Goal: Task Accomplishment & Management: Complete application form

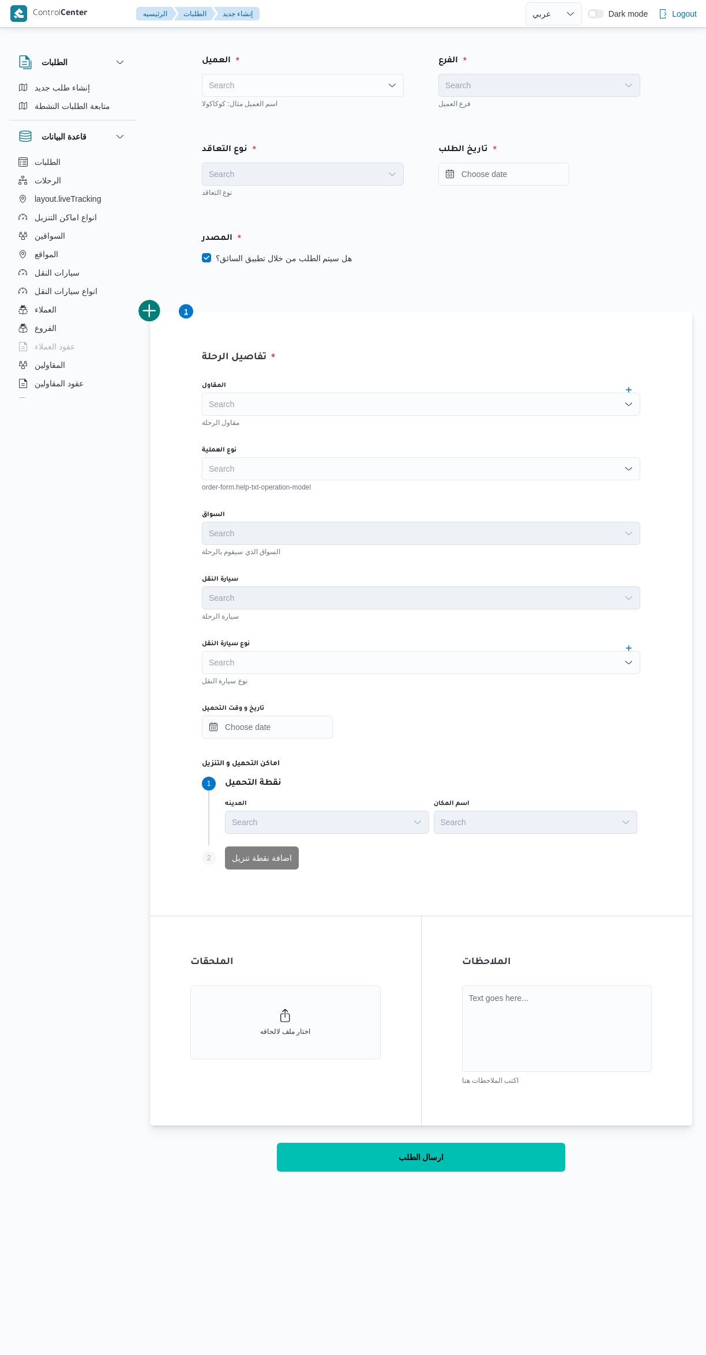
select select "ar"
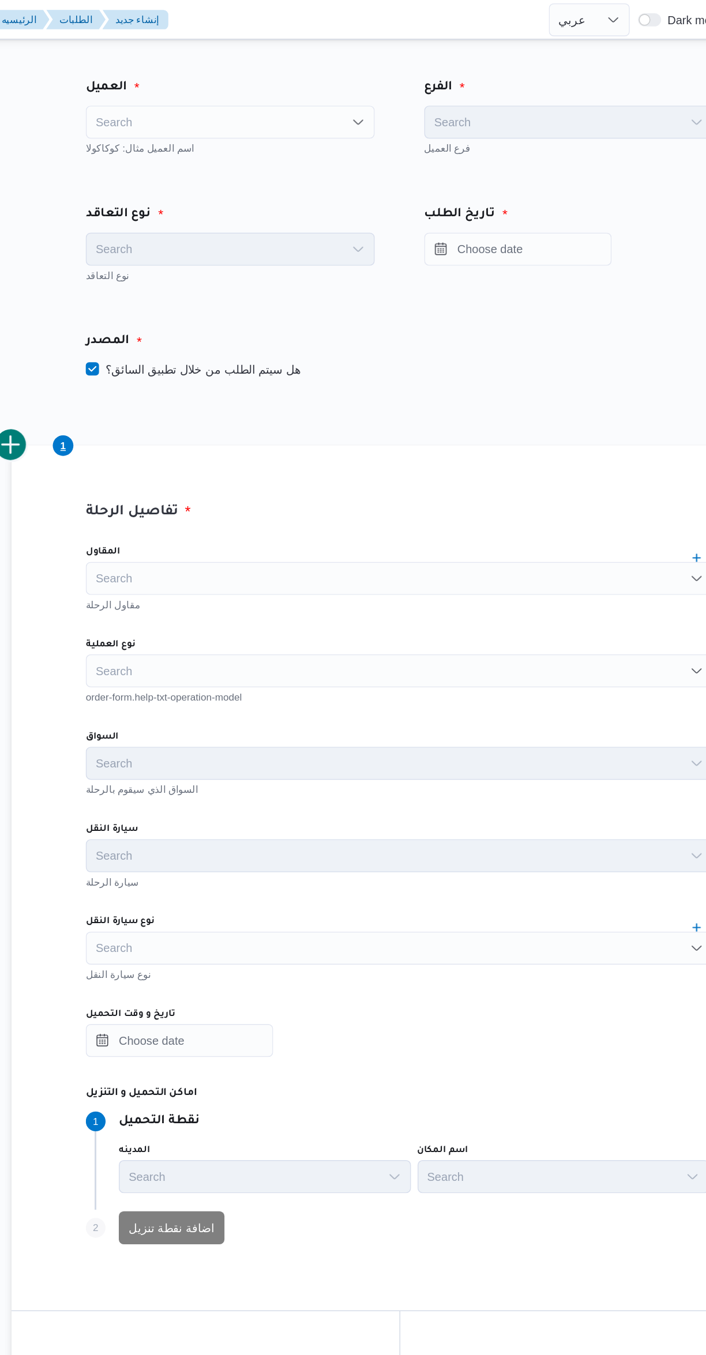
click at [237, 92] on div "Search" at bounding box center [303, 85] width 202 height 23
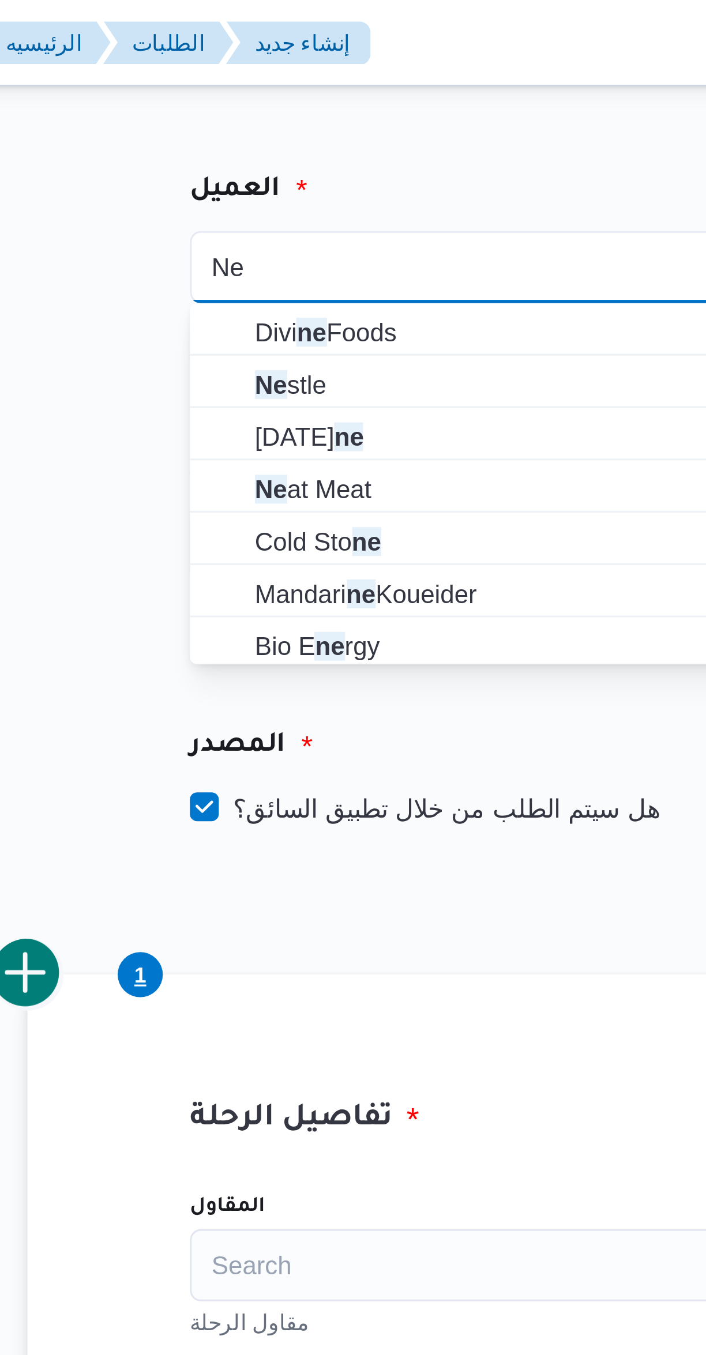
type input "Ne"
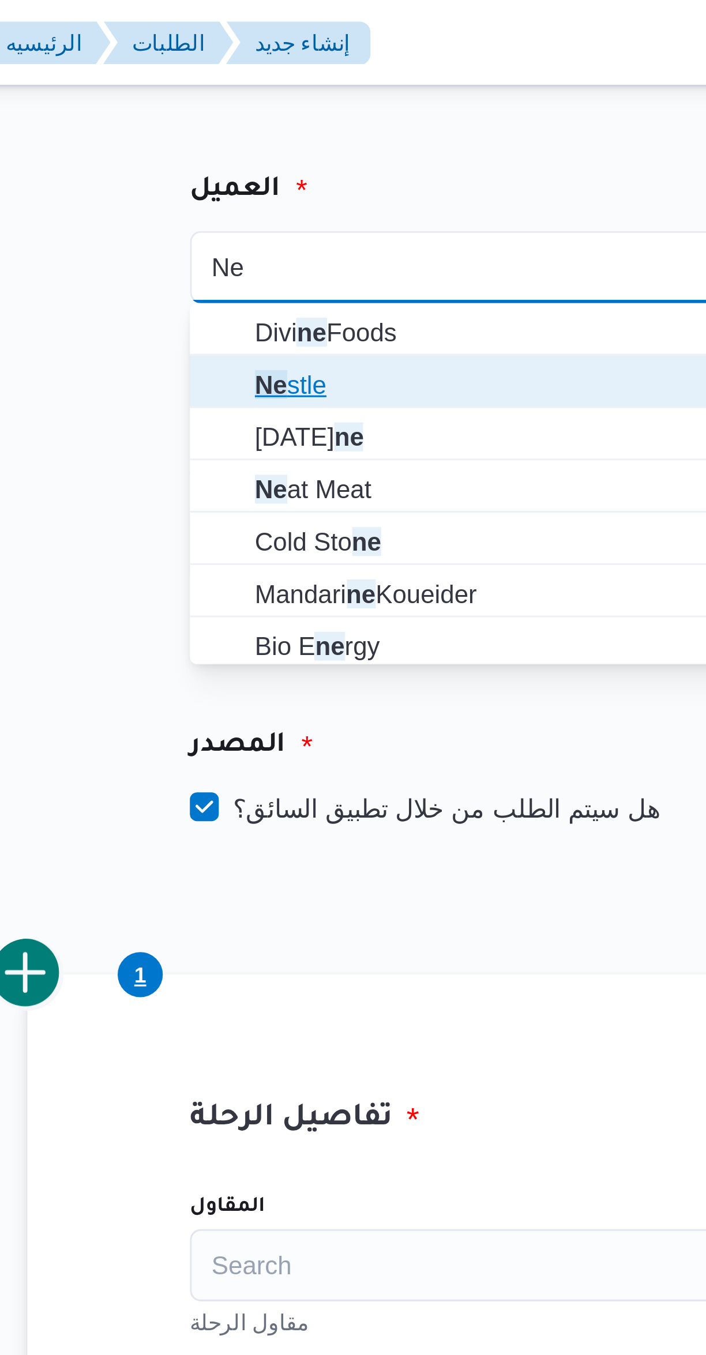
click at [222, 124] on span "Ne stle" at bounding box center [302, 123] width 193 height 18
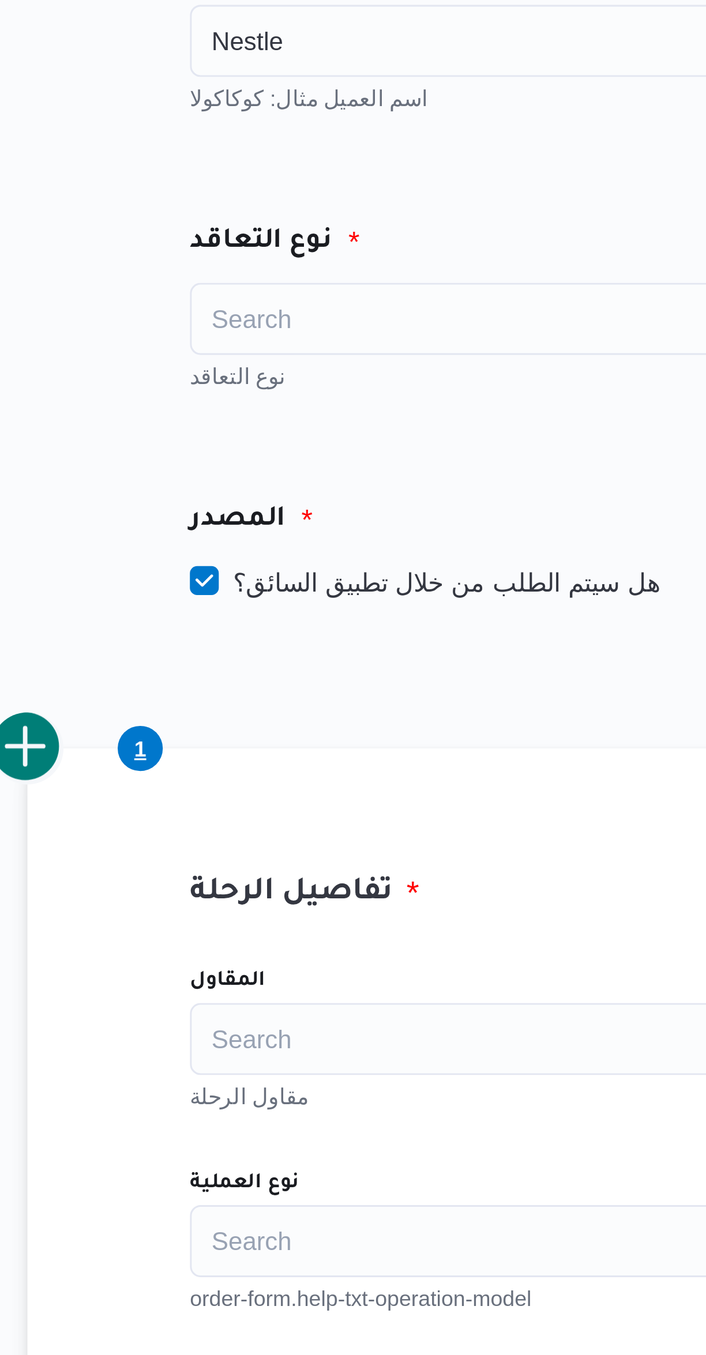
click at [228, 179] on div "Search" at bounding box center [303, 174] width 202 height 23
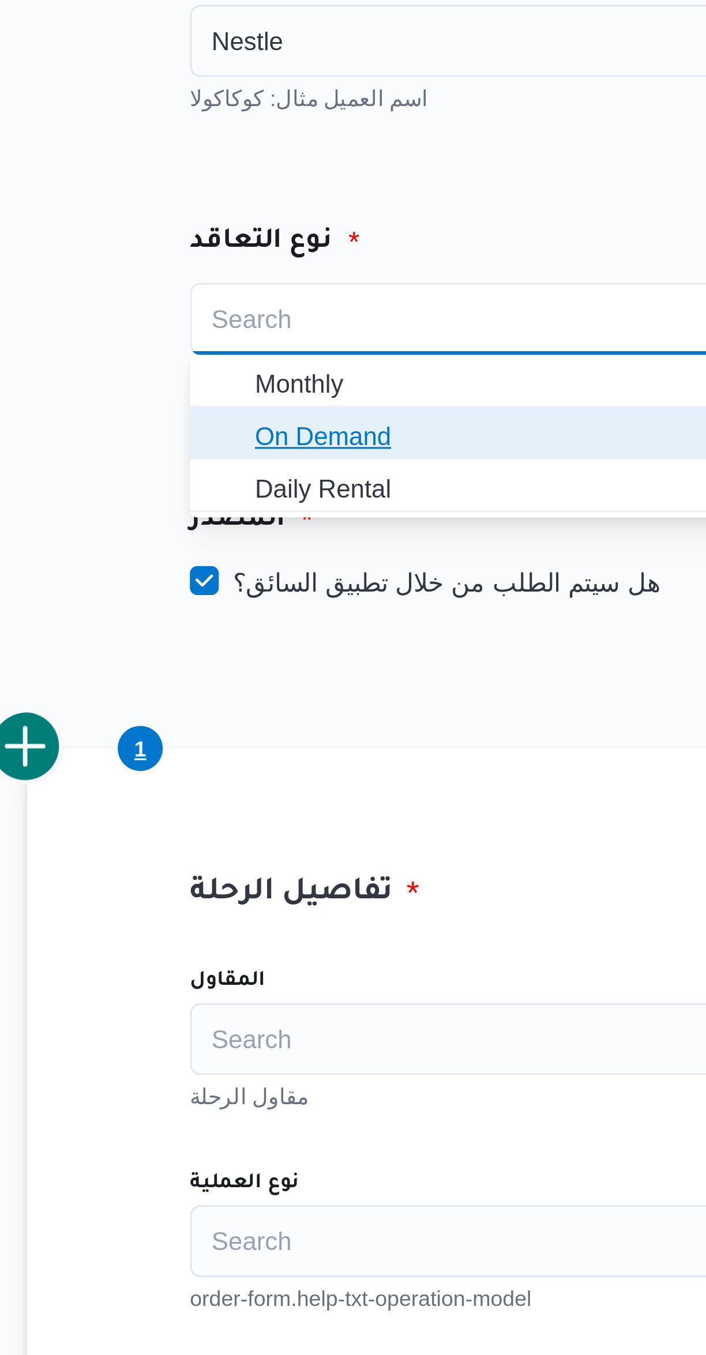
click at [227, 213] on span "On Demand" at bounding box center [310, 212] width 174 height 14
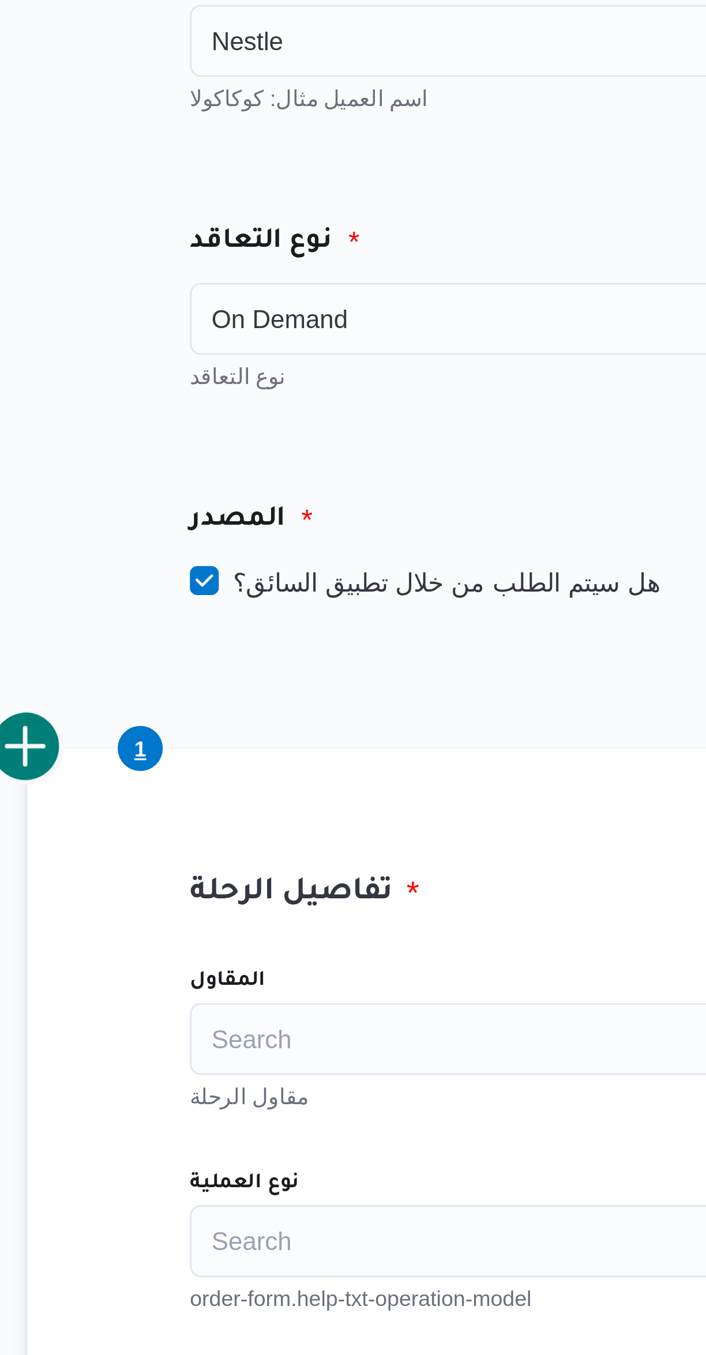
click at [224, 254] on label "هل سيتم الطلب من خلال تطبيق السائق؟" at bounding box center [277, 258] width 150 height 14
checkbox input "false"
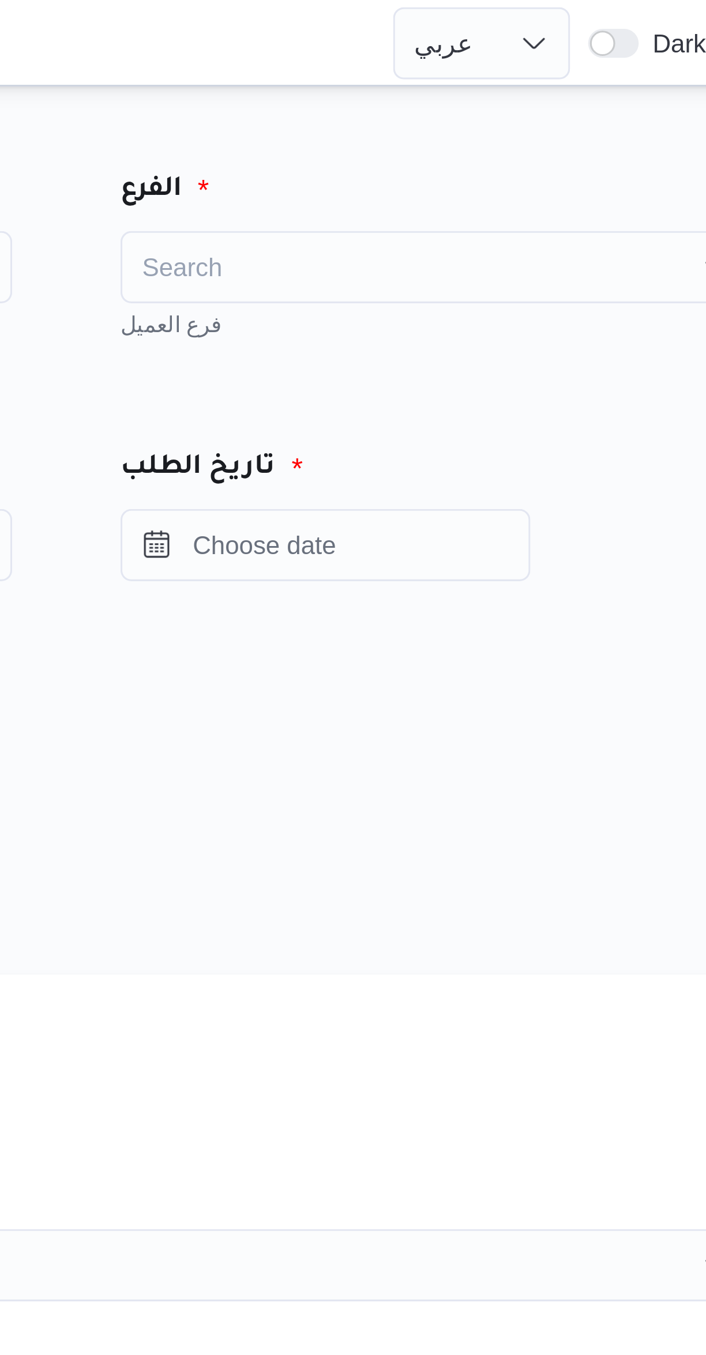
click at [462, 83] on div "Search" at bounding box center [539, 85] width 202 height 23
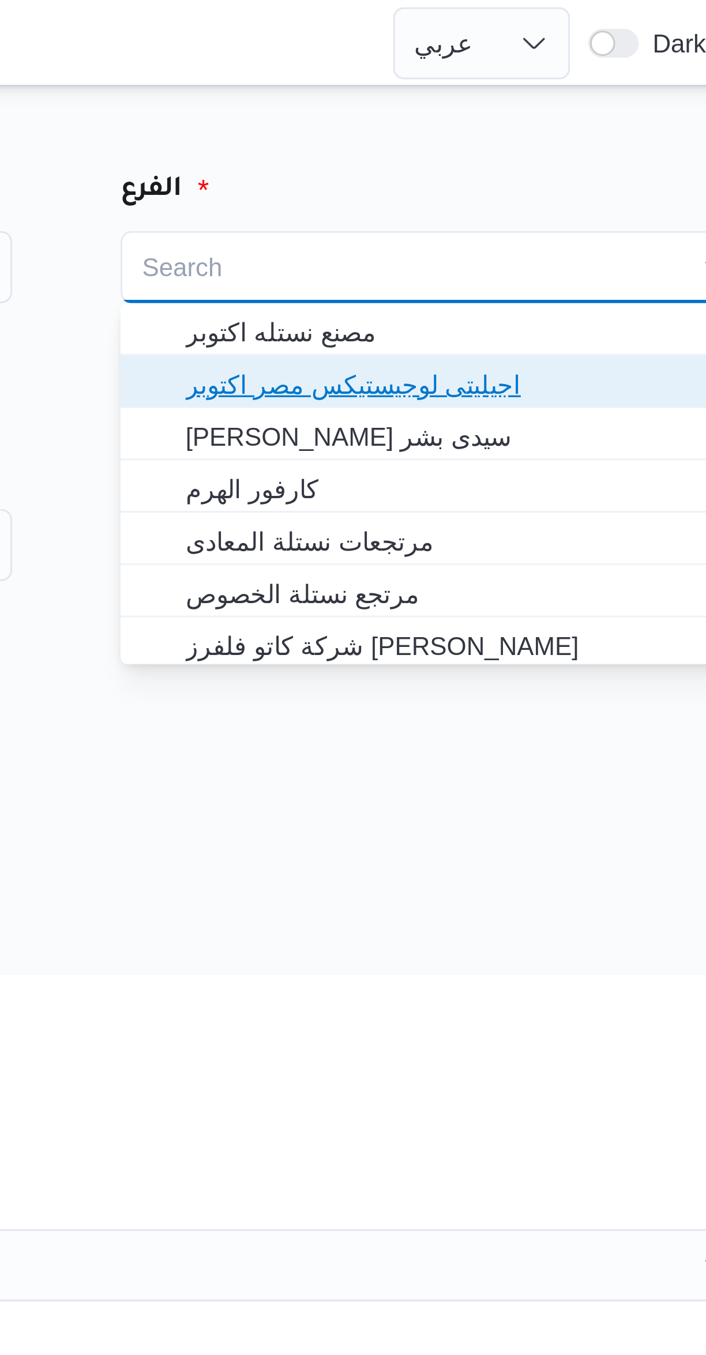
click at [466, 123] on span "اجيليتى لوجيستيكس مصر اكتوبر" at bounding box center [546, 123] width 174 height 14
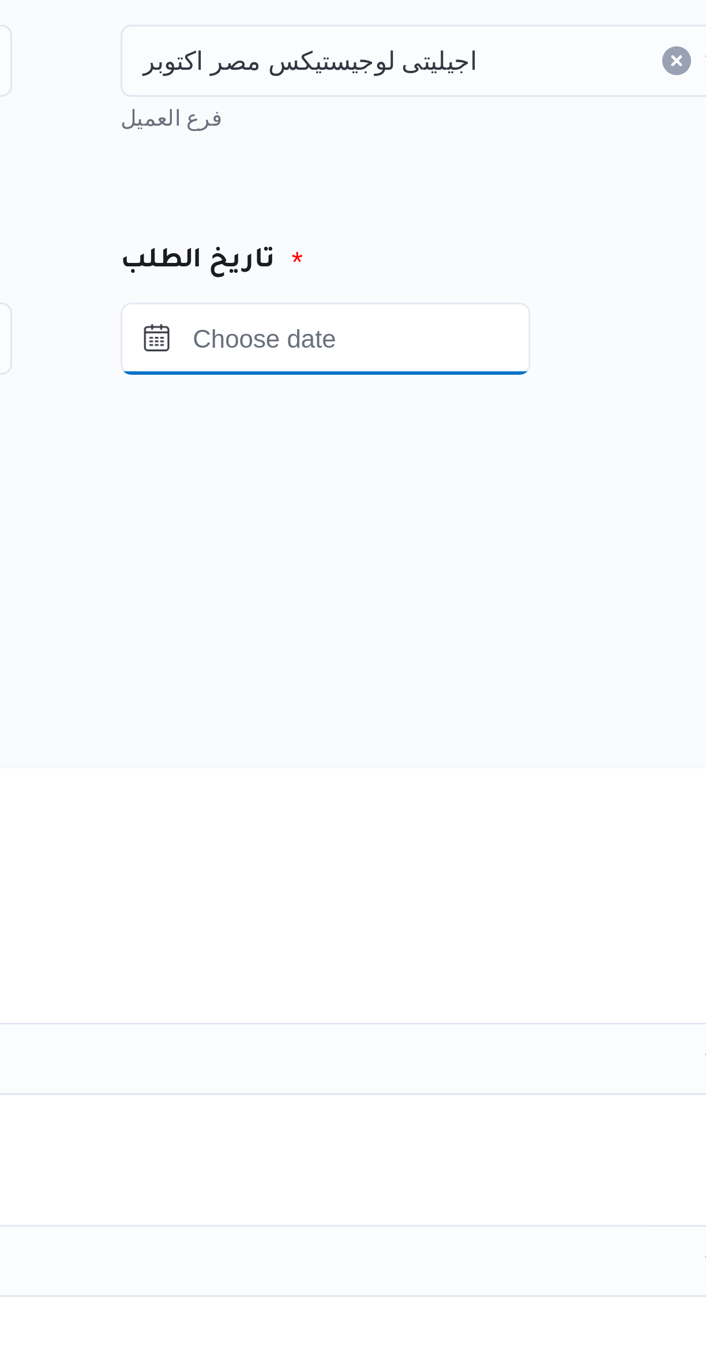
click at [491, 175] on input "Press the down key to open a popover containing a calendar." at bounding box center [503, 174] width 131 height 23
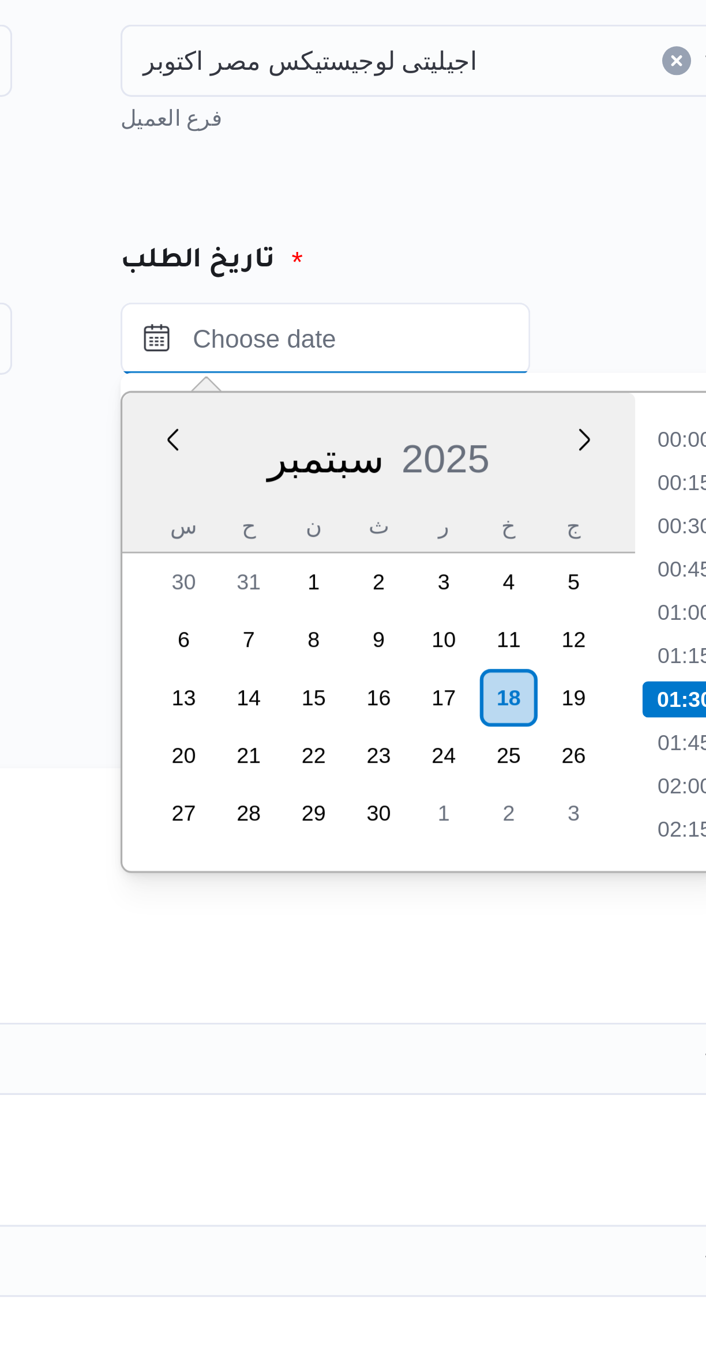
scroll to position [13, 0]
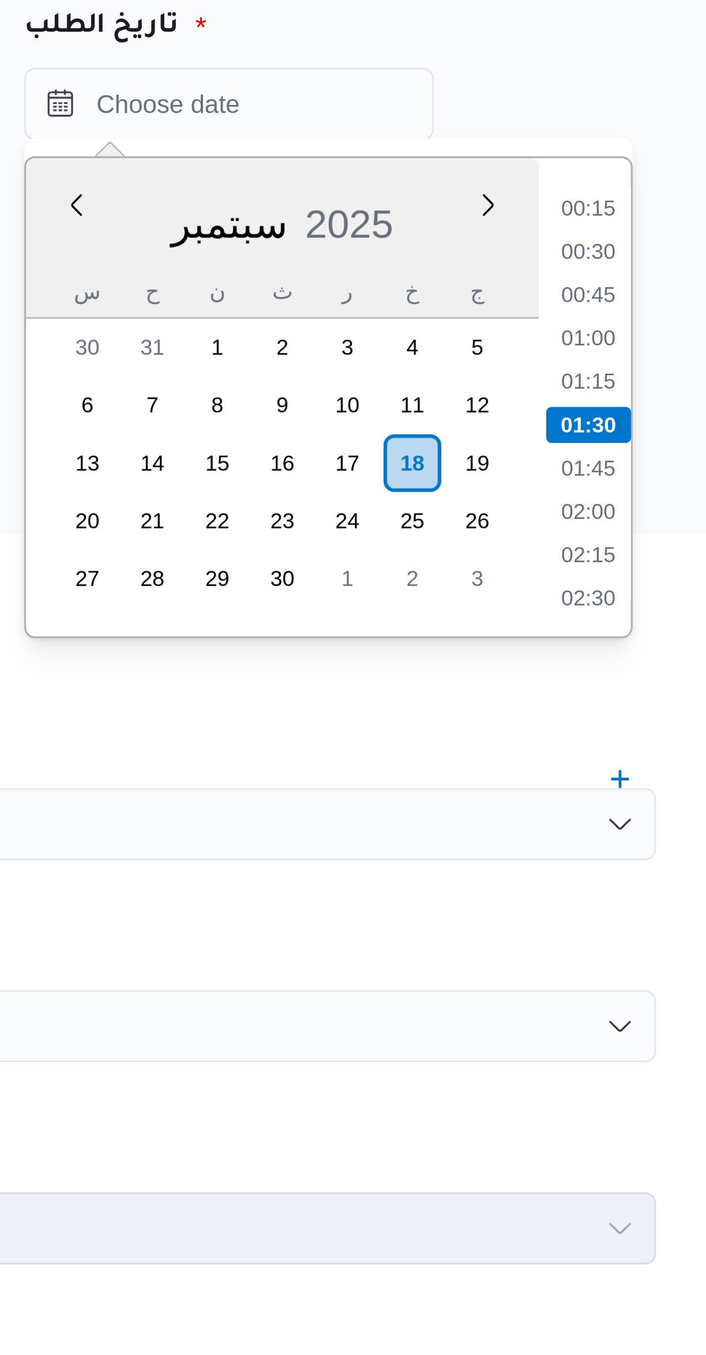
click at [613, 253] on li "01:00" at bounding box center [618, 249] width 27 height 12
type input "١٨/٠٩/٢٠٢٥ ٠١:٠٠"
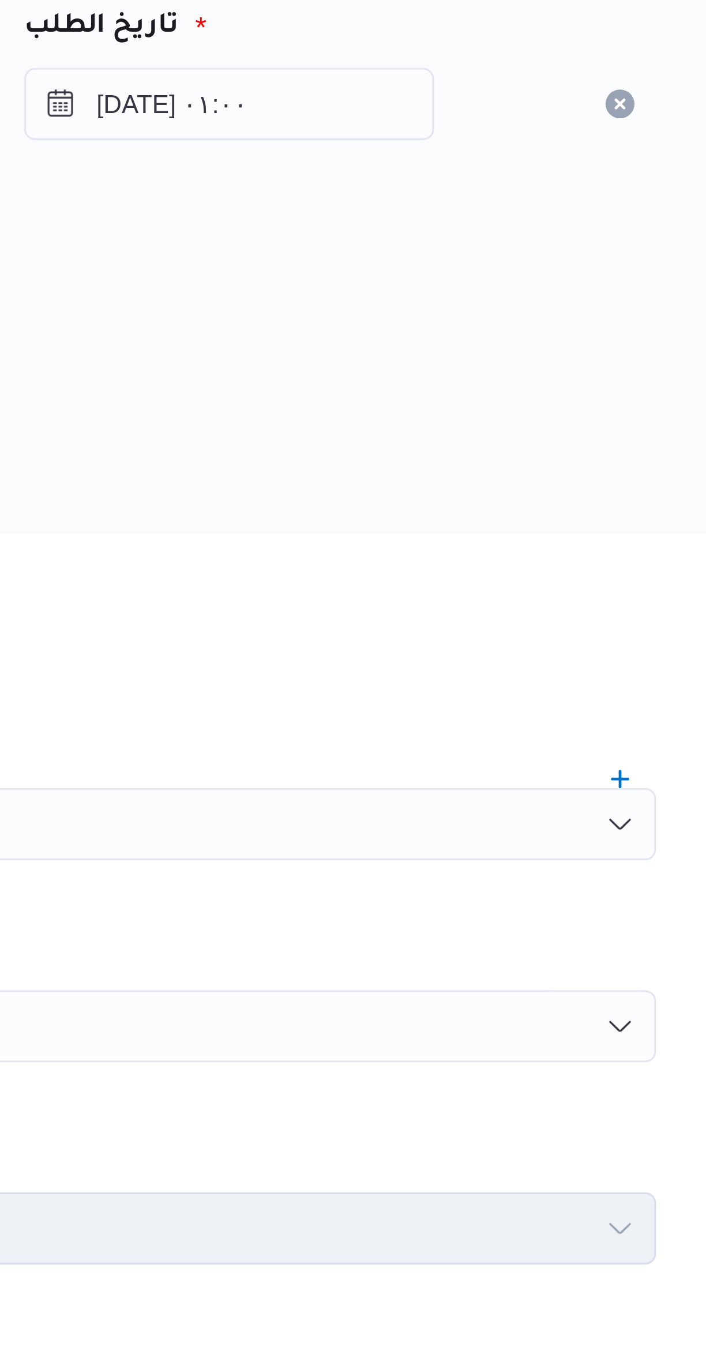
click at [504, 258] on div "هل سيتم الطلب من خلال تطبيق السائق؟" at bounding box center [421, 258] width 438 height 14
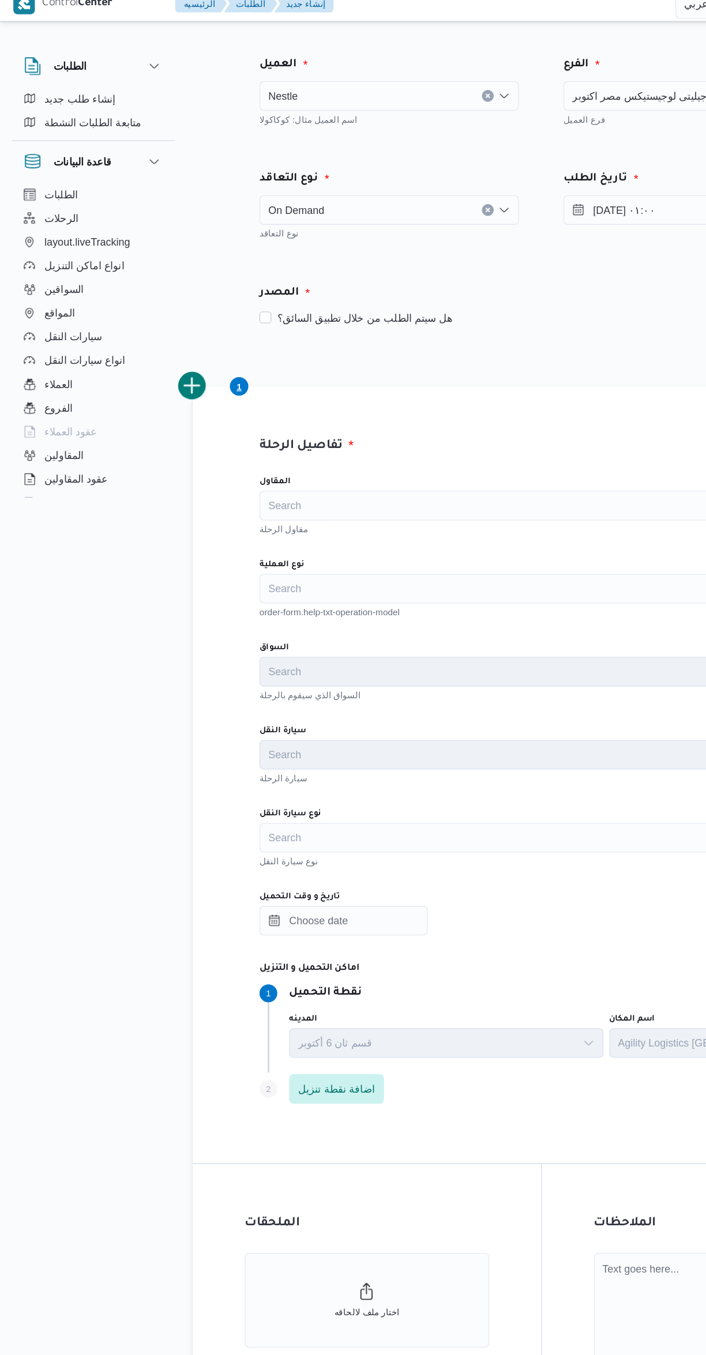
click at [268, 405] on div "Search" at bounding box center [421, 404] width 438 height 23
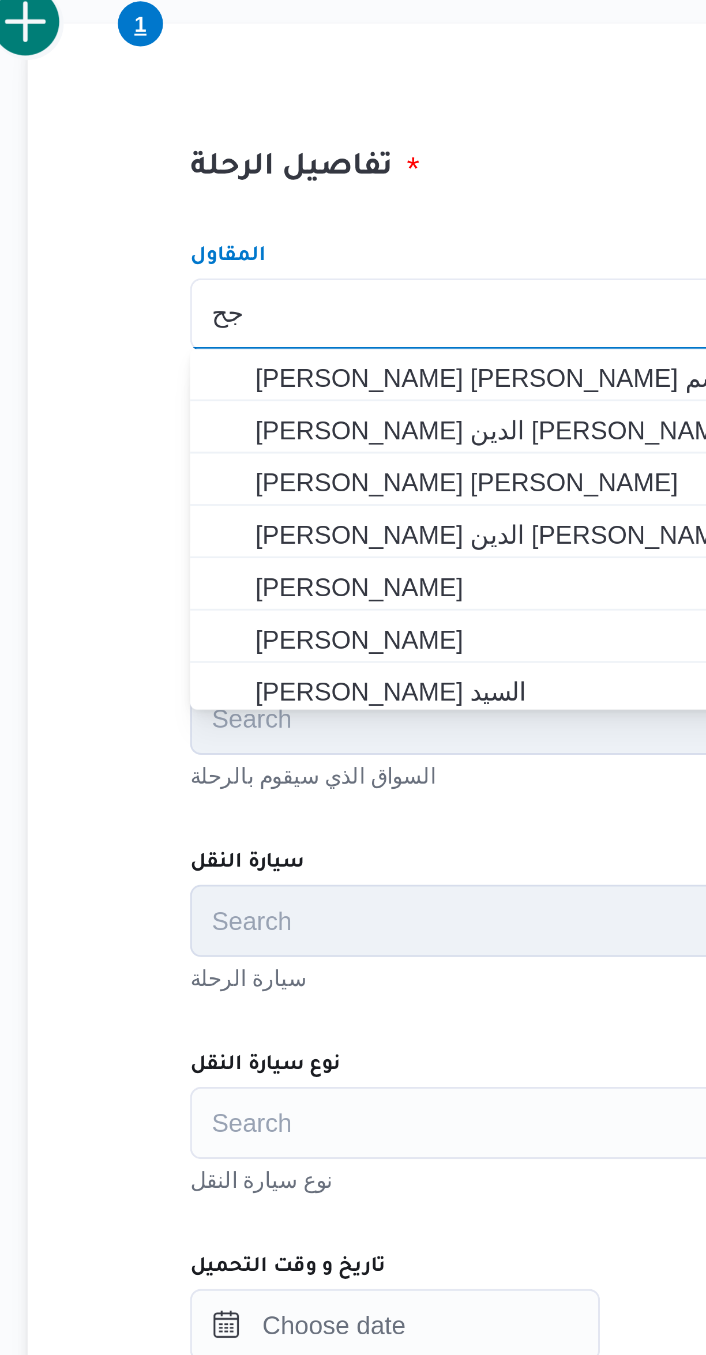
scroll to position [0, 0]
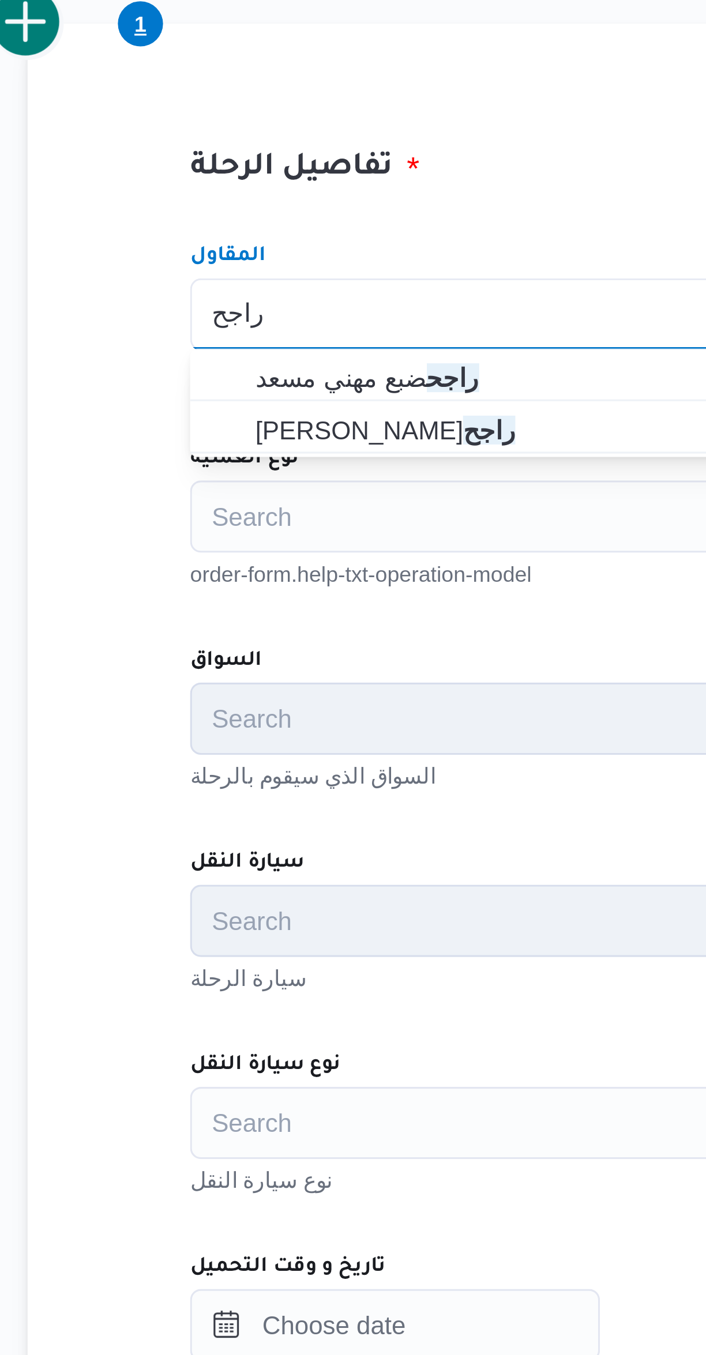
type input "راجح"
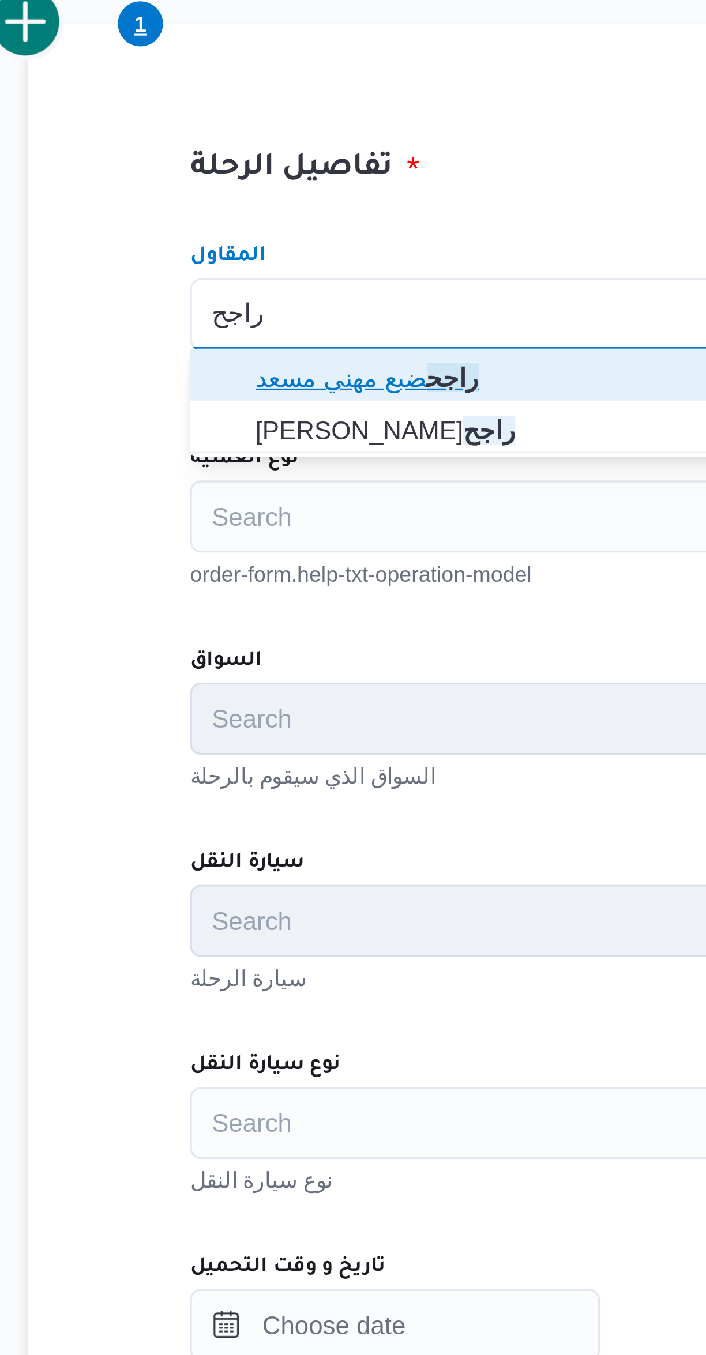
click at [219, 423] on span "راجح ضبع مهني مسعد" at bounding box center [420, 424] width 429 height 18
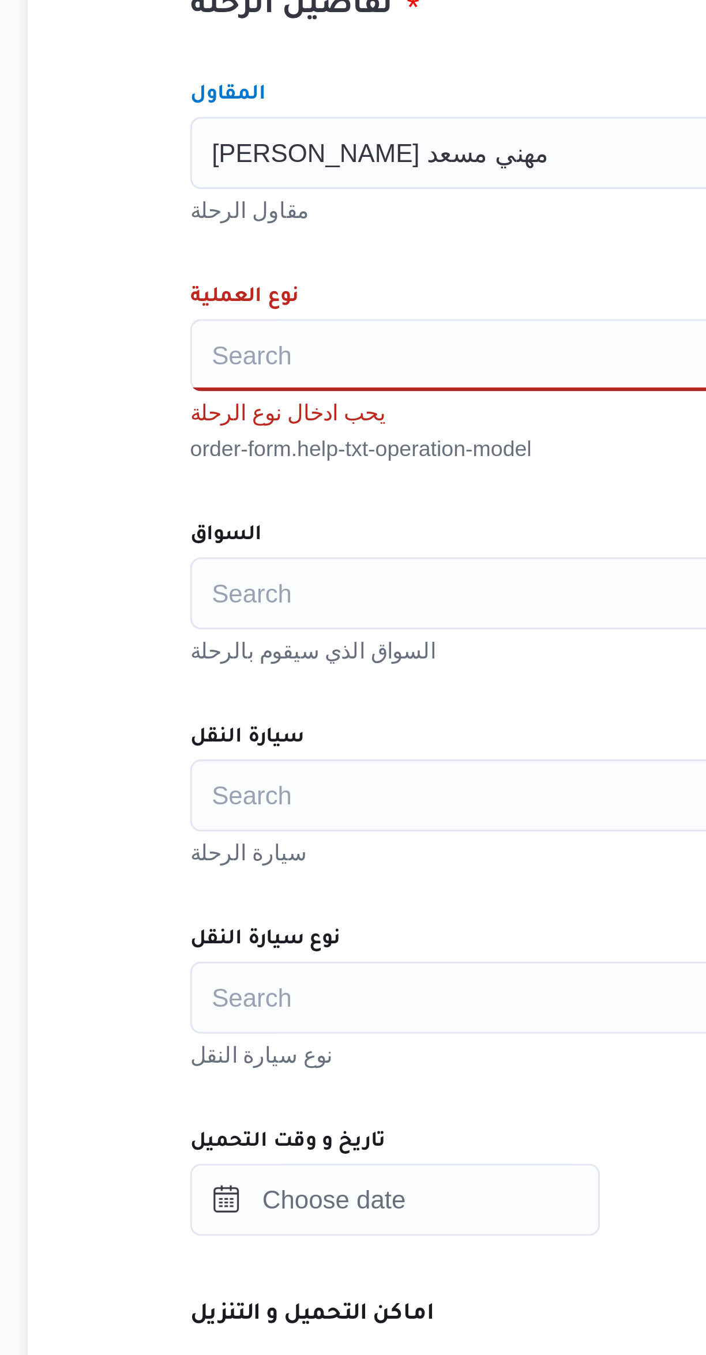
click at [230, 462] on div "Search" at bounding box center [421, 468] width 438 height 23
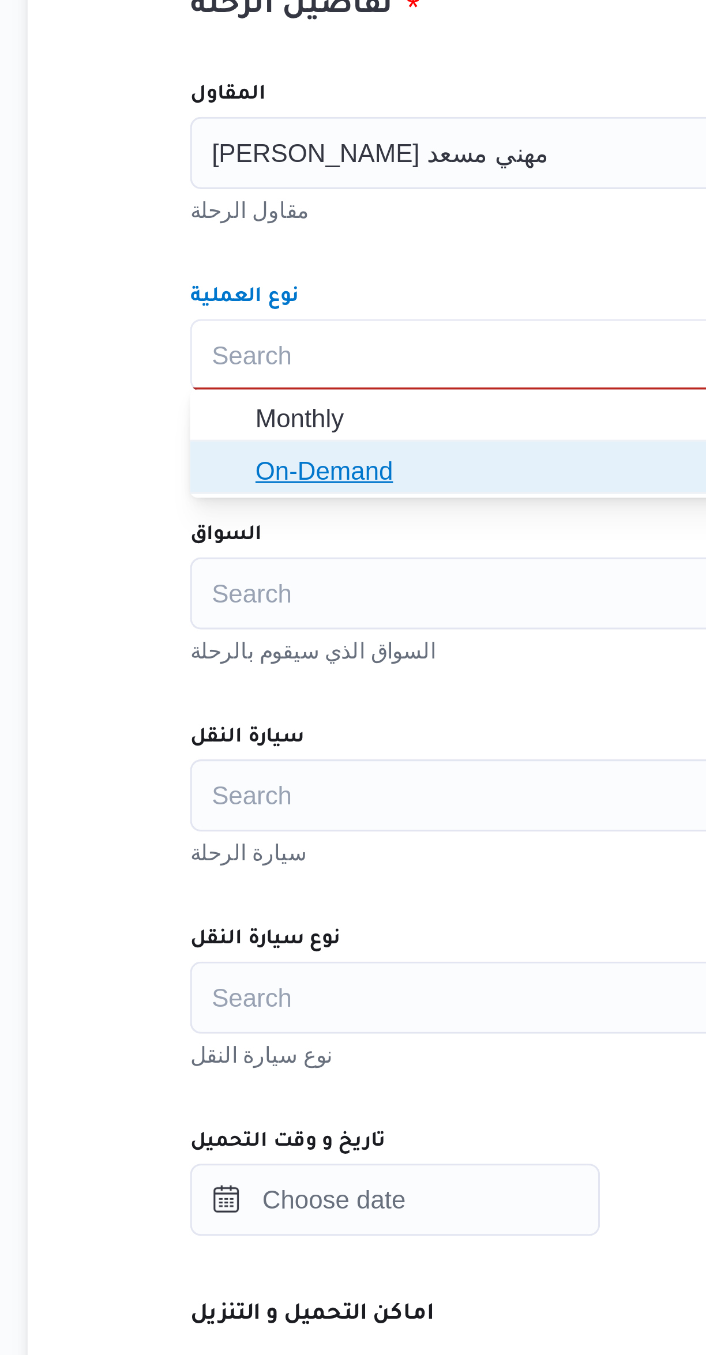
click at [216, 508] on icon "button" at bounding box center [213, 505] width 9 height 9
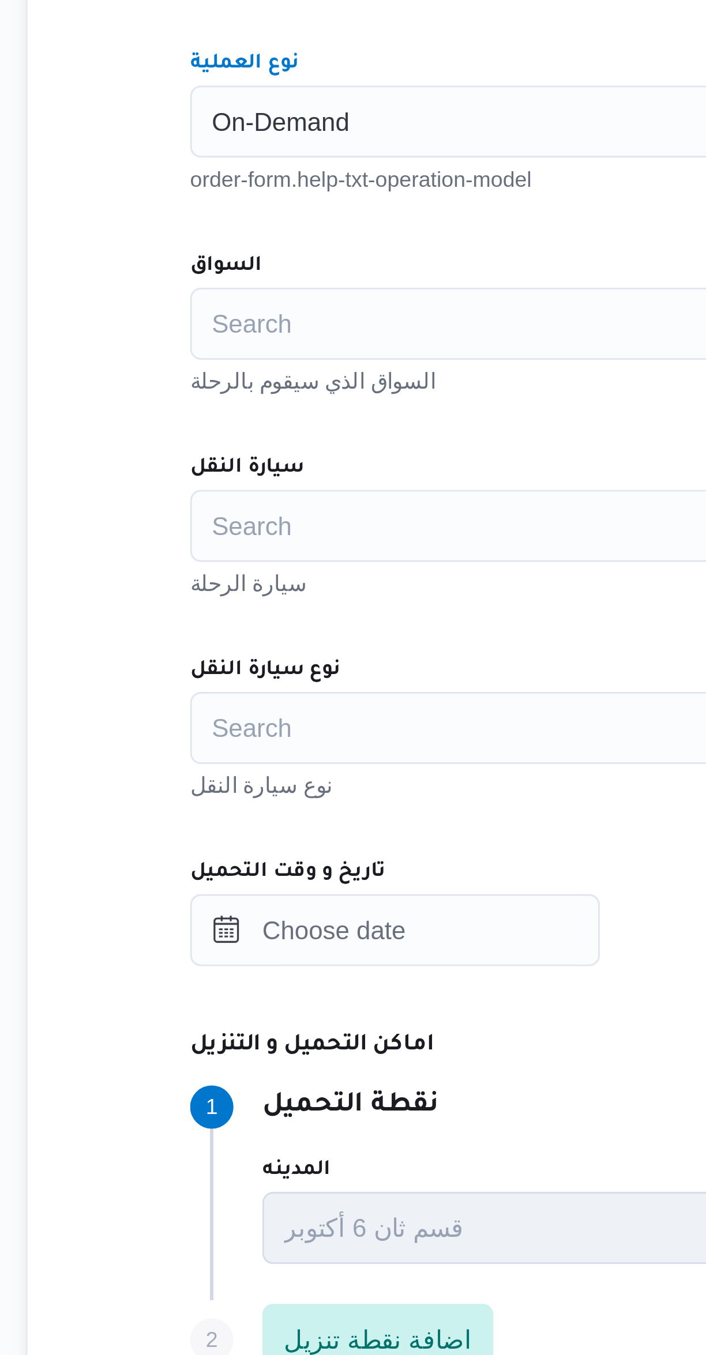
click at [209, 534] on input "السواق" at bounding box center [209, 533] width 1 height 14
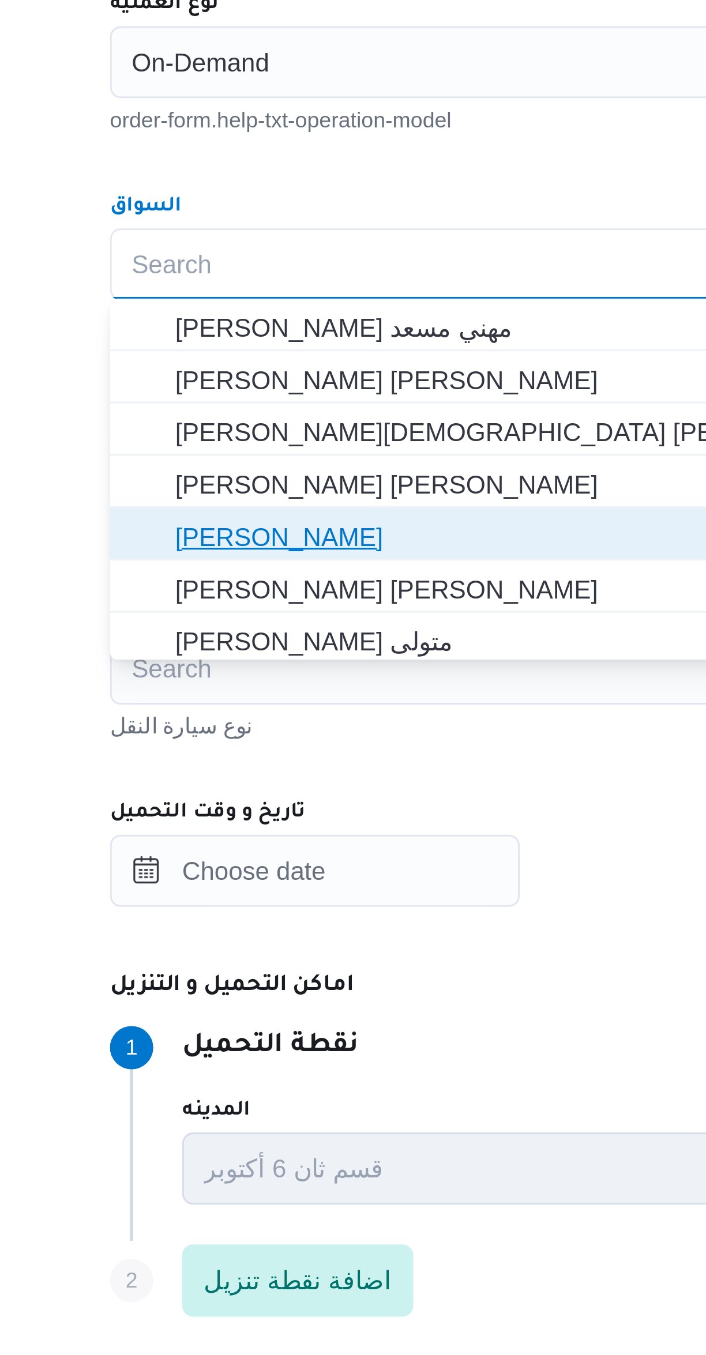
click at [250, 622] on span "[PERSON_NAME]" at bounding box center [428, 620] width 410 height 14
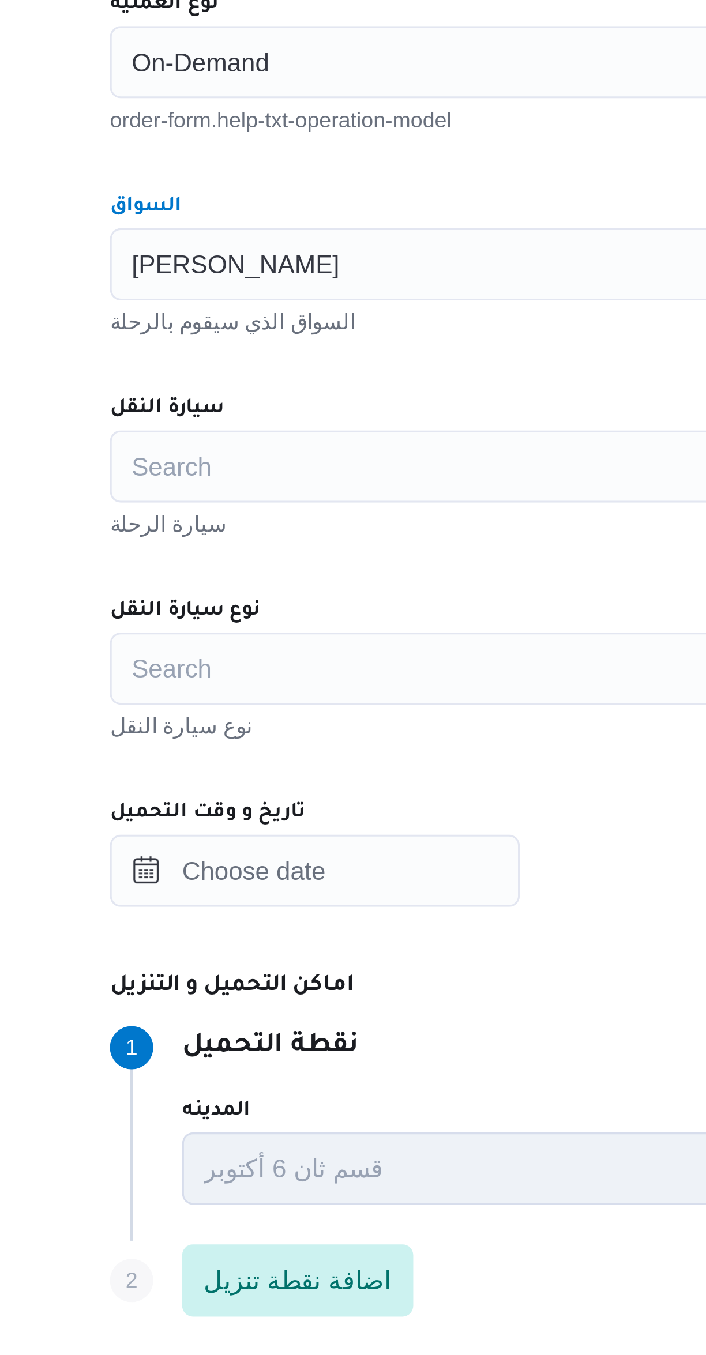
click at [228, 600] on div "Search" at bounding box center [421, 597] width 438 height 23
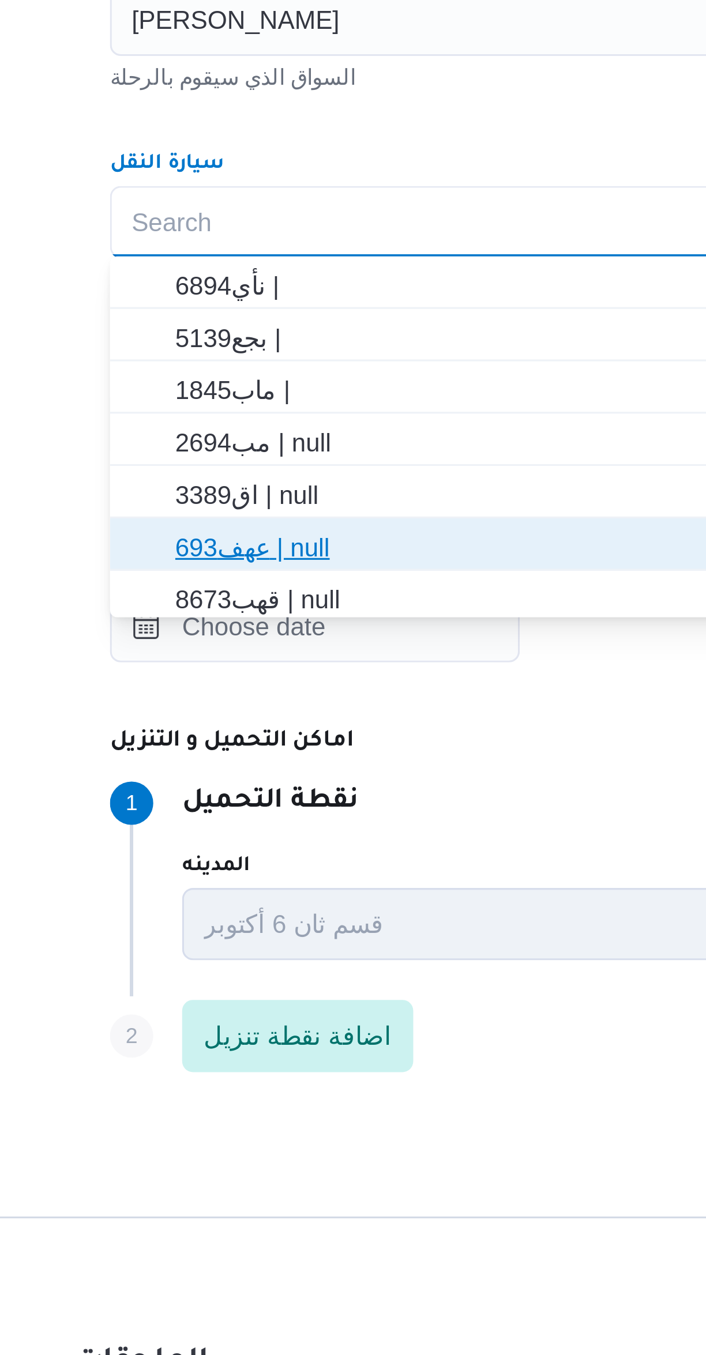
click at [225, 702] on span "عهف693 | null" at bounding box center [428, 702] width 410 height 14
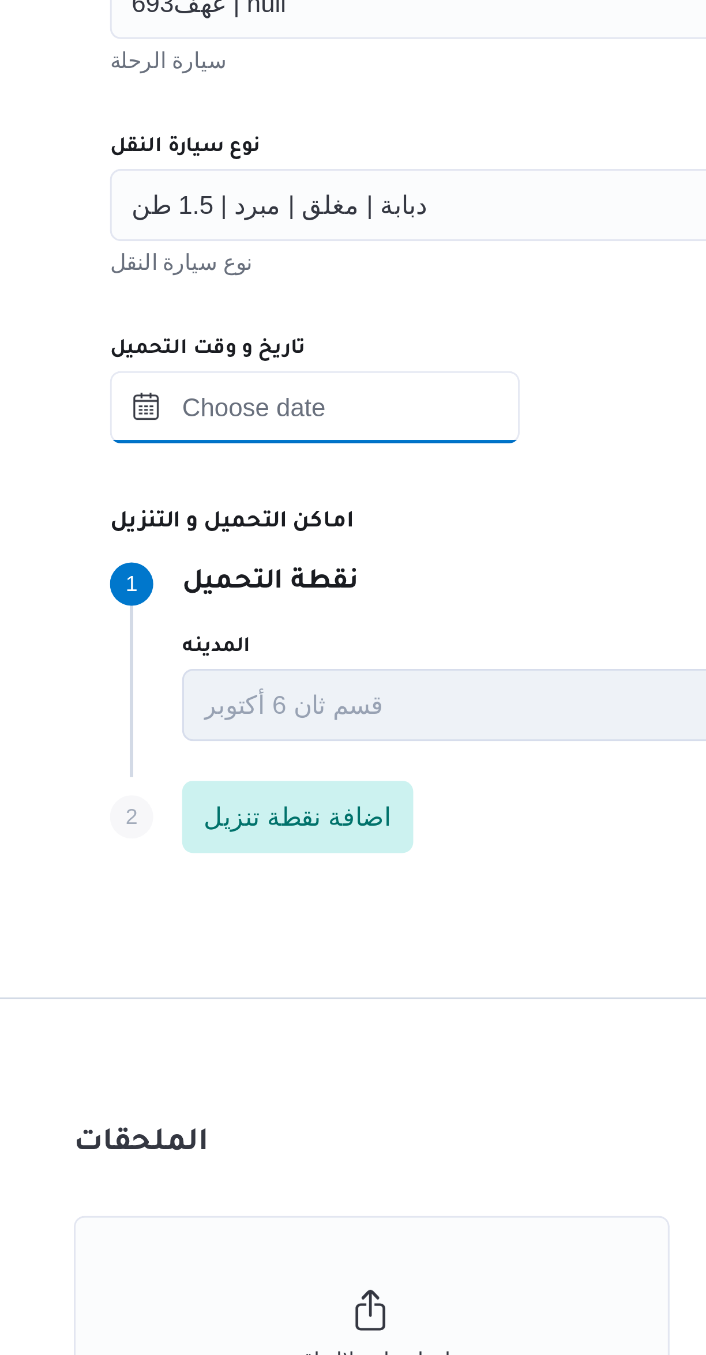
click at [253, 728] on input "تاريخ و وقت التحميل" at bounding box center [267, 726] width 131 height 23
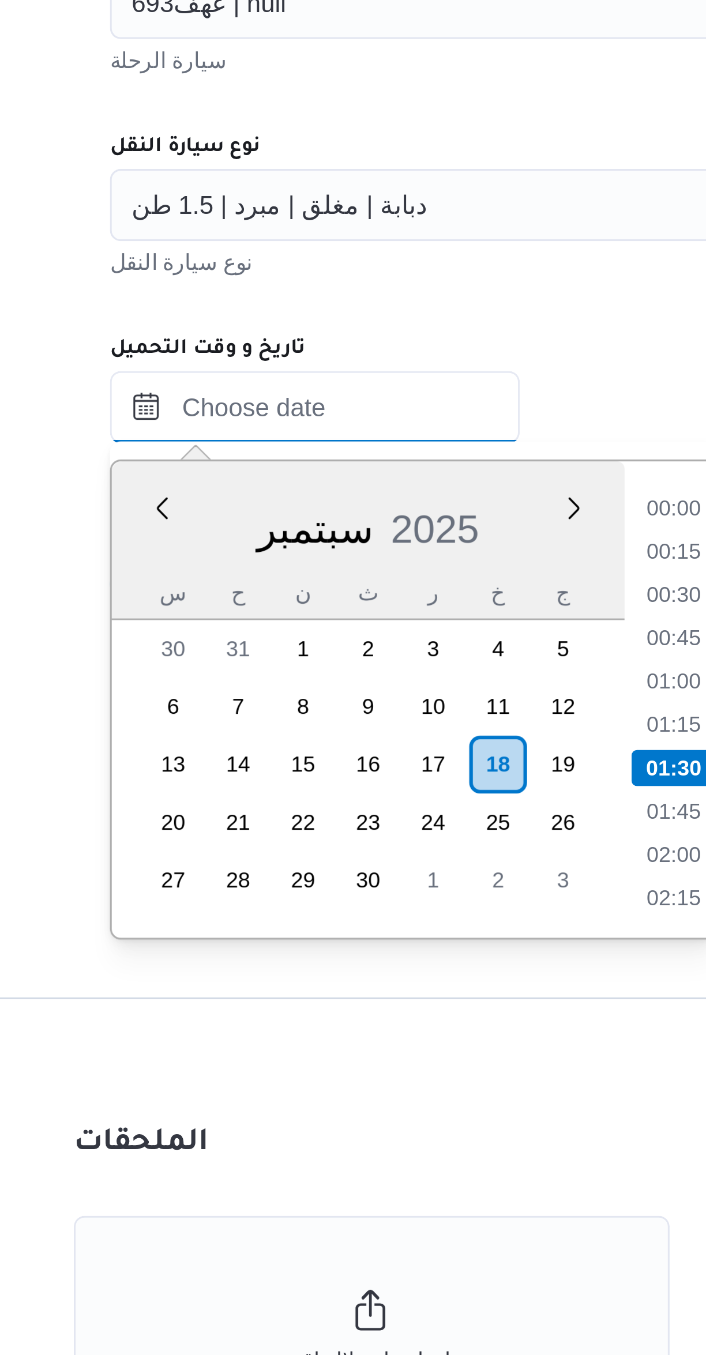
scroll to position [14, 0]
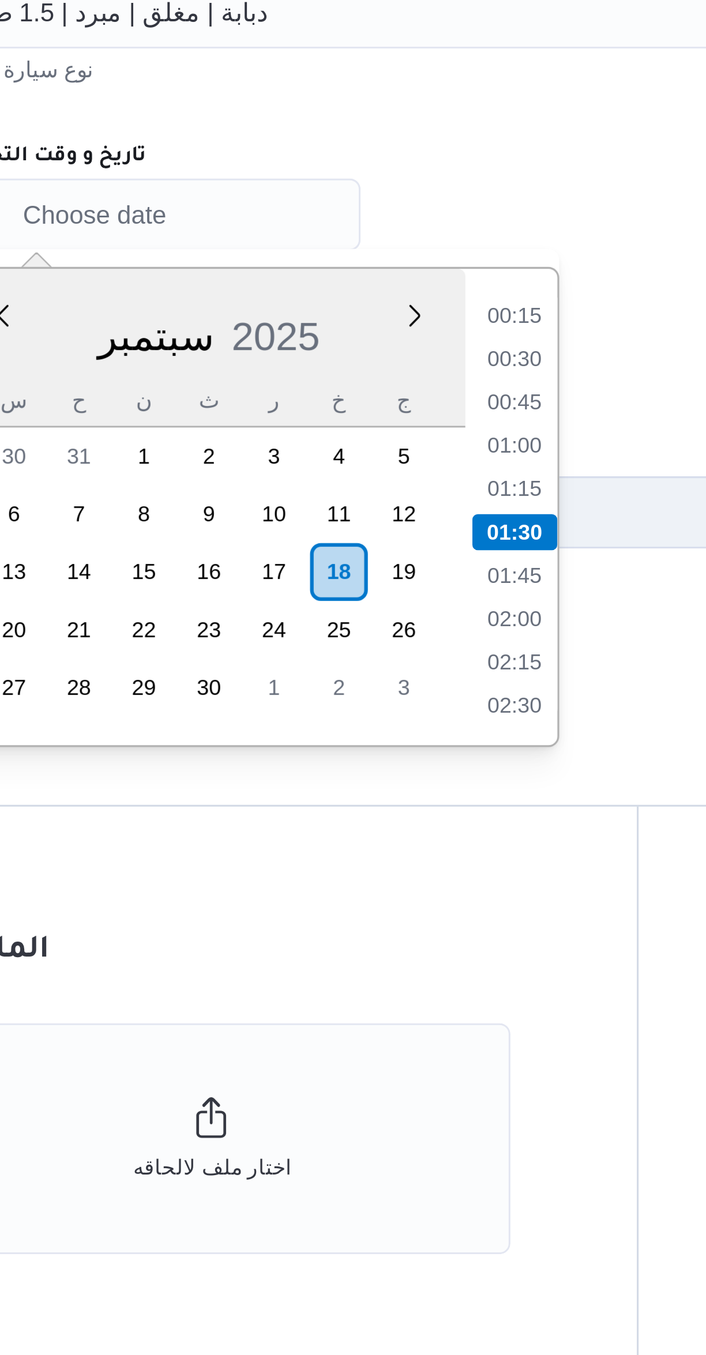
click at [380, 801] on li "01:00" at bounding box center [381, 801] width 27 height 12
type input "١٨/٠٩/٢٠٢٥ ٠١:٠٠"
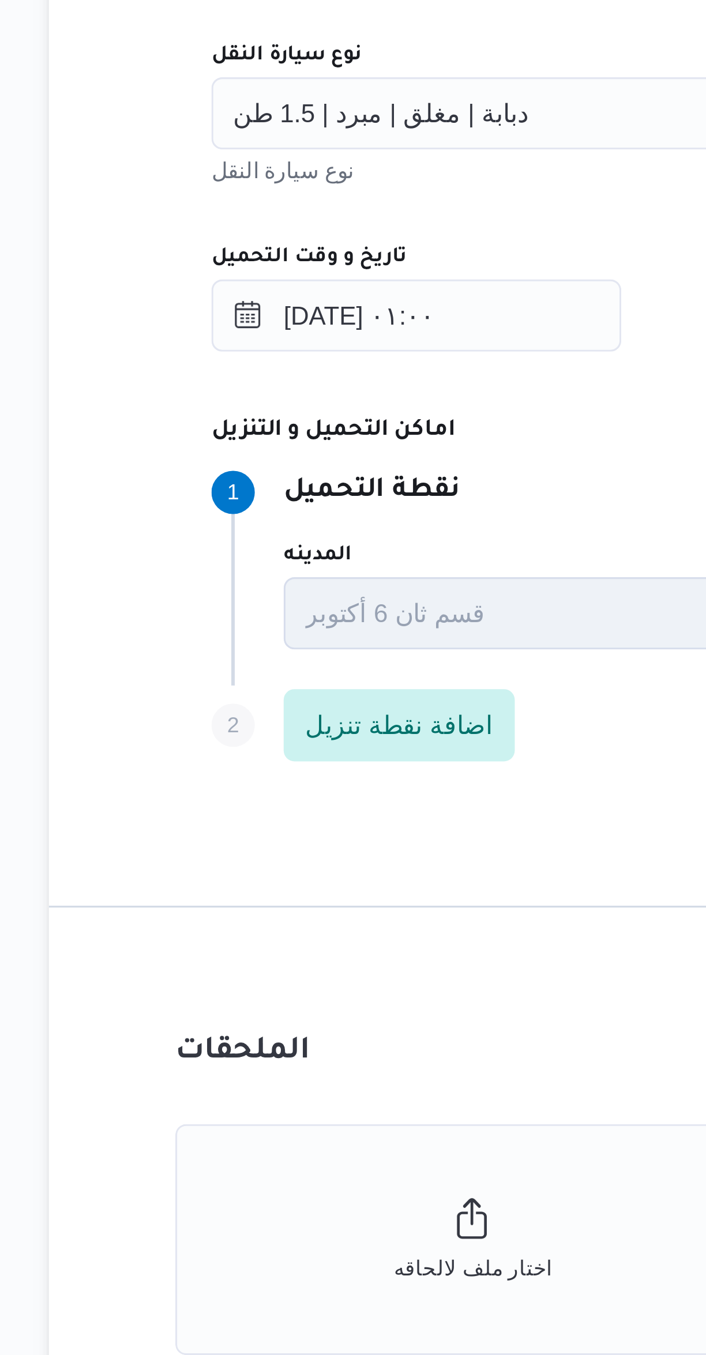
click at [284, 752] on div "المقاول راجح ضبع مهني مسعد مقاول الرحلة نوع العملية On-Demand order-form.help-t…" at bounding box center [421, 628] width 457 height 513
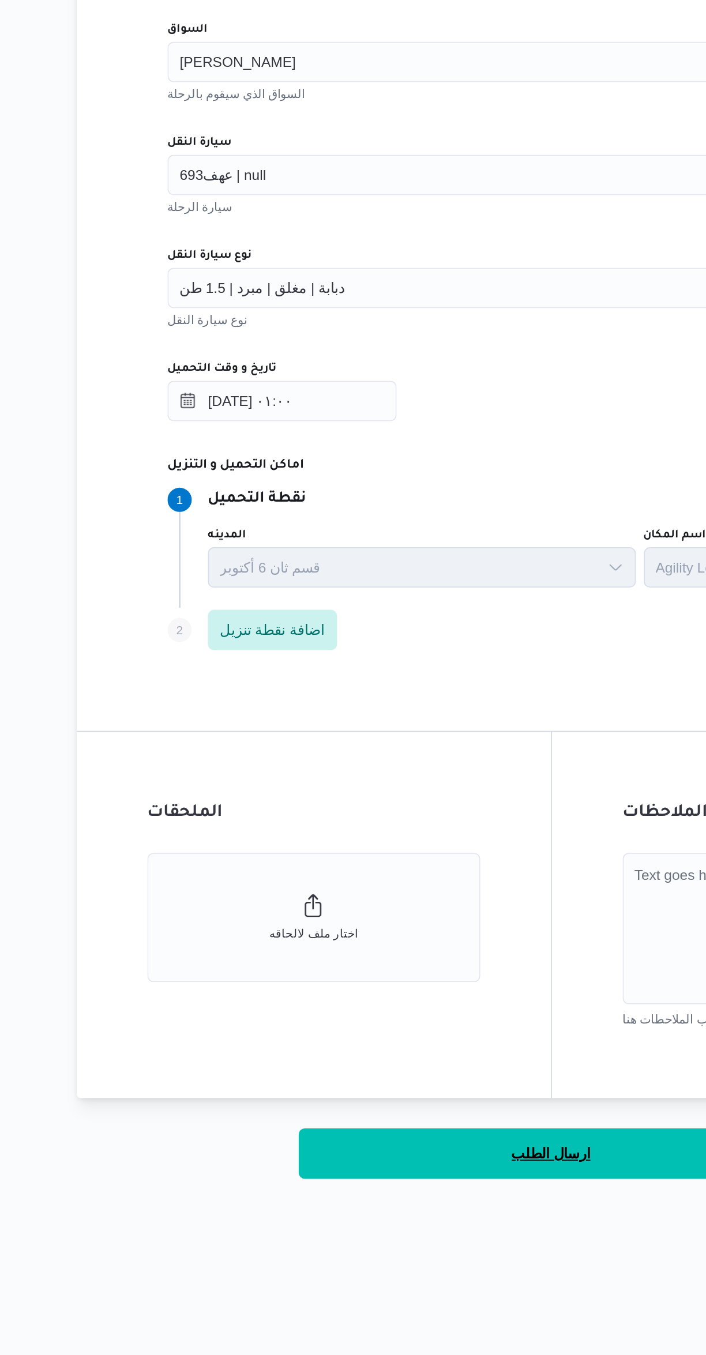
click at [424, 1155] on span "ارسال الطلب" at bounding box center [421, 1157] width 46 height 14
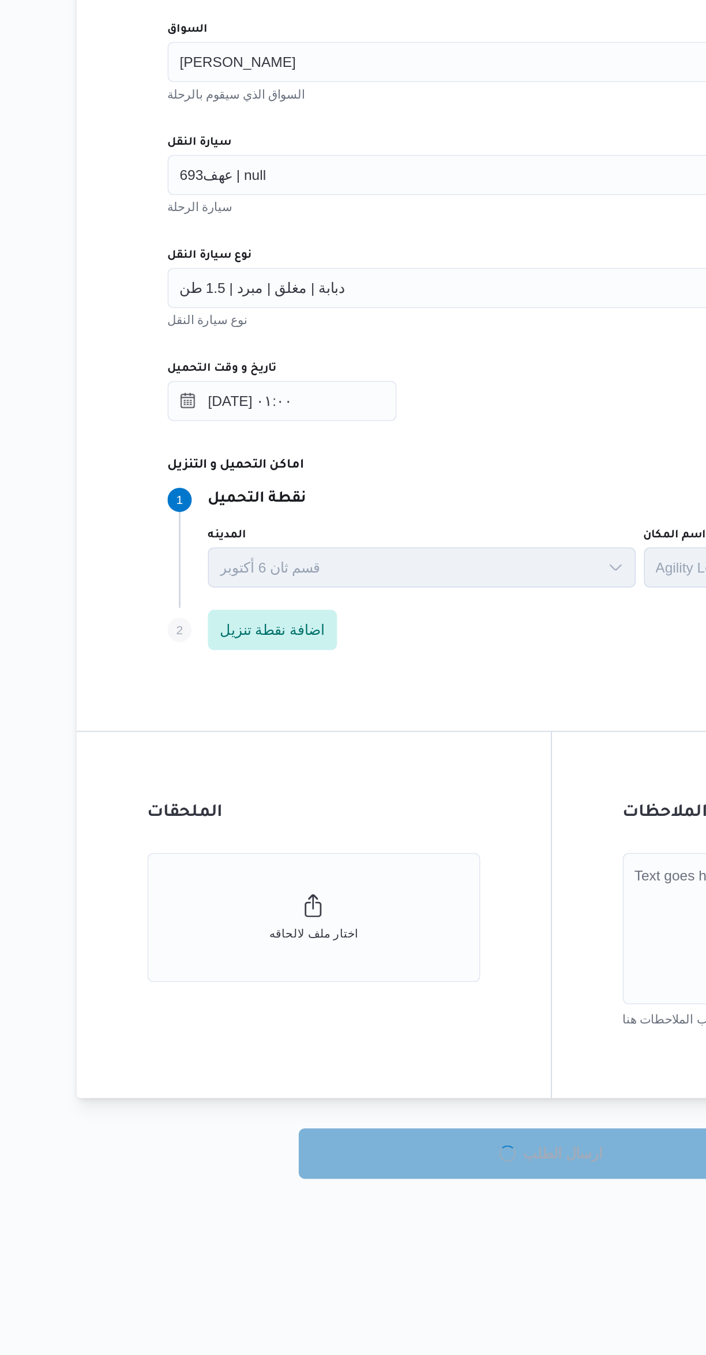
select select "ar"
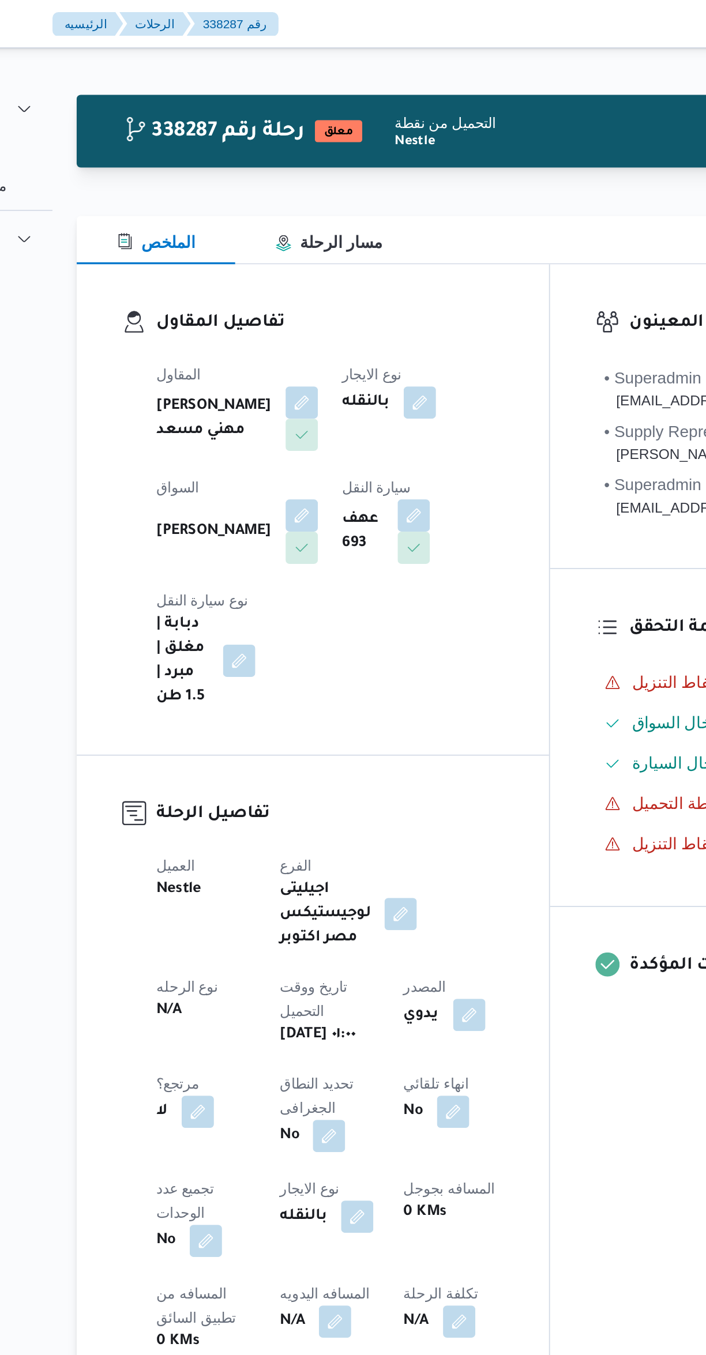
select select "ar"
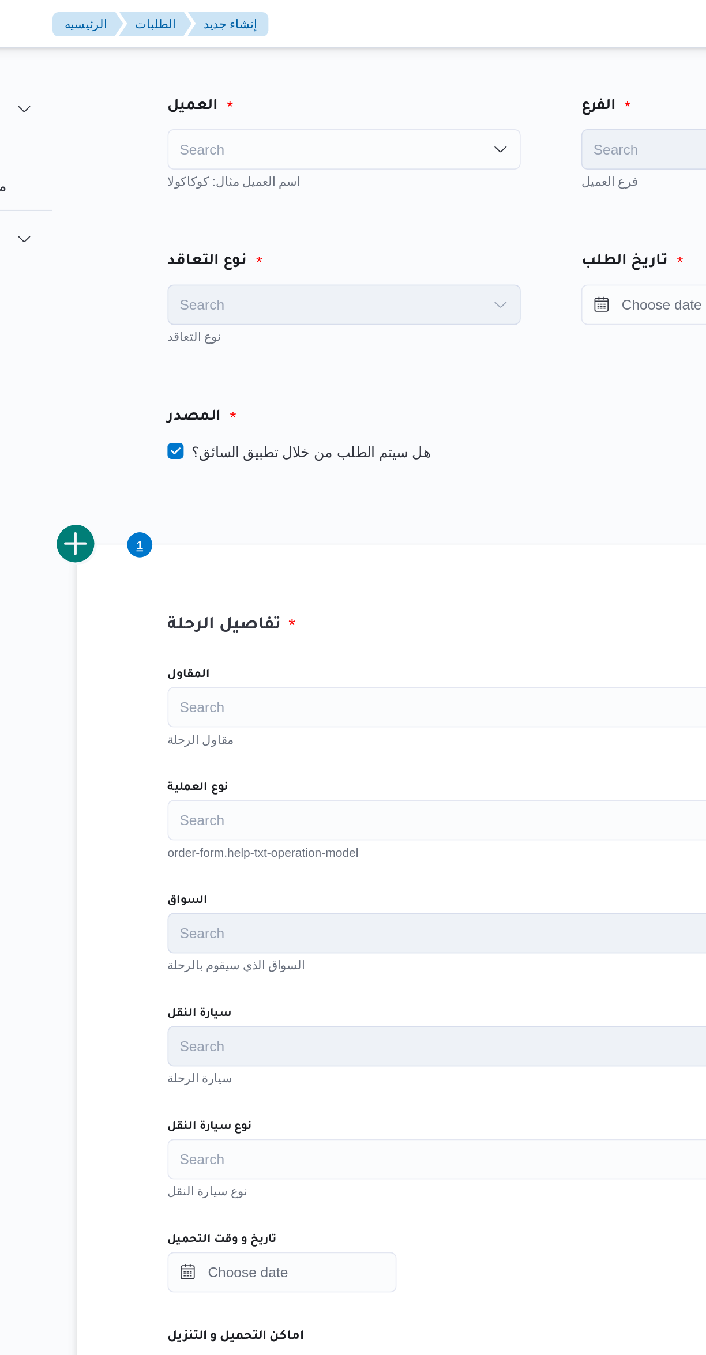
click at [236, 77] on div "Search" at bounding box center [303, 85] width 202 height 23
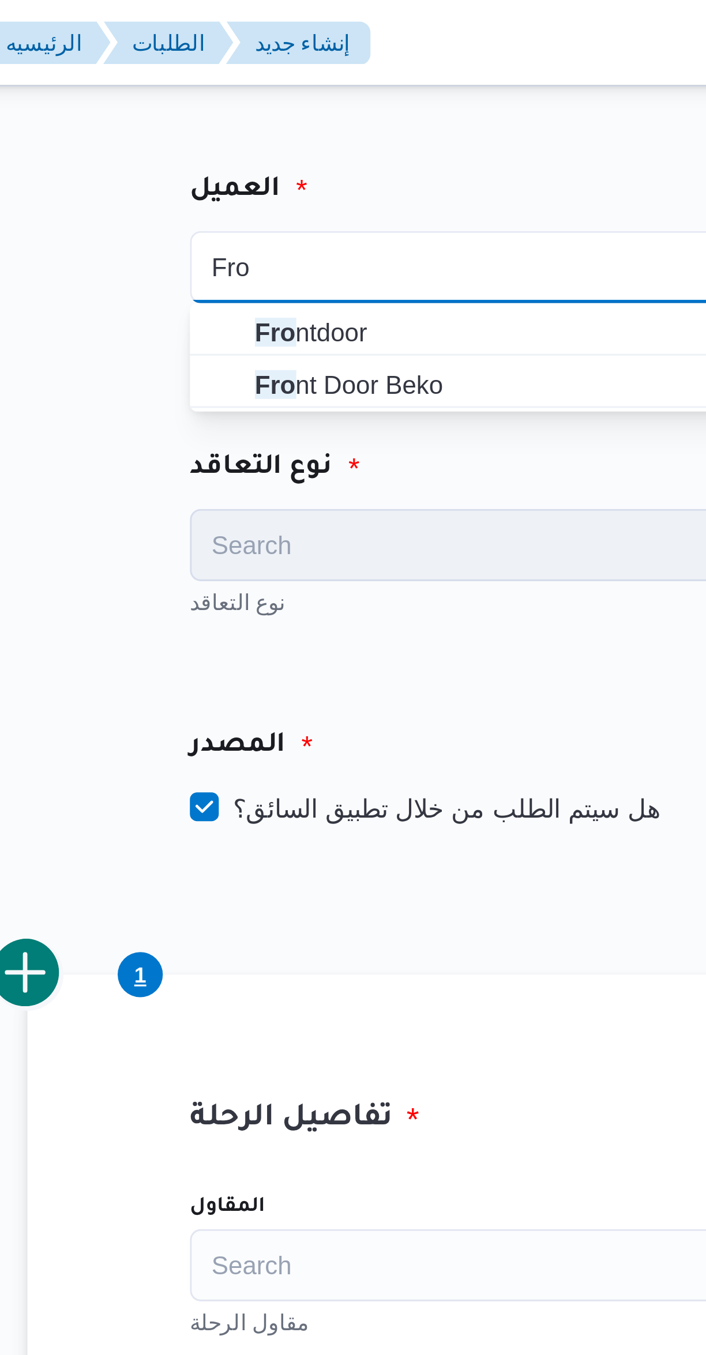
type input "Fro"
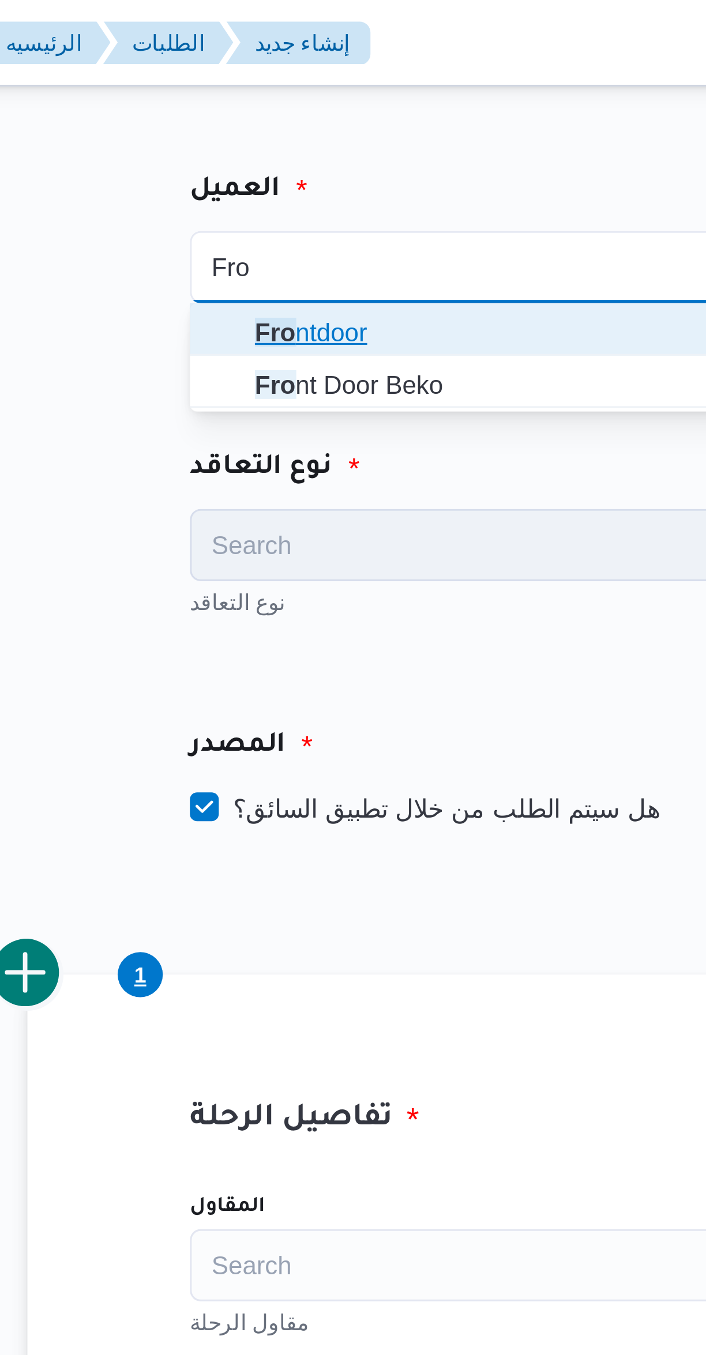
click at [217, 103] on icon "button" at bounding box center [213, 105] width 9 height 9
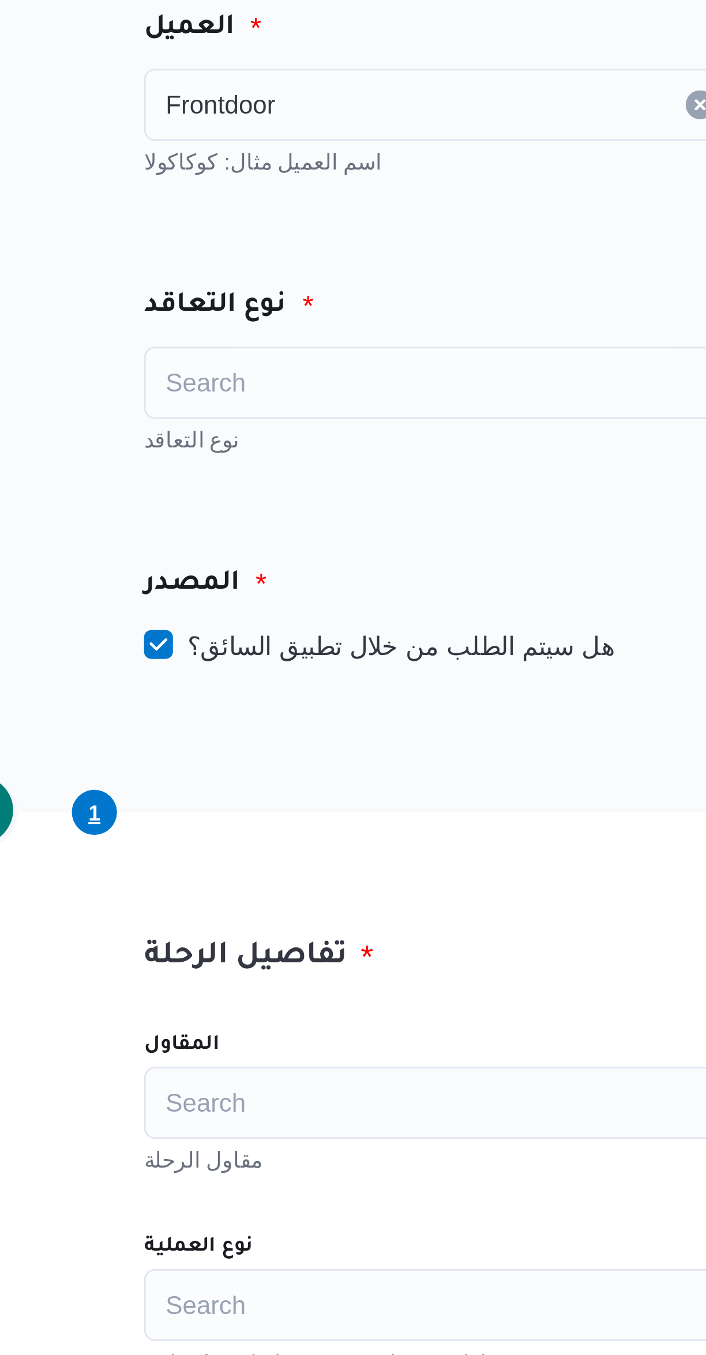
click at [227, 172] on div "Search" at bounding box center [303, 174] width 202 height 23
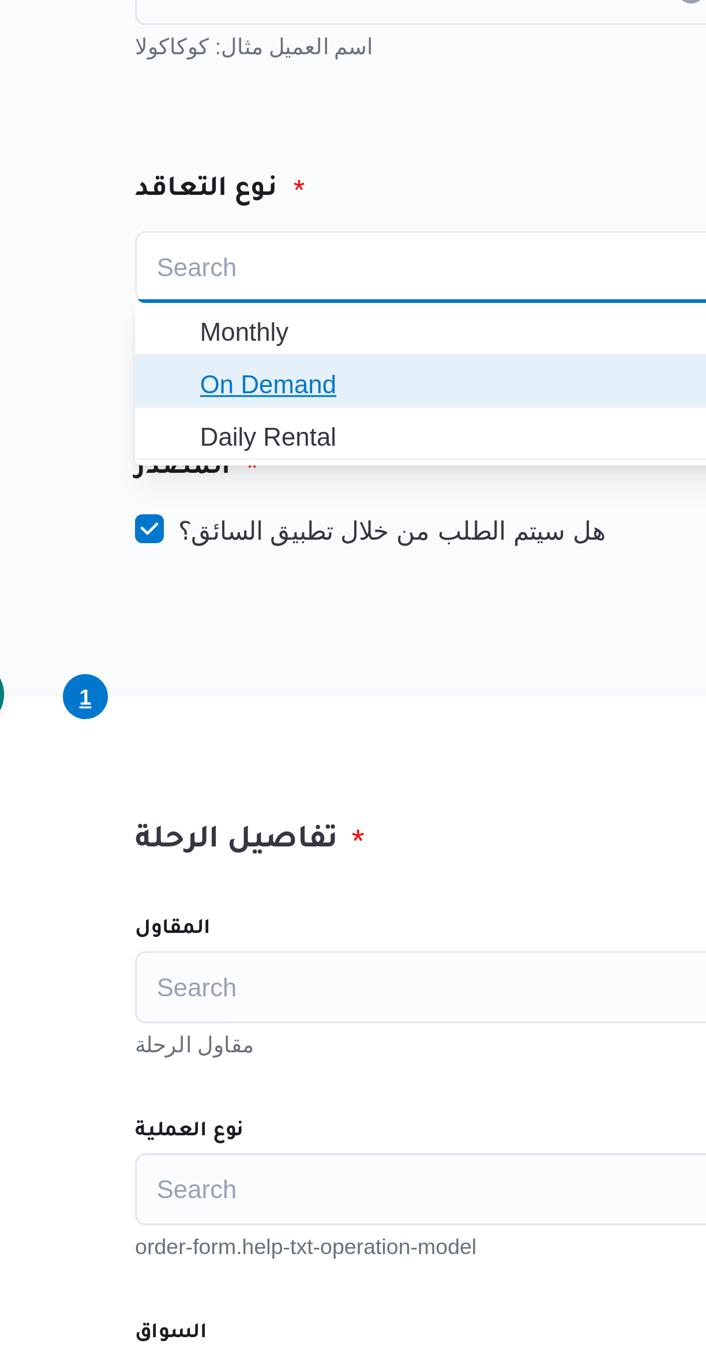
click at [222, 212] on span "On Demand" at bounding box center [302, 211] width 193 height 18
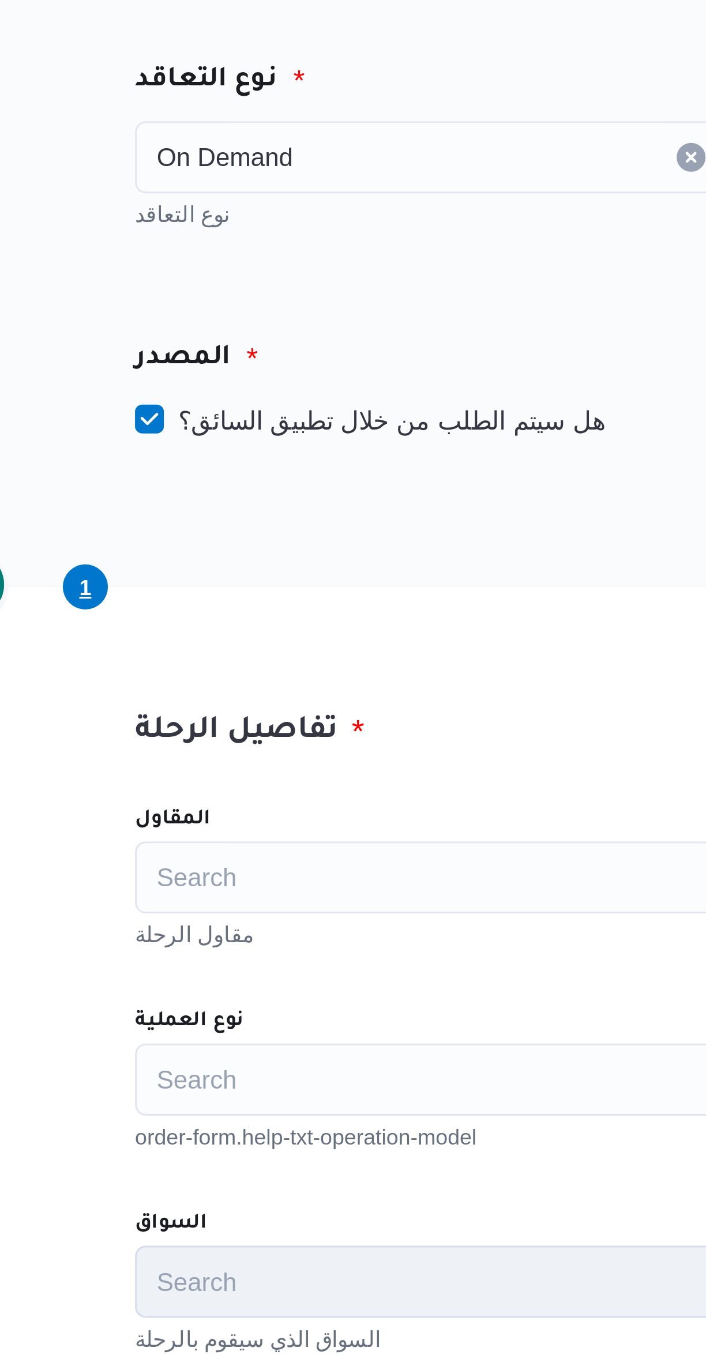
click at [230, 262] on label "هل سيتم الطلب من خلال تطبيق السائق؟" at bounding box center [277, 258] width 150 height 14
checkbox input "false"
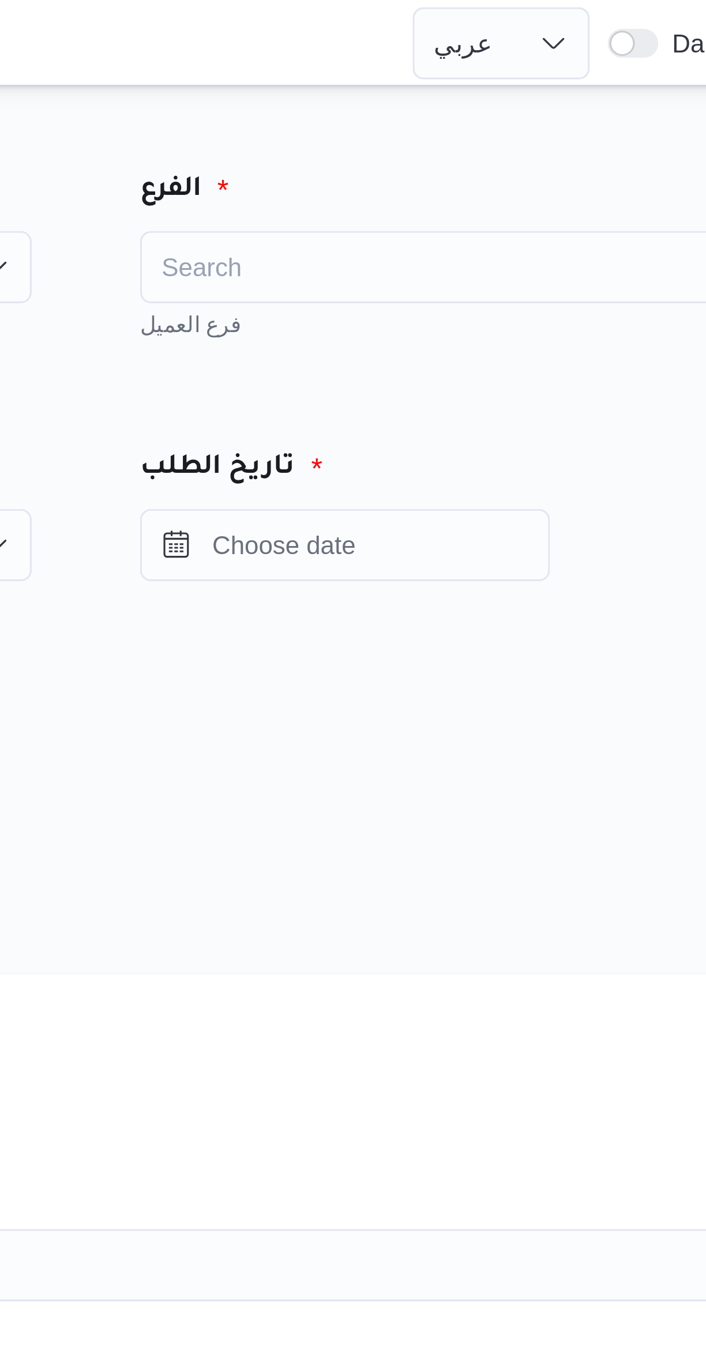
click at [469, 89] on div "Search" at bounding box center [539, 85] width 202 height 23
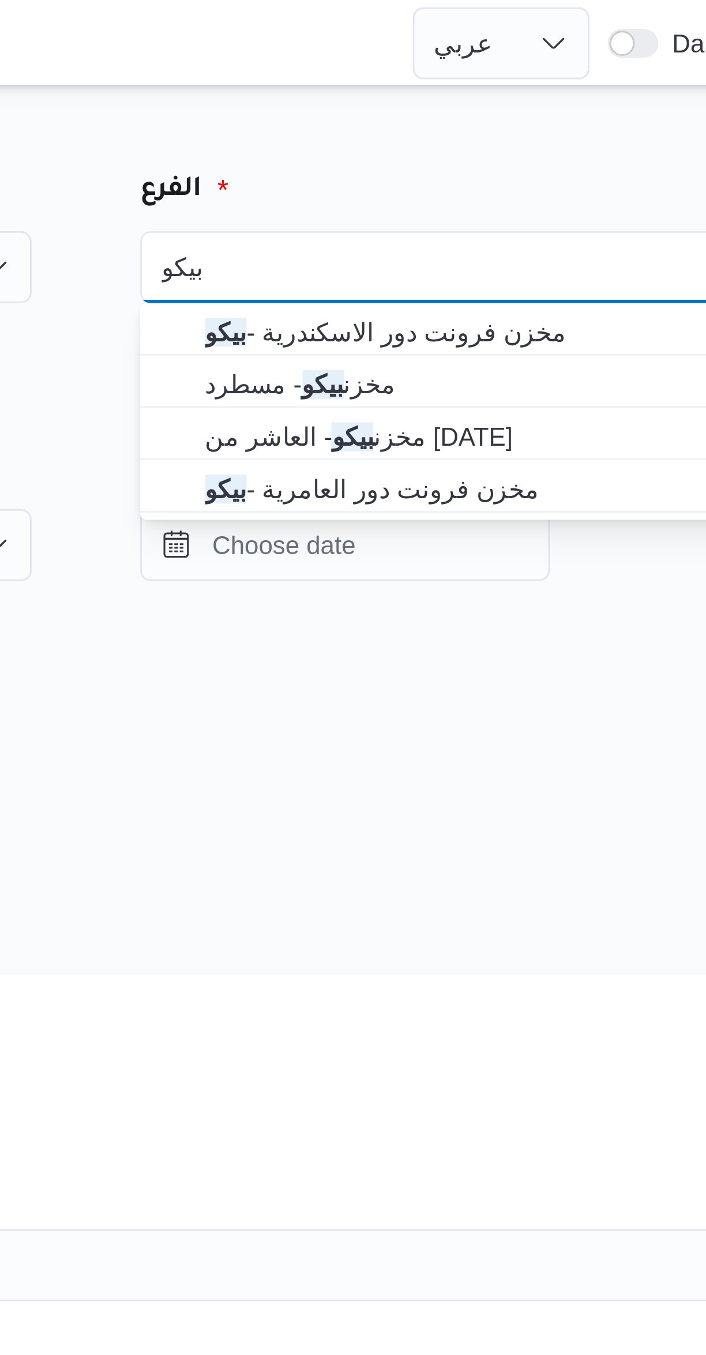
type input "بيكو"
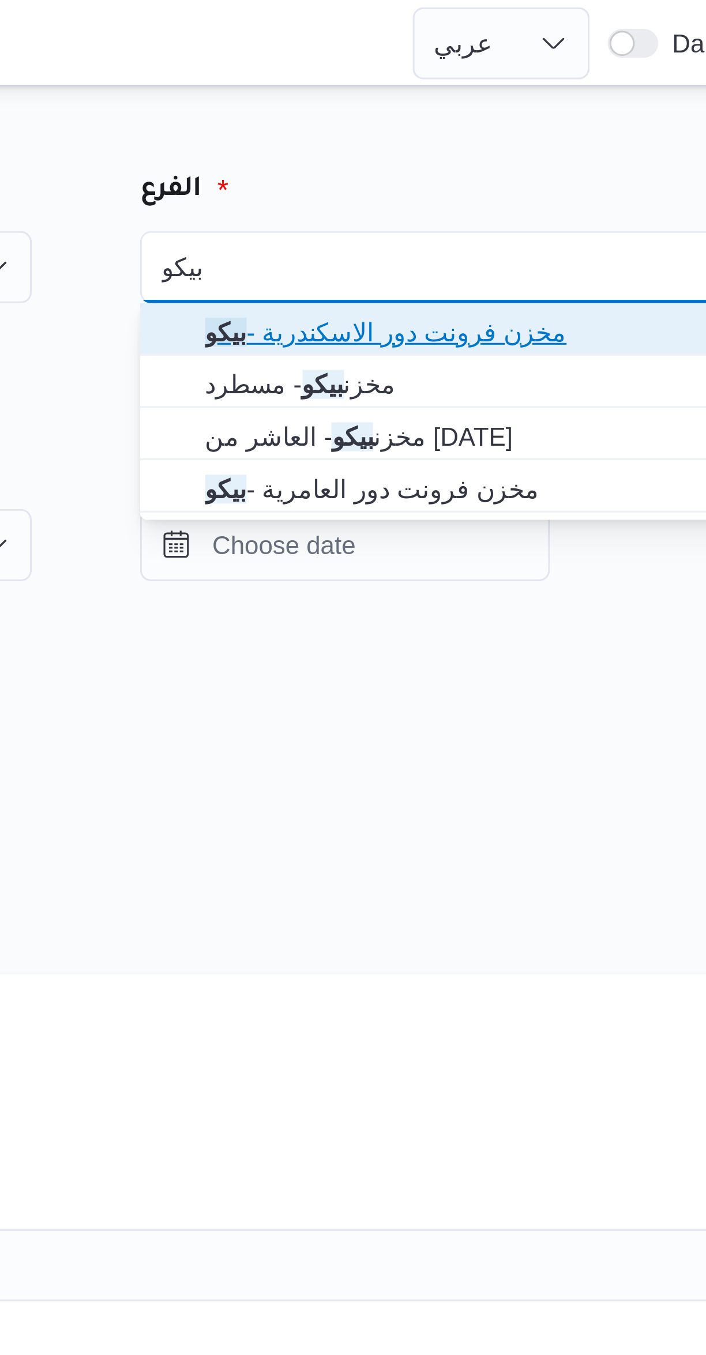
click at [454, 105] on span "مخزن فرونت دور الاسكندرية - بيكو" at bounding box center [539, 106] width 193 height 18
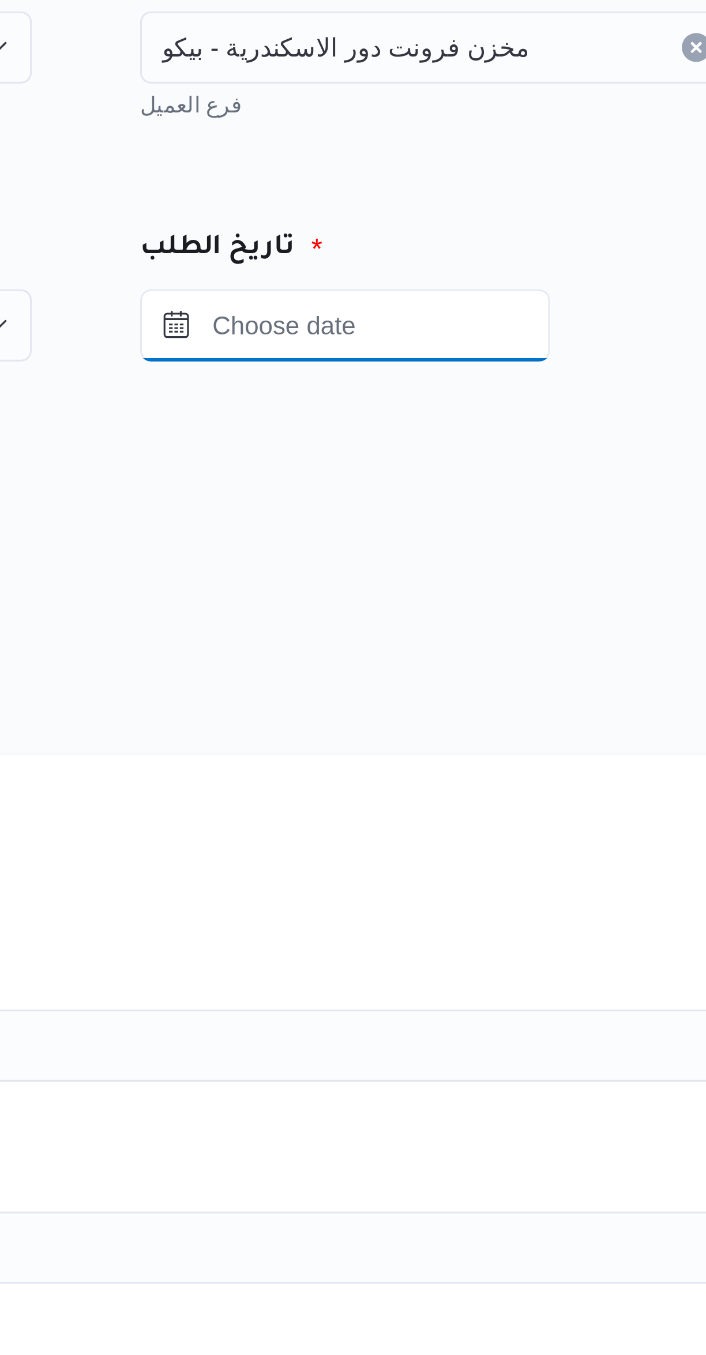
click at [478, 176] on input "Press the down key to open a popover containing a calendar." at bounding box center [503, 174] width 131 height 23
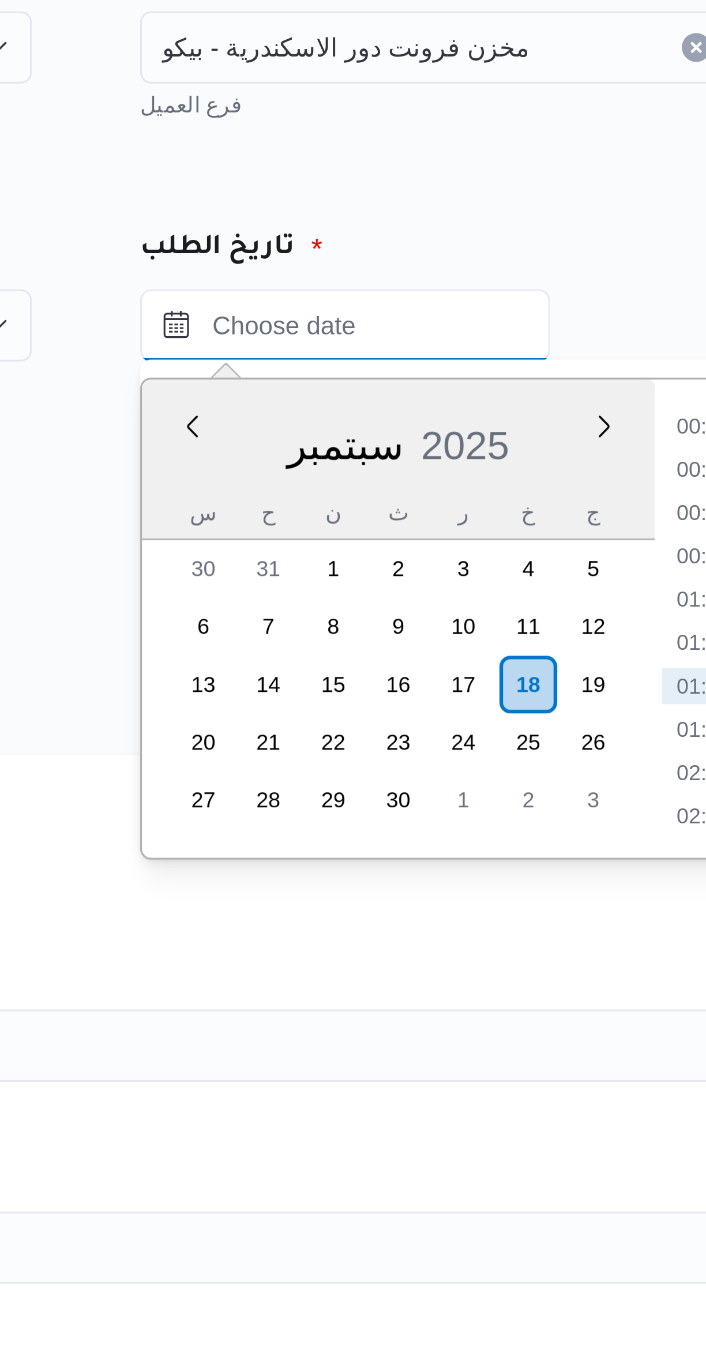
scroll to position [13, 0]
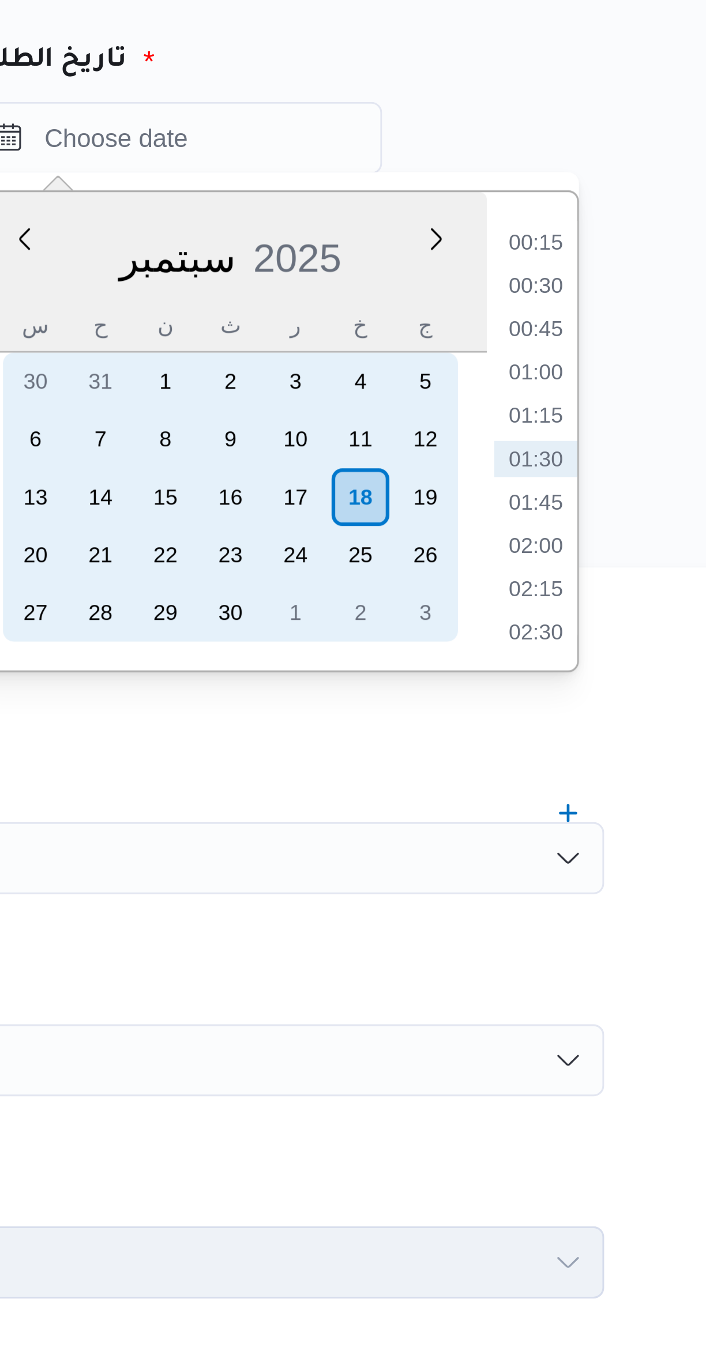
click at [559, 289] on div "18" at bounding box center [562, 289] width 18 height 18
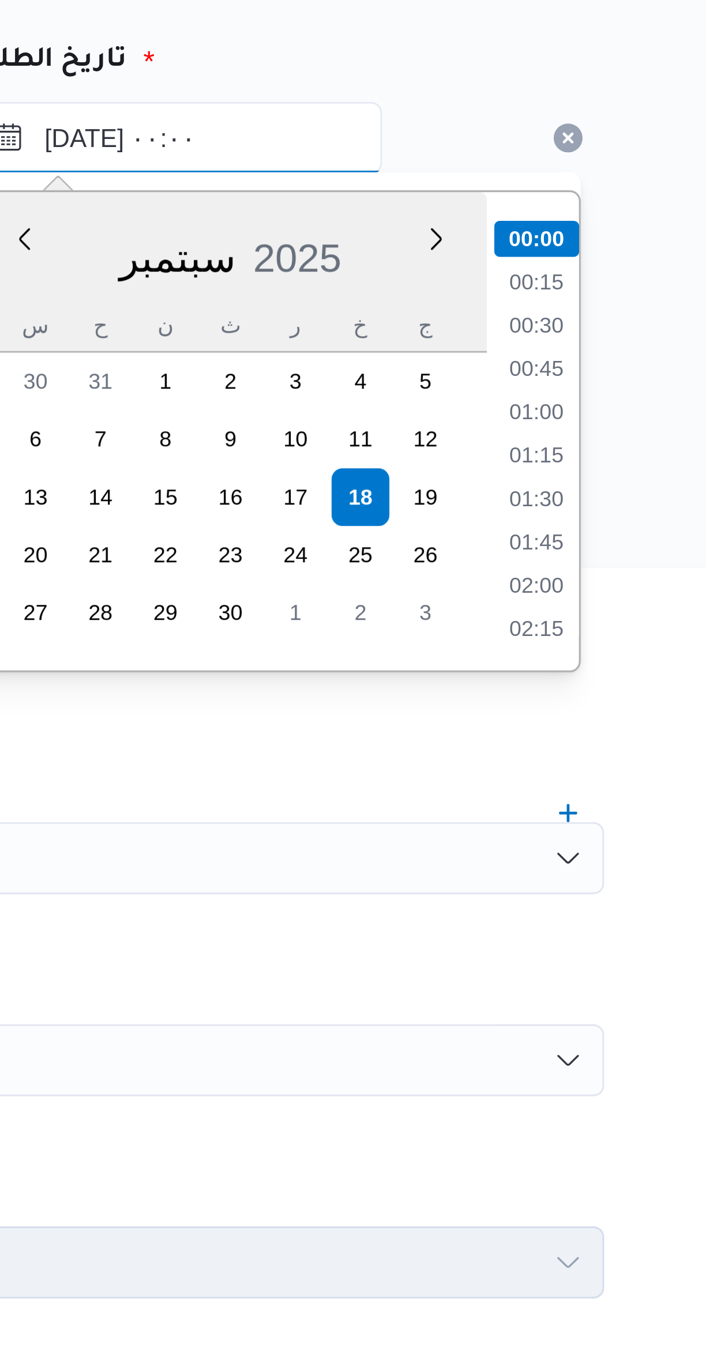
click at [468, 178] on input "١٨/٠٩/٢٠٢٥ ٠٠:٠٠" at bounding box center [503, 174] width 131 height 23
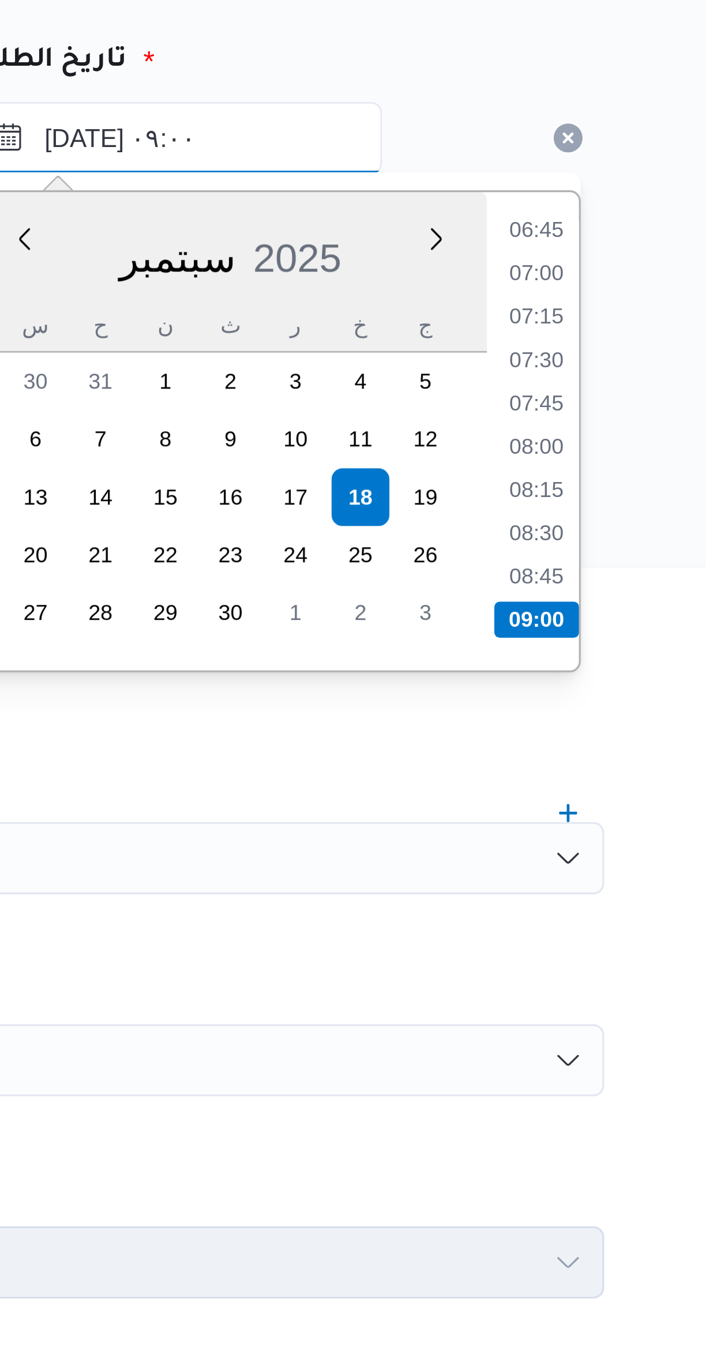
type input "١٨/٠٩/٢٠٢٥ ٠٩:٠٠"
click at [620, 329] on li "09:00" at bounding box center [618, 328] width 27 height 12
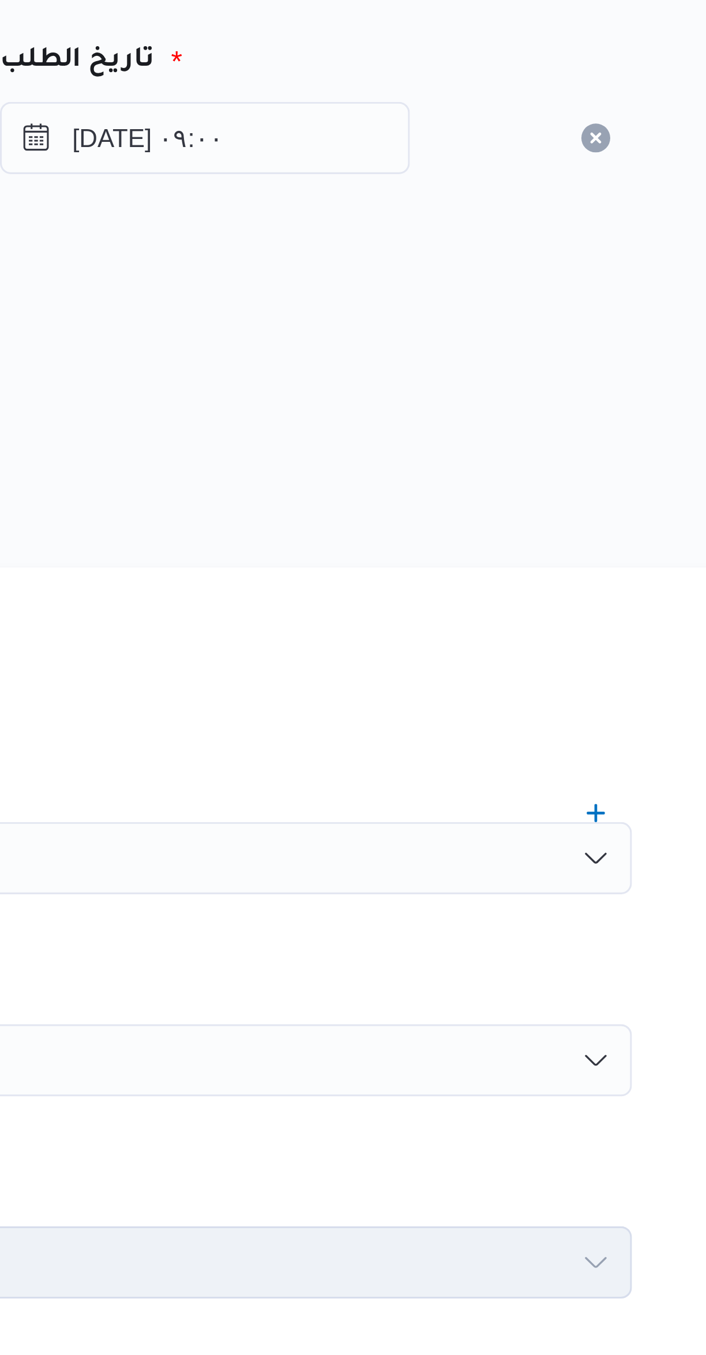
click at [532, 249] on div "المصدر" at bounding box center [421, 239] width 452 height 28
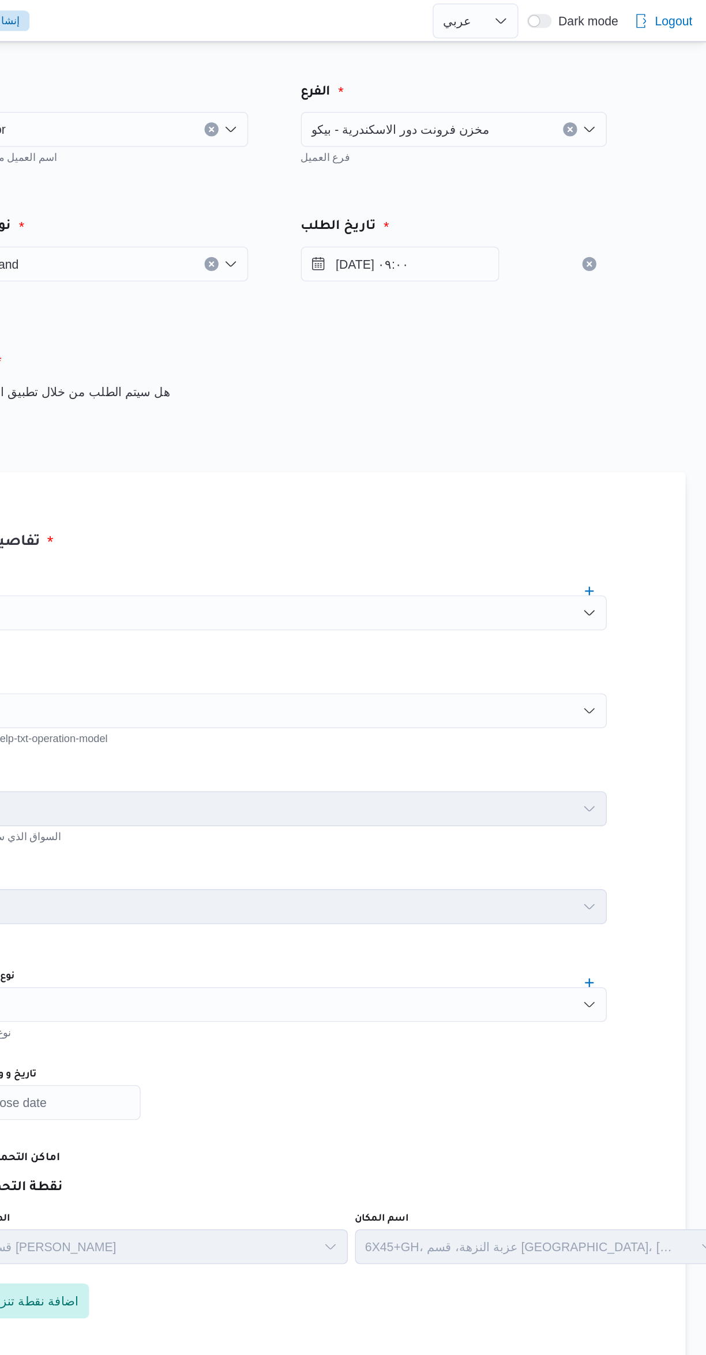
scroll to position [0, 0]
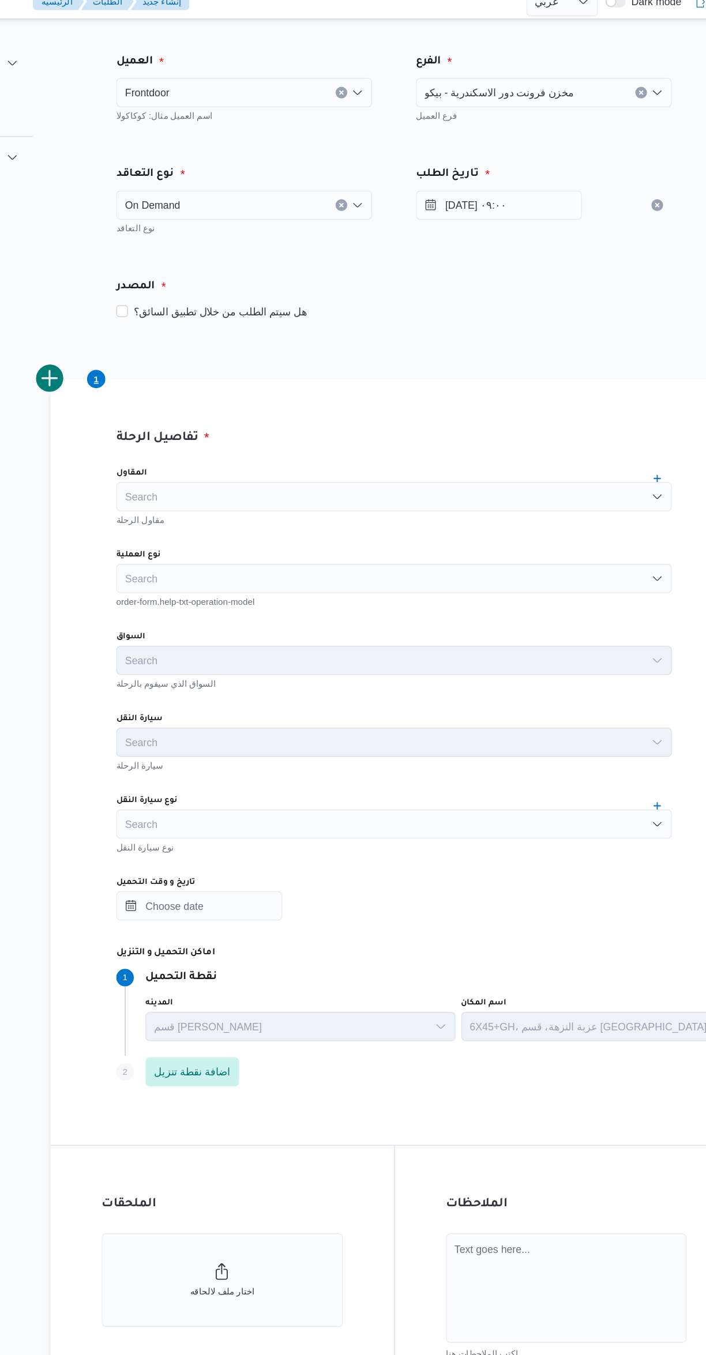
click at [227, 466] on div "Search" at bounding box center [421, 468] width 438 height 23
click at [218, 522] on div "Search" at bounding box center [421, 533] width 438 height 23
click at [209, 468] on input "نوع العملية" at bounding box center [209, 469] width 1 height 14
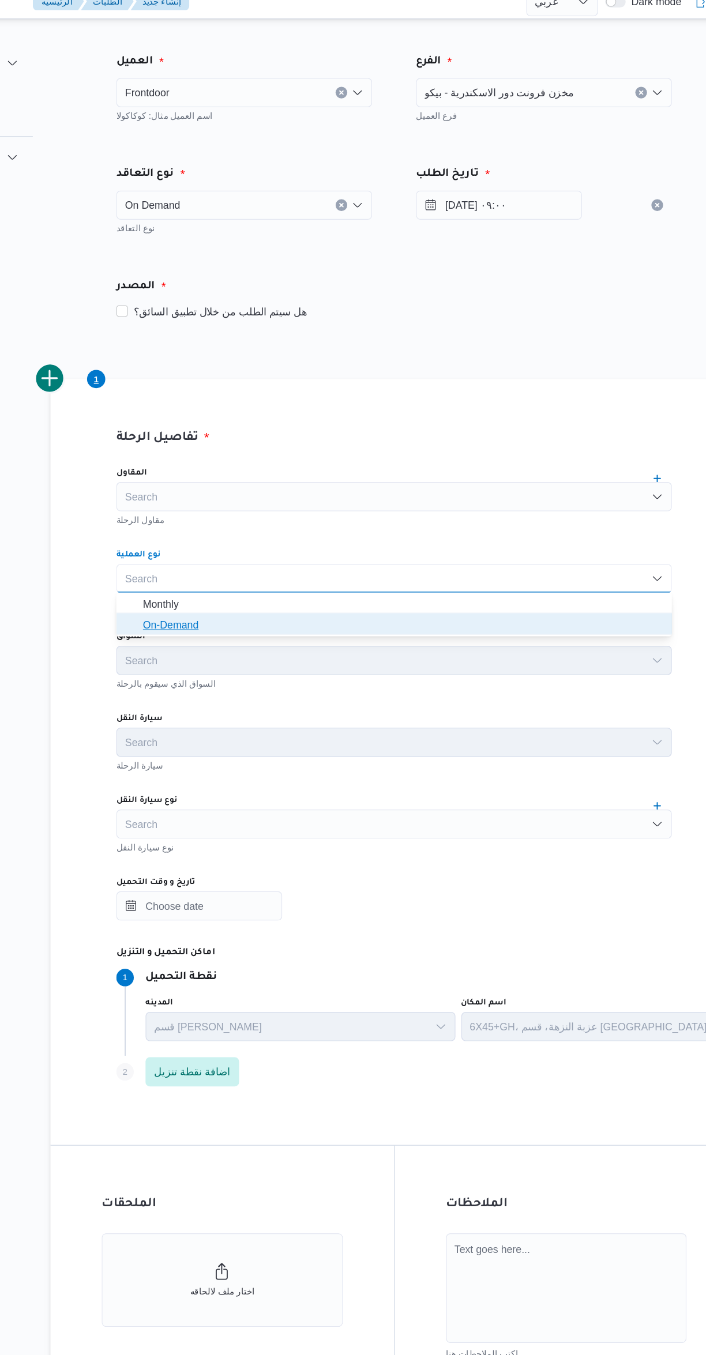
click at [211, 502] on icon "button" at bounding box center [213, 505] width 9 height 9
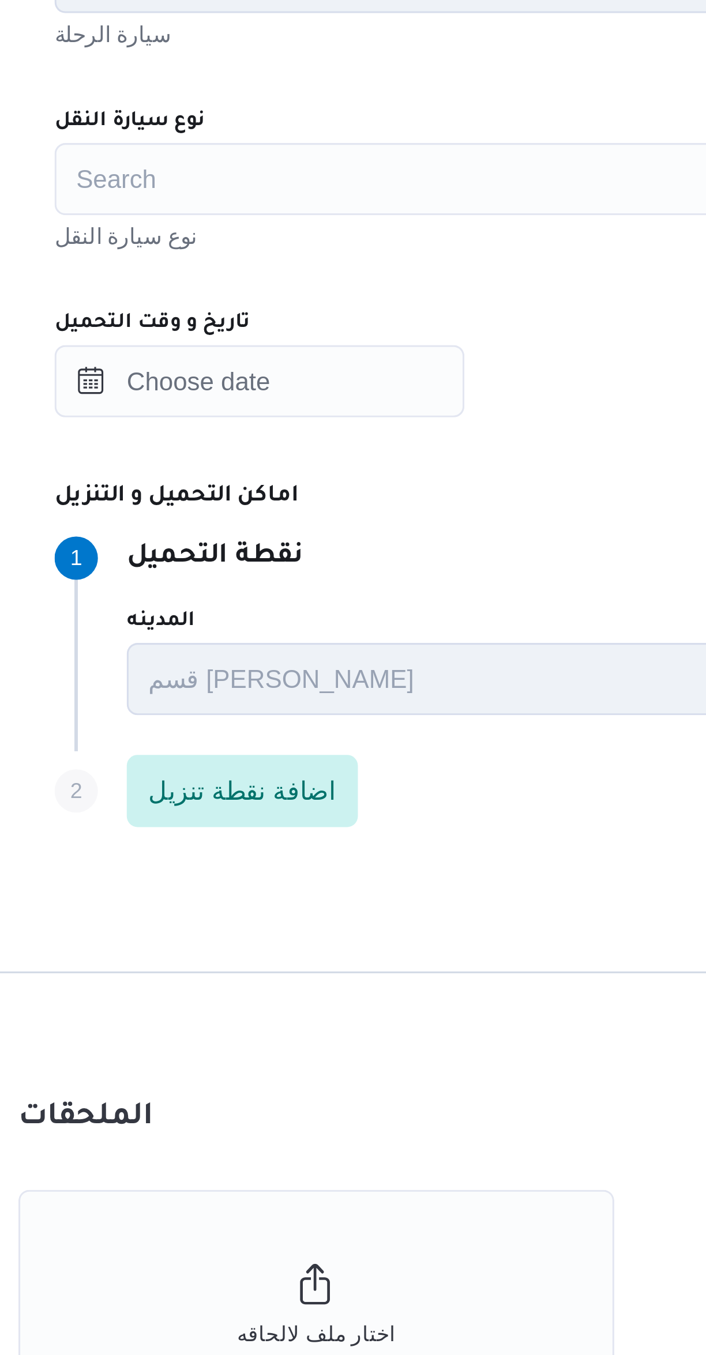
click at [227, 672] on div "Search" at bounding box center [421, 662] width 438 height 23
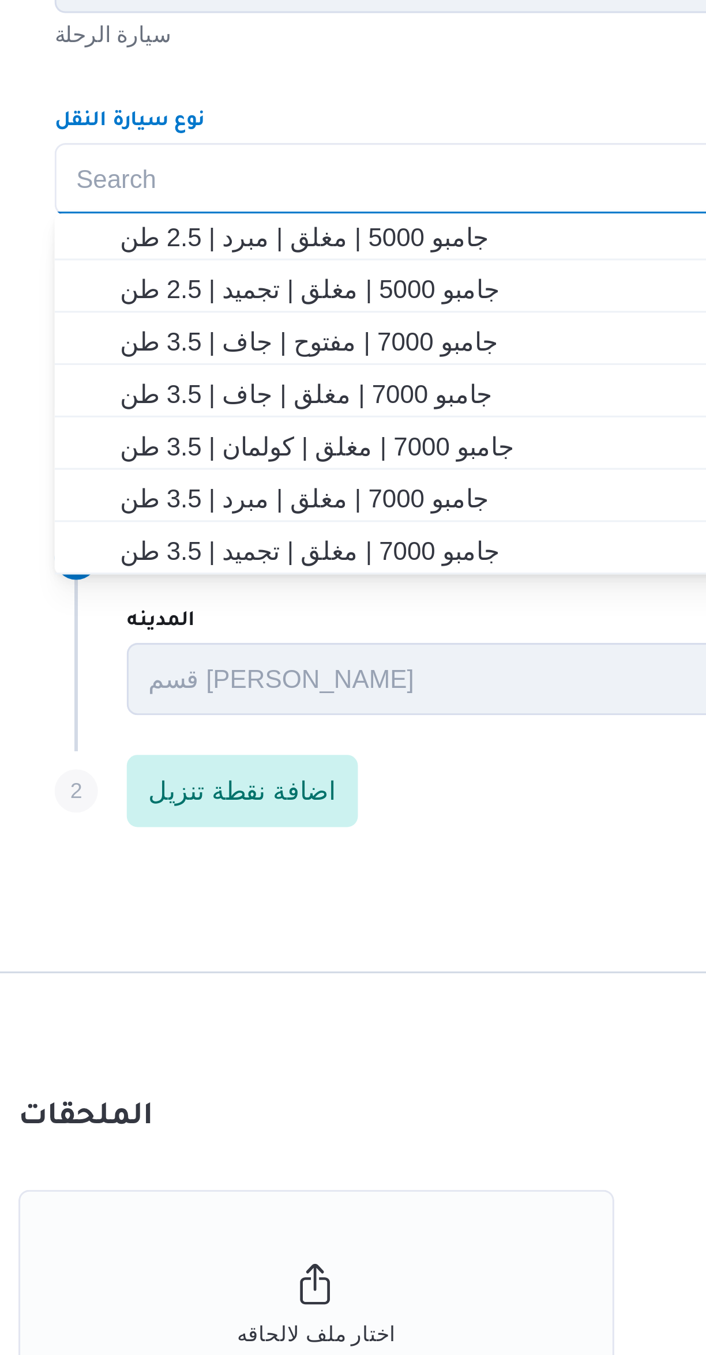
scroll to position [172, 0]
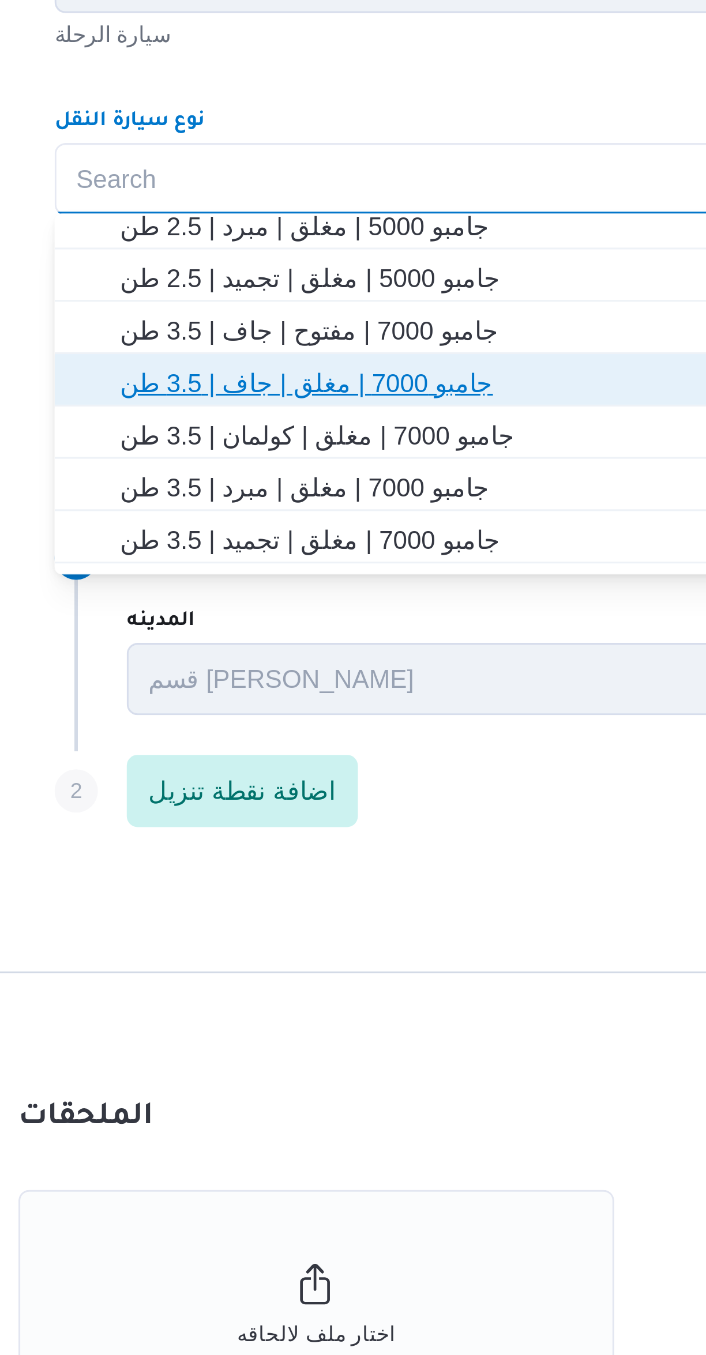
click at [241, 726] on span "جامبو 7000 | مغلق | جاف | 3.5 طن" at bounding box center [428, 728] width 410 height 14
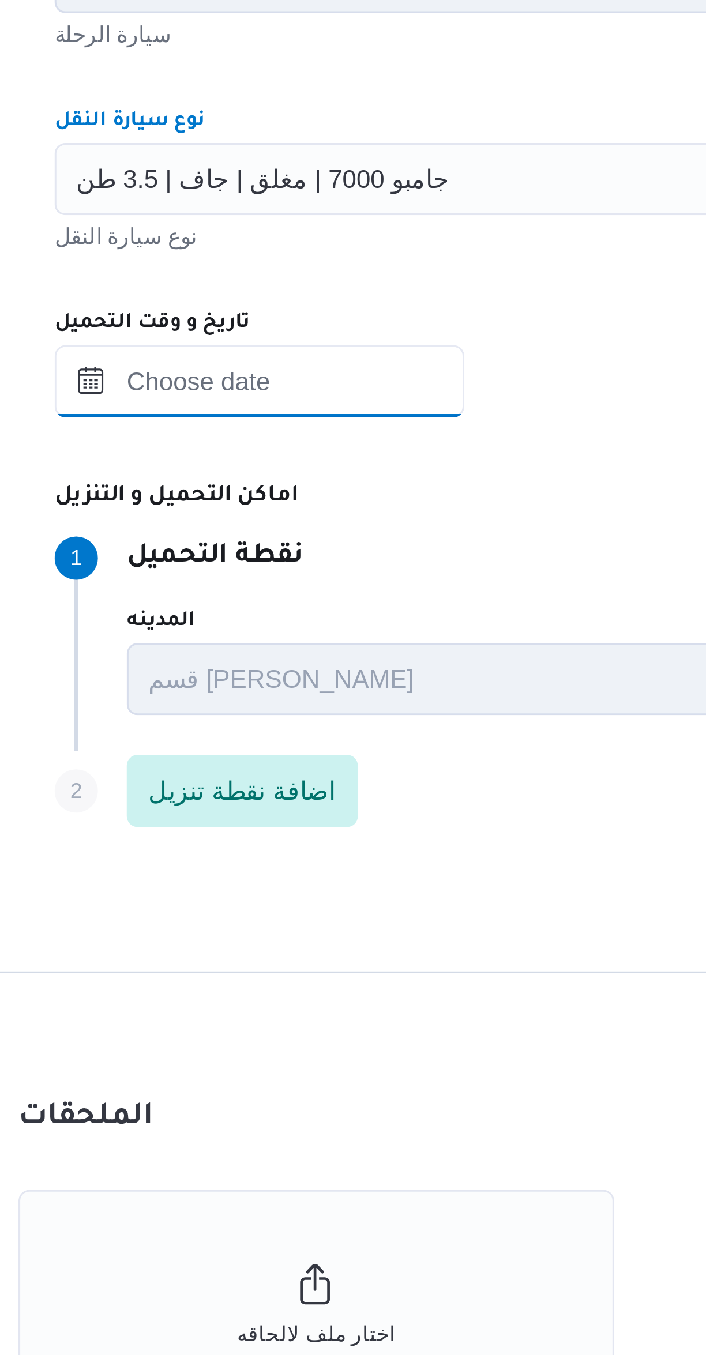
click at [258, 730] on input "تاريخ و وقت التحميل" at bounding box center [267, 726] width 131 height 23
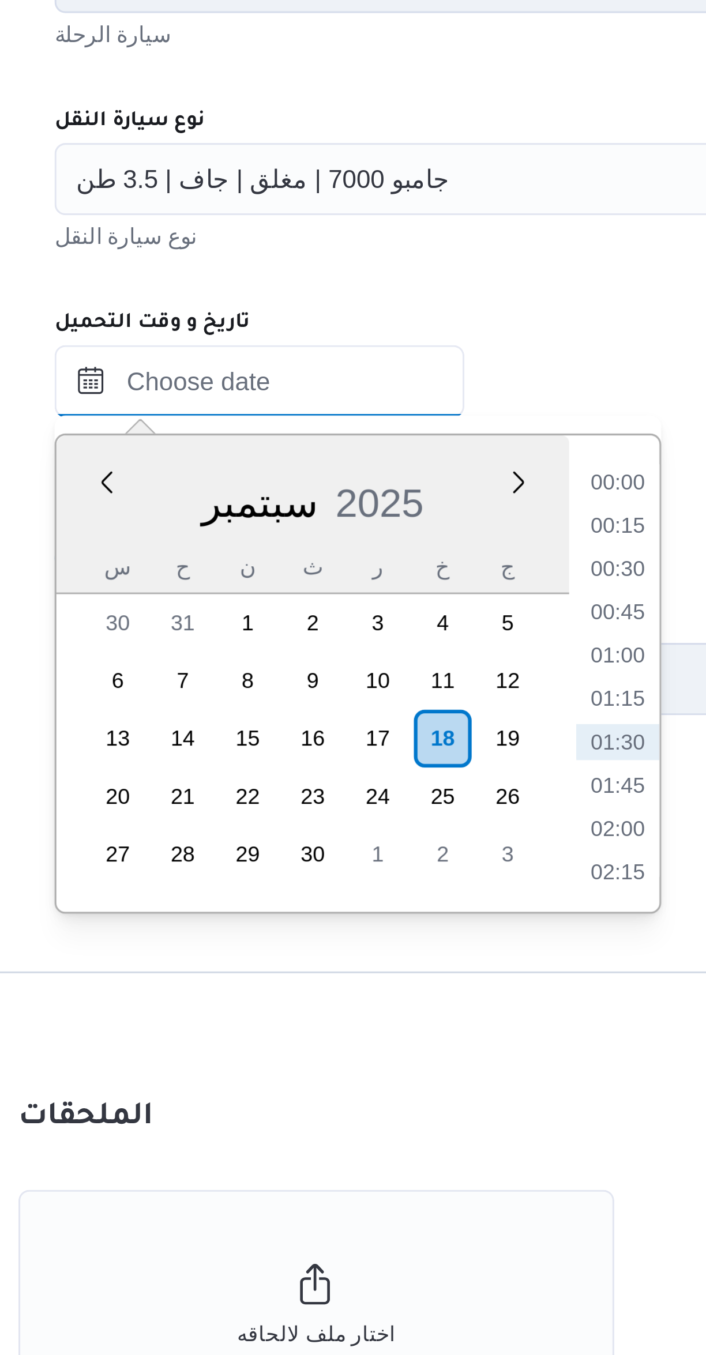
scroll to position [14, 0]
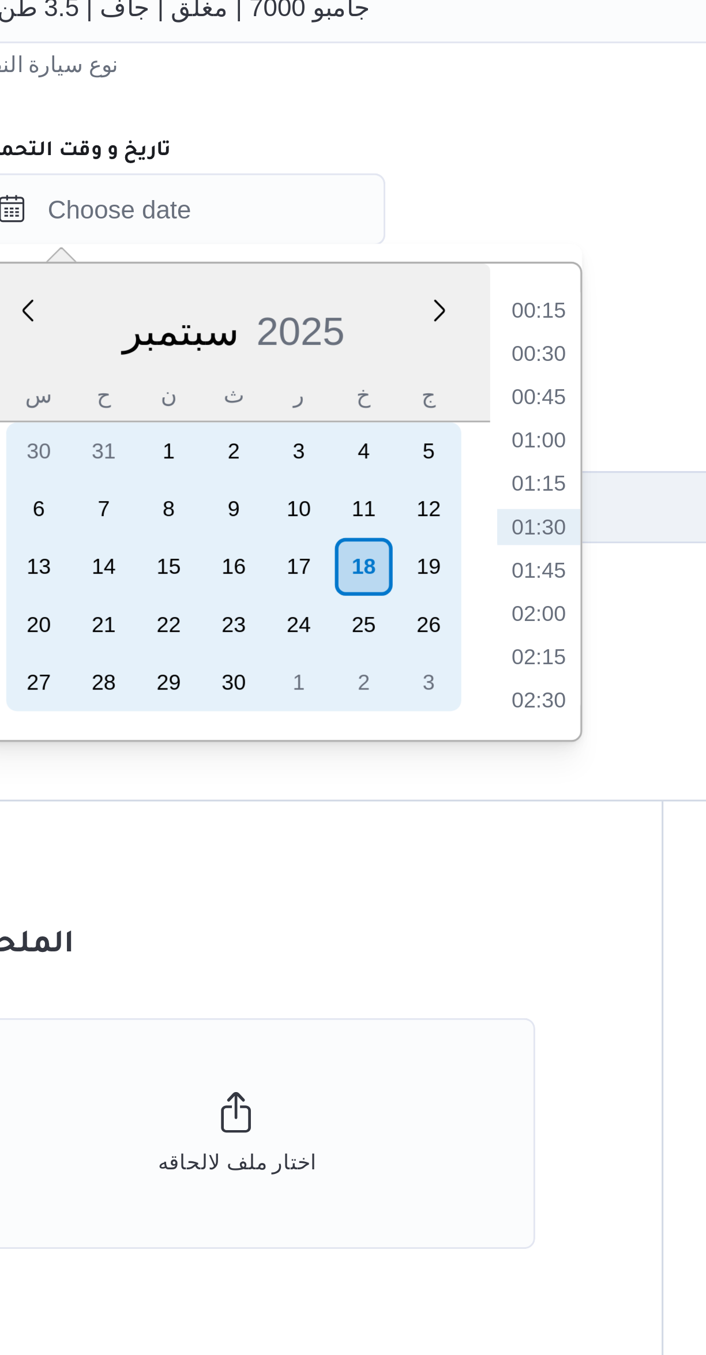
click at [320, 838] on div "18" at bounding box center [326, 841] width 18 height 18
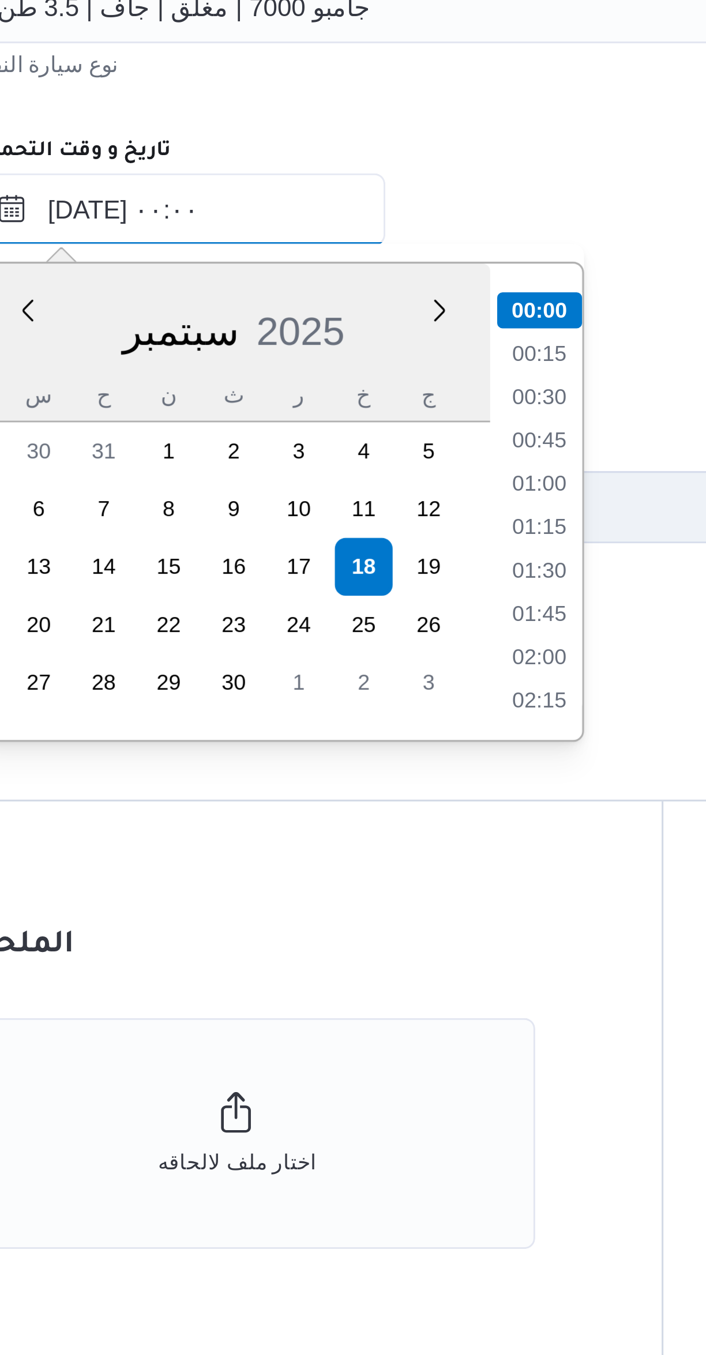
click at [230, 731] on input "١٨/٠٩/٢٠٢٥ ٠٠:٠٠" at bounding box center [267, 726] width 131 height 23
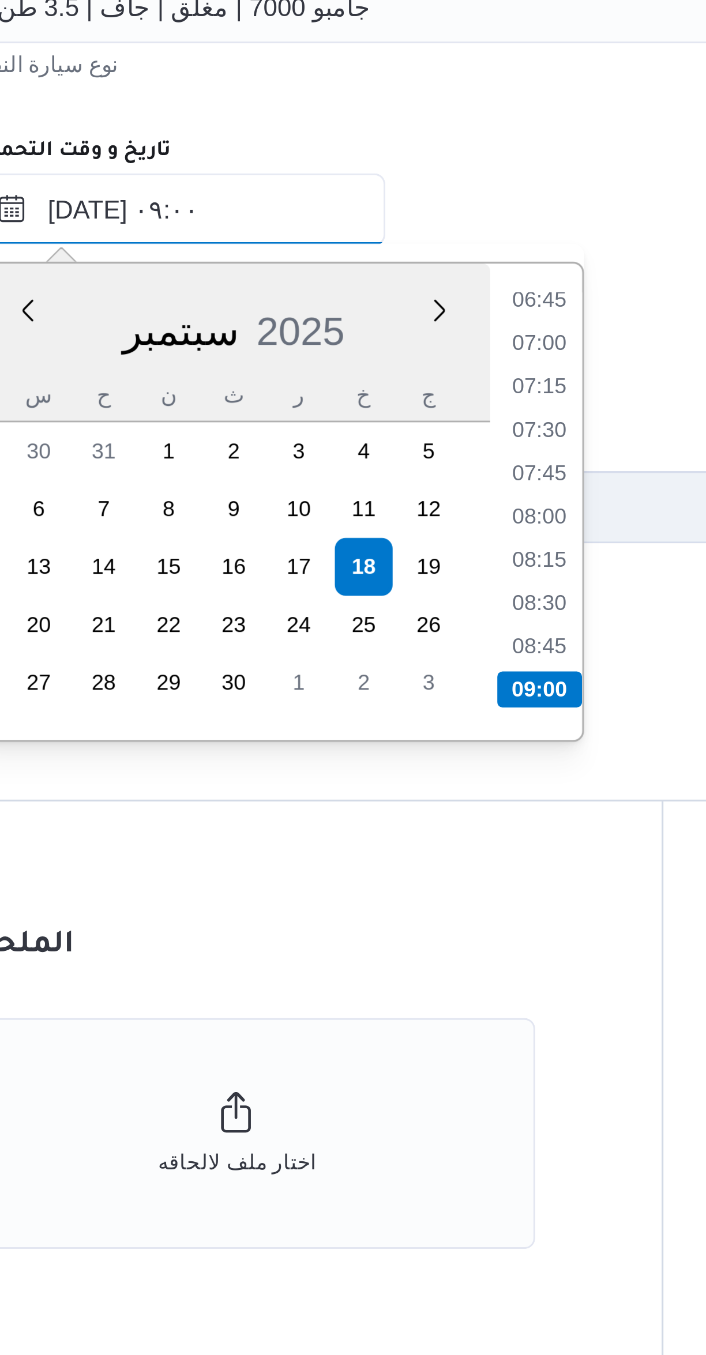
type input "١٨/٠٩/٢٠٢٥ ٠٩:٠٠"
click at [386, 882] on li "09:00" at bounding box center [381, 881] width 27 height 12
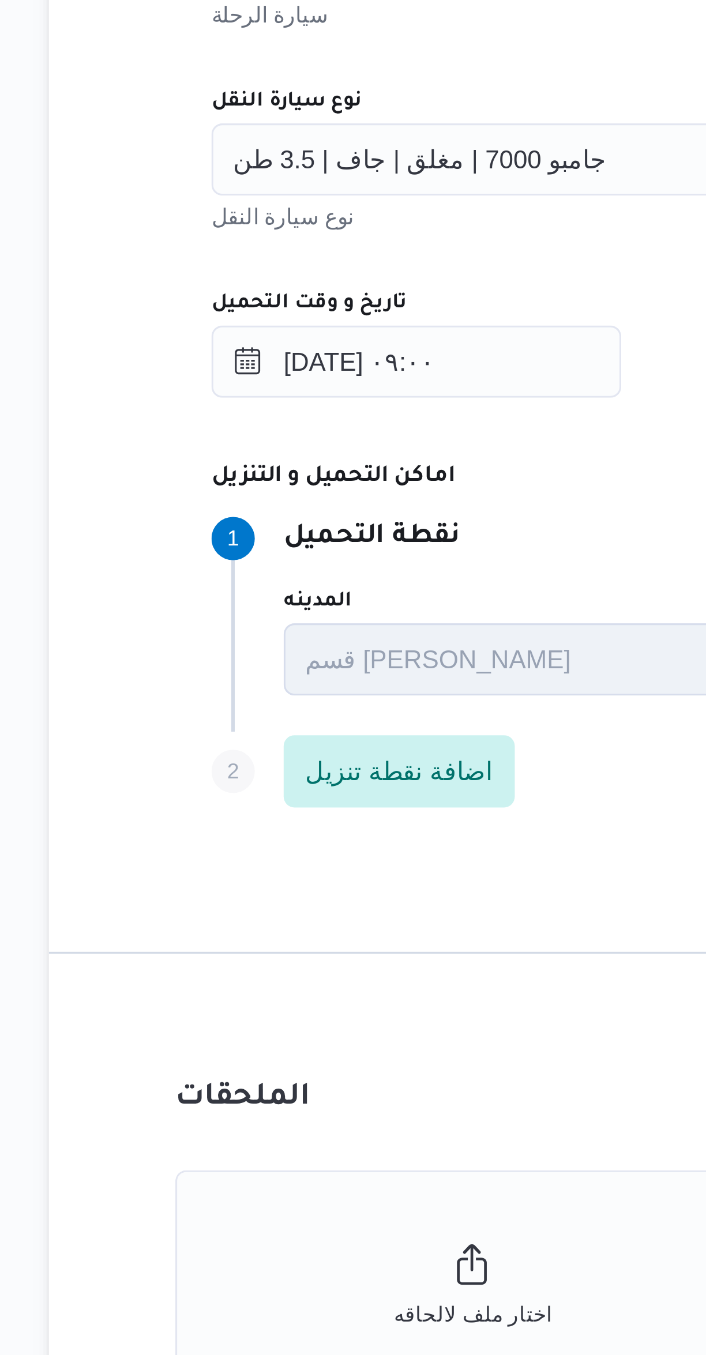
click at [272, 698] on div "المقاول Search مقاول الرحلة نوع العملية On-Demand order-form.help-txt-operation…" at bounding box center [421, 628] width 457 height 513
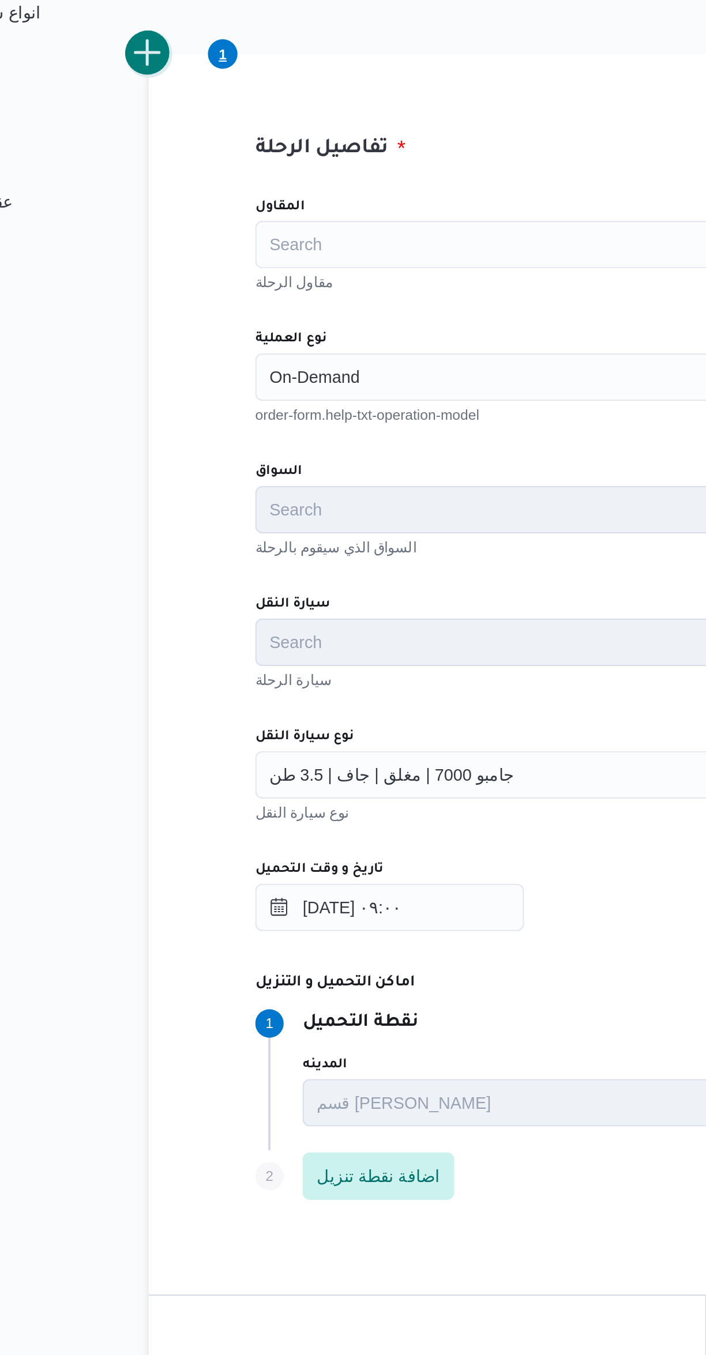
click at [152, 319] on button "add trip" at bounding box center [149, 311] width 23 height 23
click at [209, 470] on input "نوع العملية" at bounding box center [209, 469] width 1 height 14
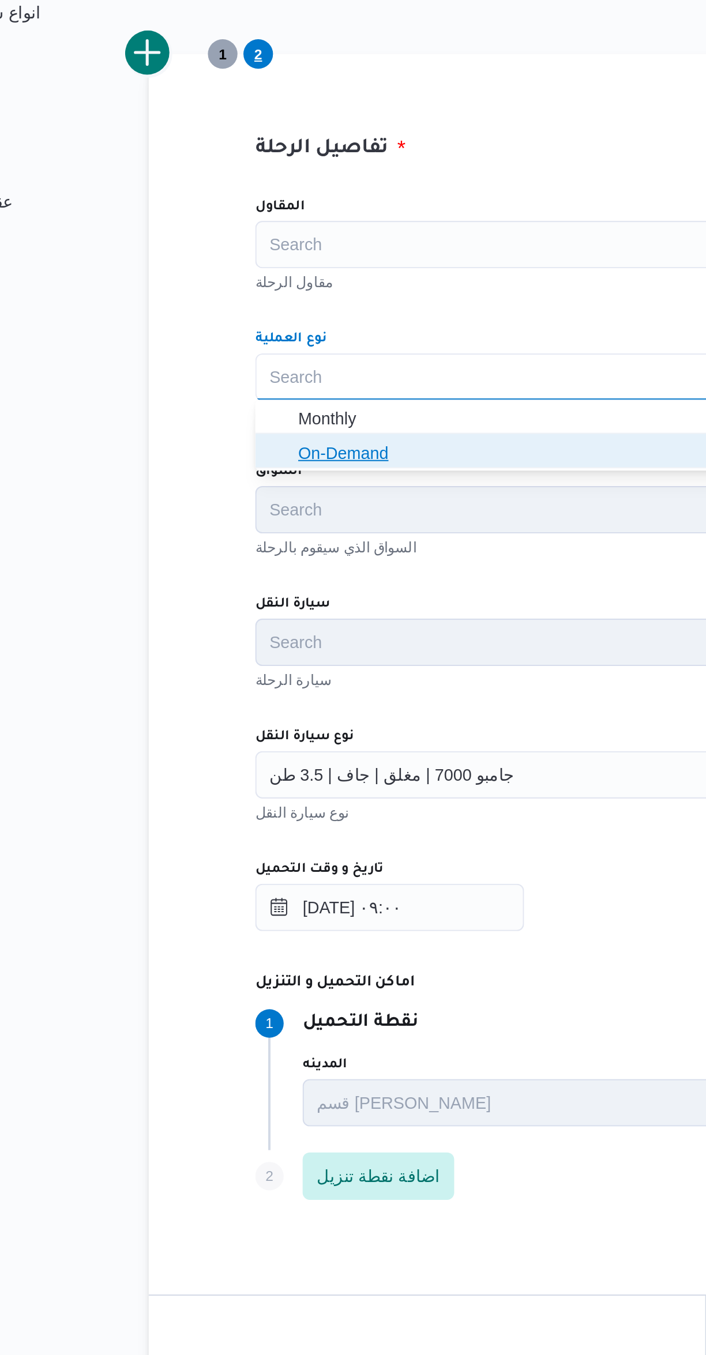
click at [210, 508] on icon "button" at bounding box center [213, 505] width 9 height 9
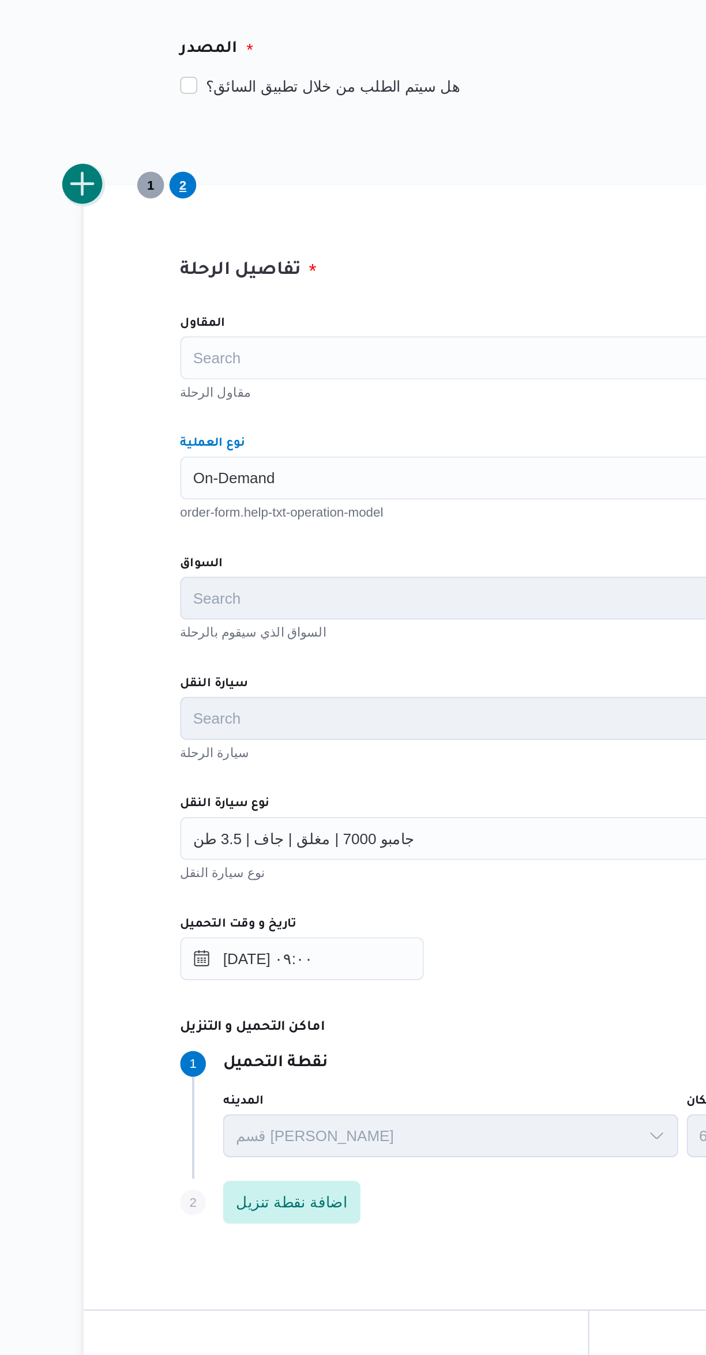
click at [157, 314] on button "add trip" at bounding box center [149, 311] width 23 height 23
click at [221, 474] on div "Search" at bounding box center [421, 468] width 438 height 23
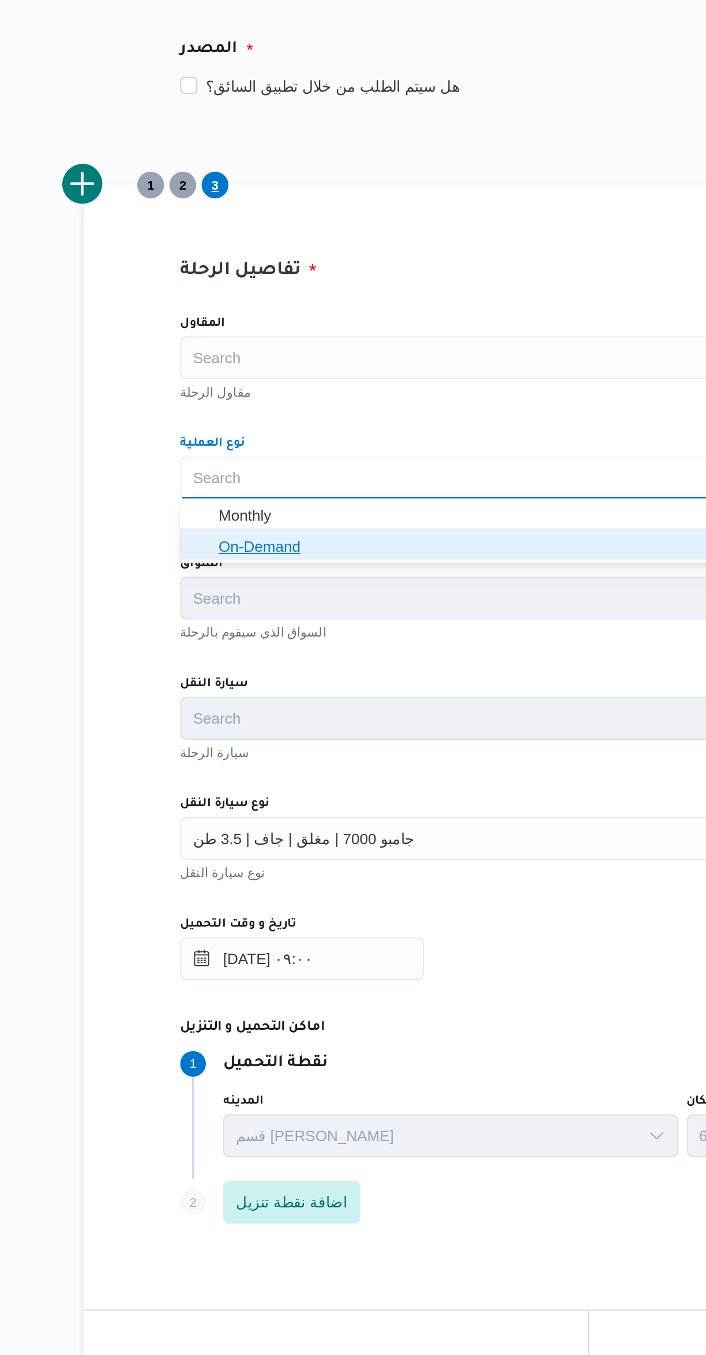
click at [213, 510] on icon "button" at bounding box center [213, 505] width 9 height 9
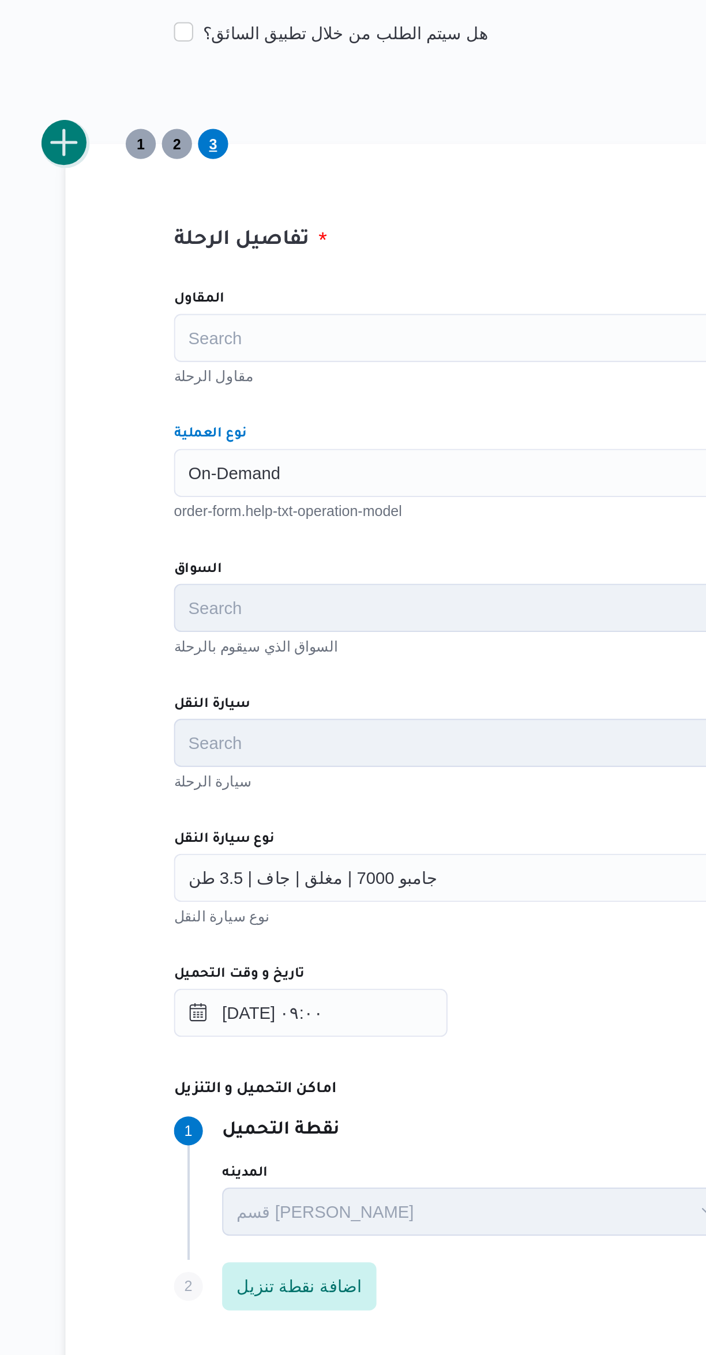
click at [156, 308] on button "add trip" at bounding box center [149, 311] width 23 height 23
click at [221, 475] on div "Search" at bounding box center [421, 468] width 438 height 23
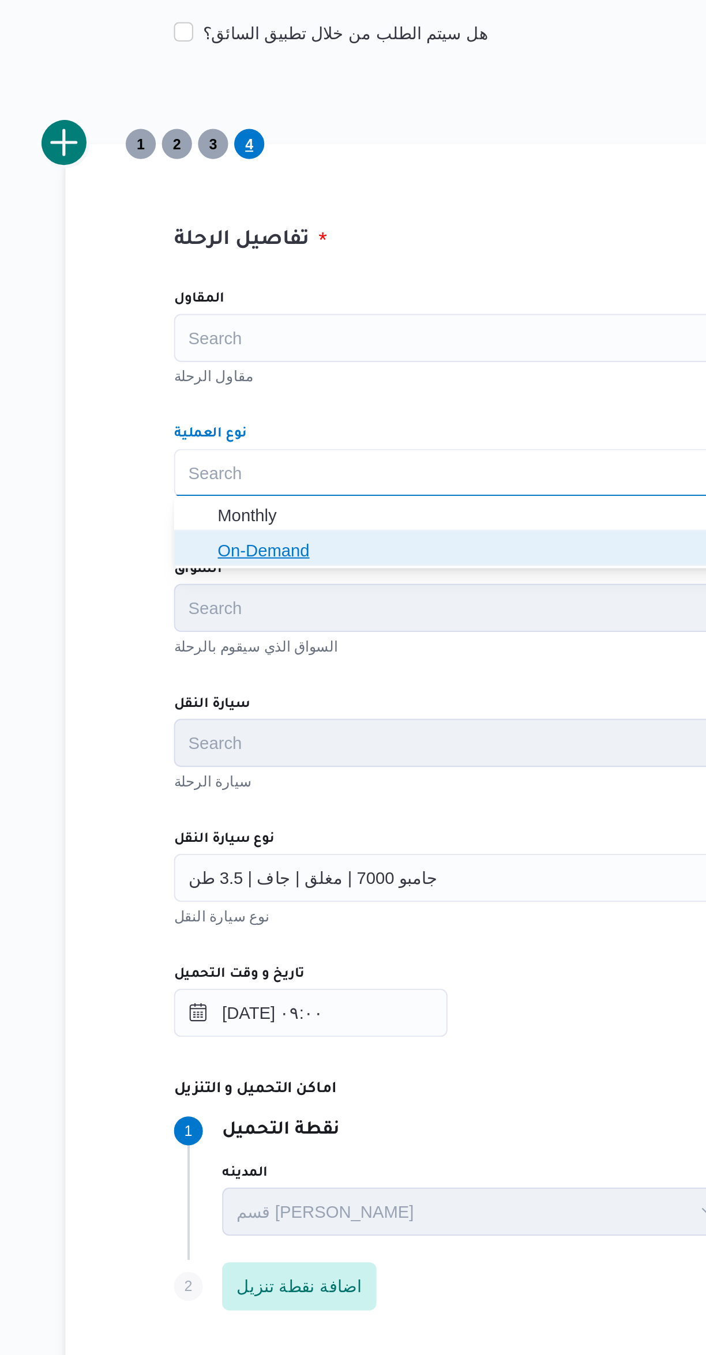
click at [211, 504] on icon "button" at bounding box center [213, 505] width 9 height 9
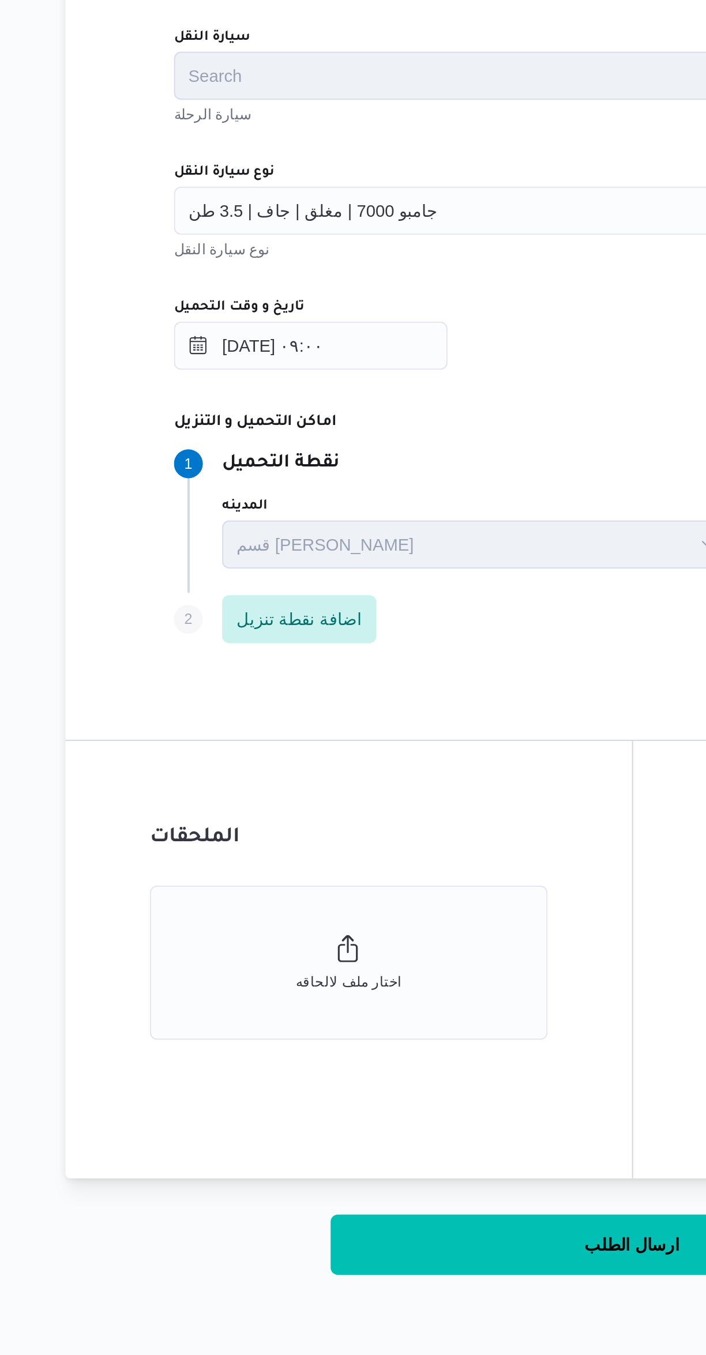
click at [226, 661] on span "جامبو 7000 | مغلق | جاف | 3.5 طن" at bounding box center [268, 662] width 119 height 13
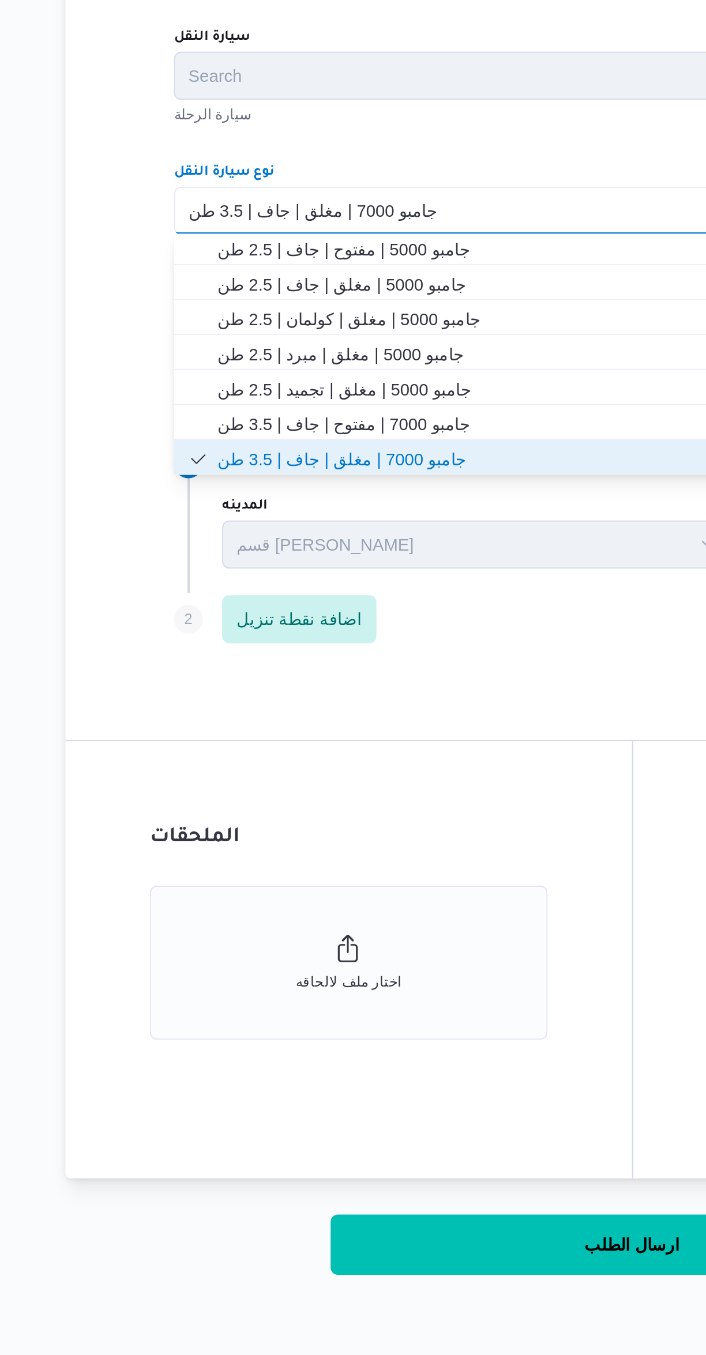
scroll to position [0, 0]
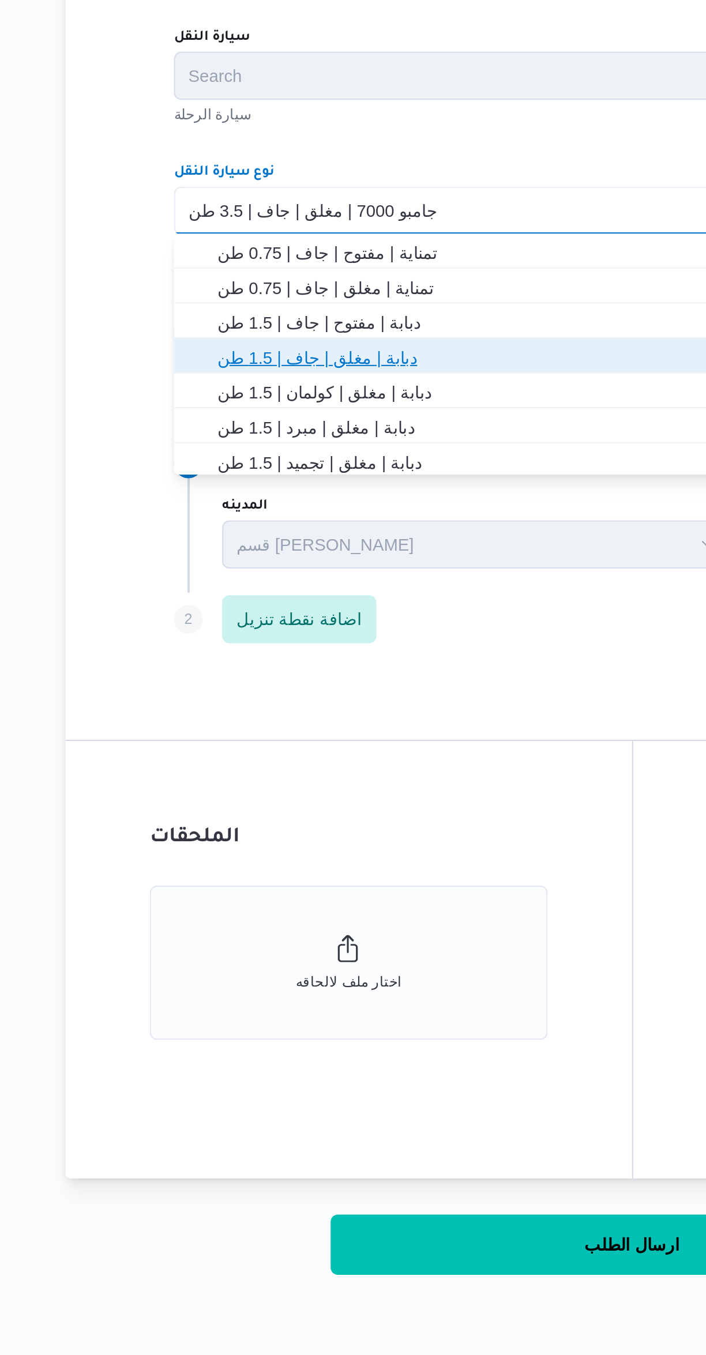
click at [224, 735] on span "دبابة | مغلق | جاف | 1.5 طن" at bounding box center [428, 733] width 410 height 14
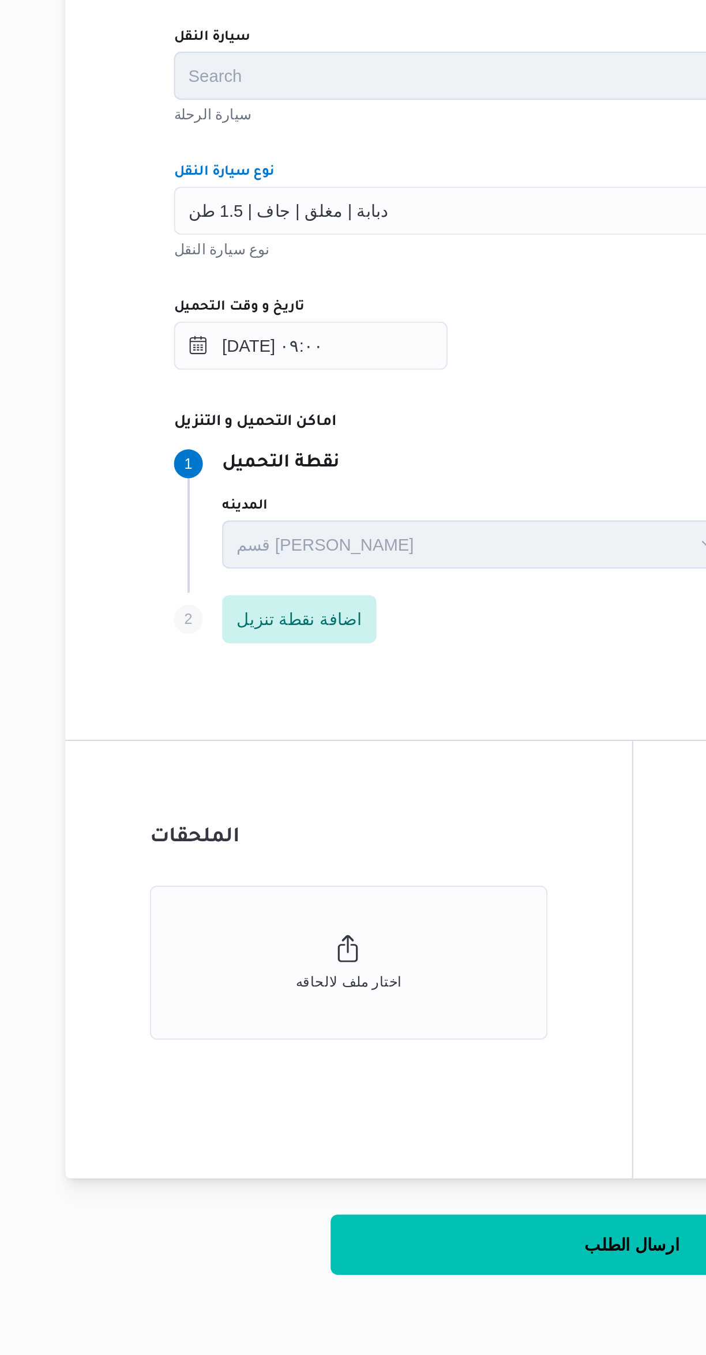
click at [380, 764] on dt "اماكن التحميل و التنزيل" at bounding box center [461, 764] width 519 height 14
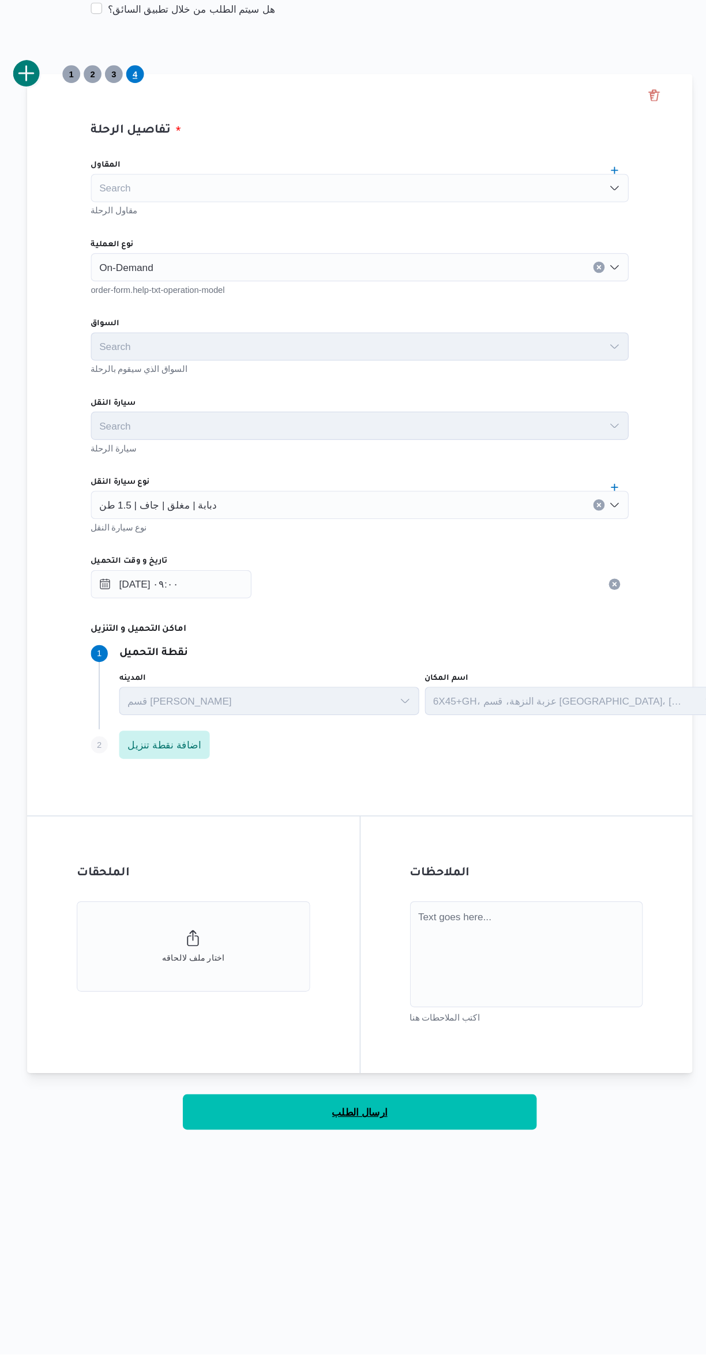
click at [494, 1158] on button "ارسال الطلب" at bounding box center [421, 1157] width 288 height 29
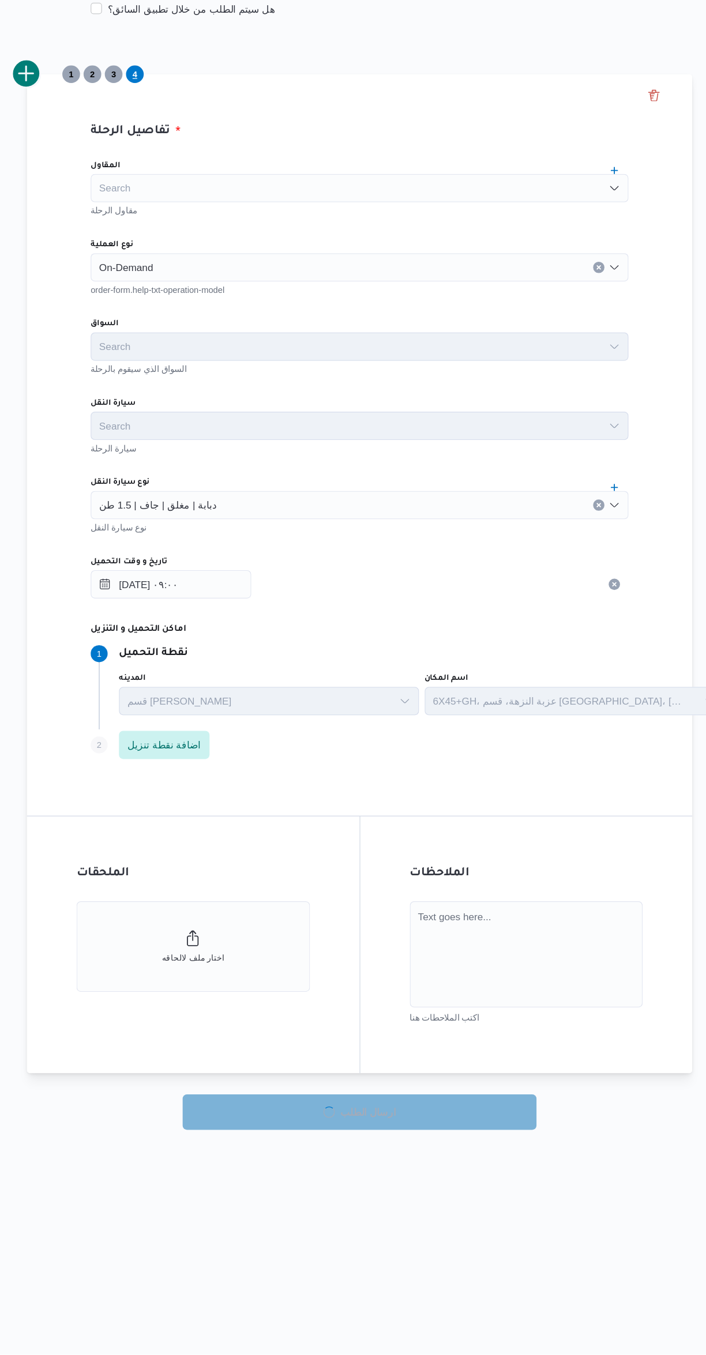
select select "ar"
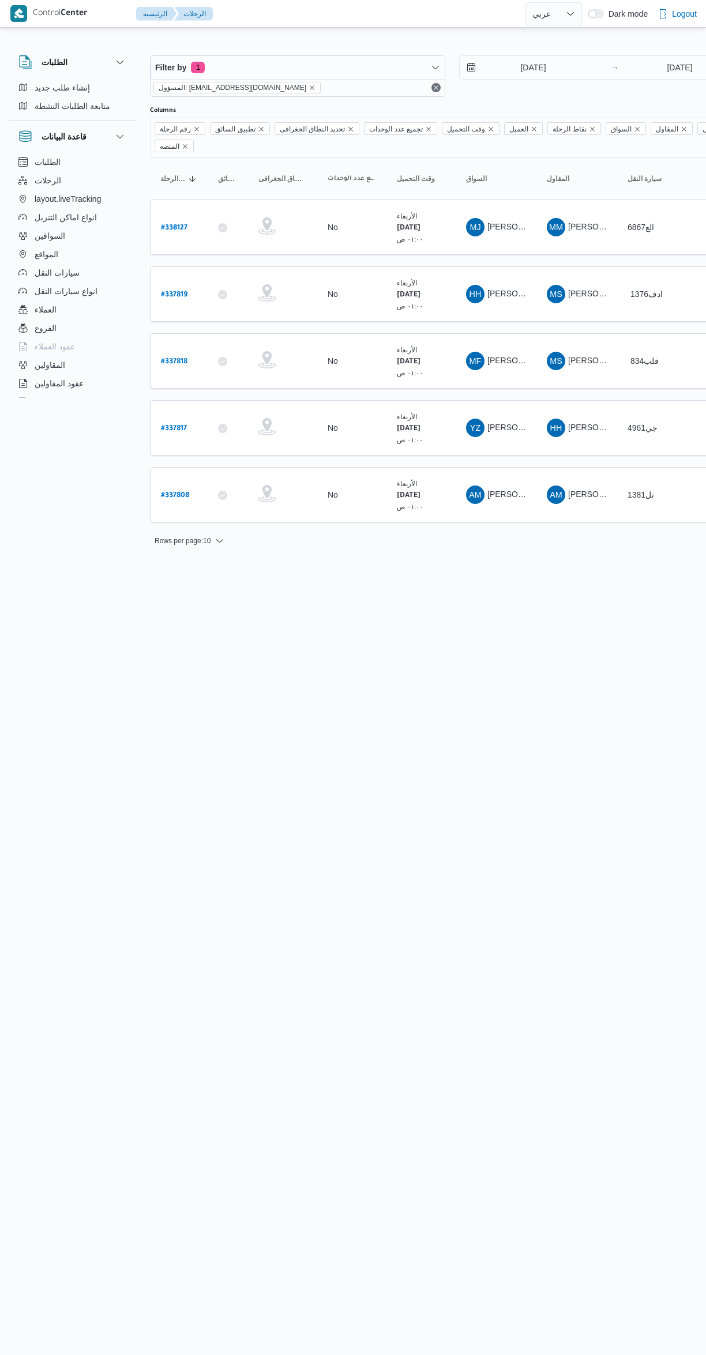
select select "ar"
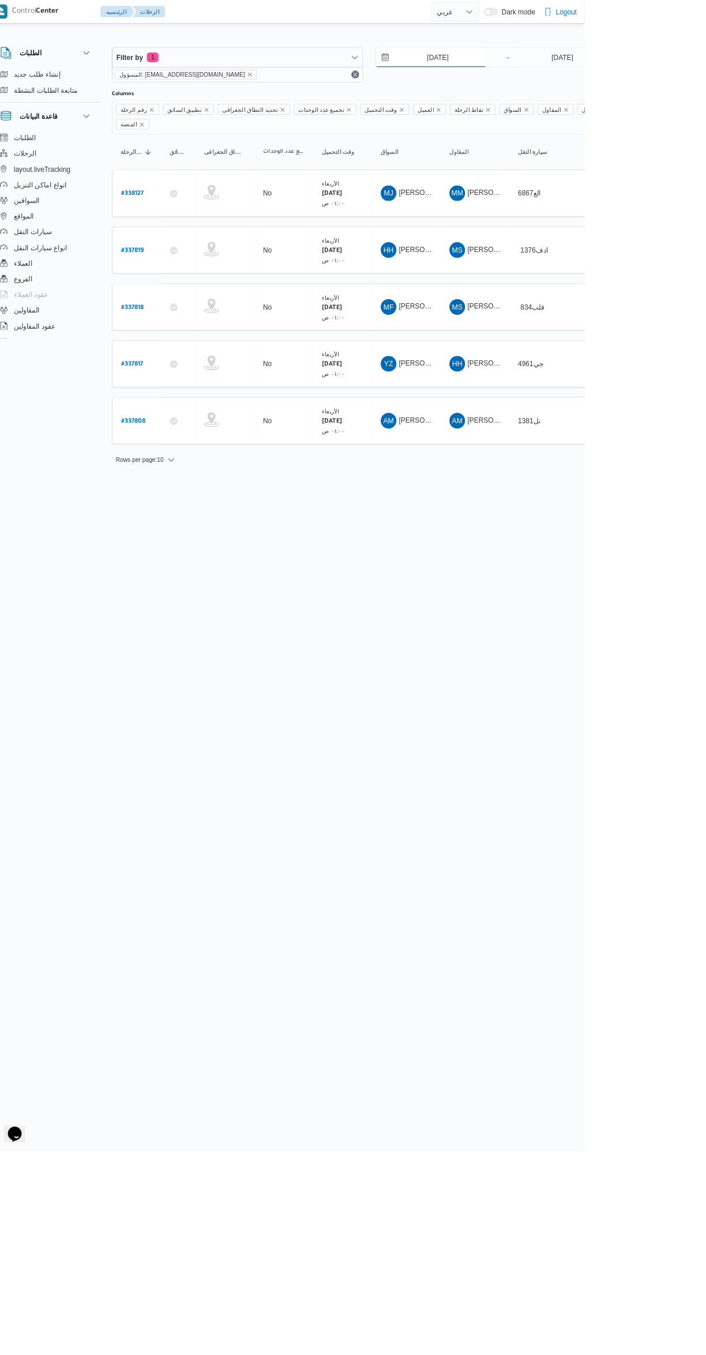
click at [512, 67] on input "[DATE]" at bounding box center [525, 67] width 131 height 23
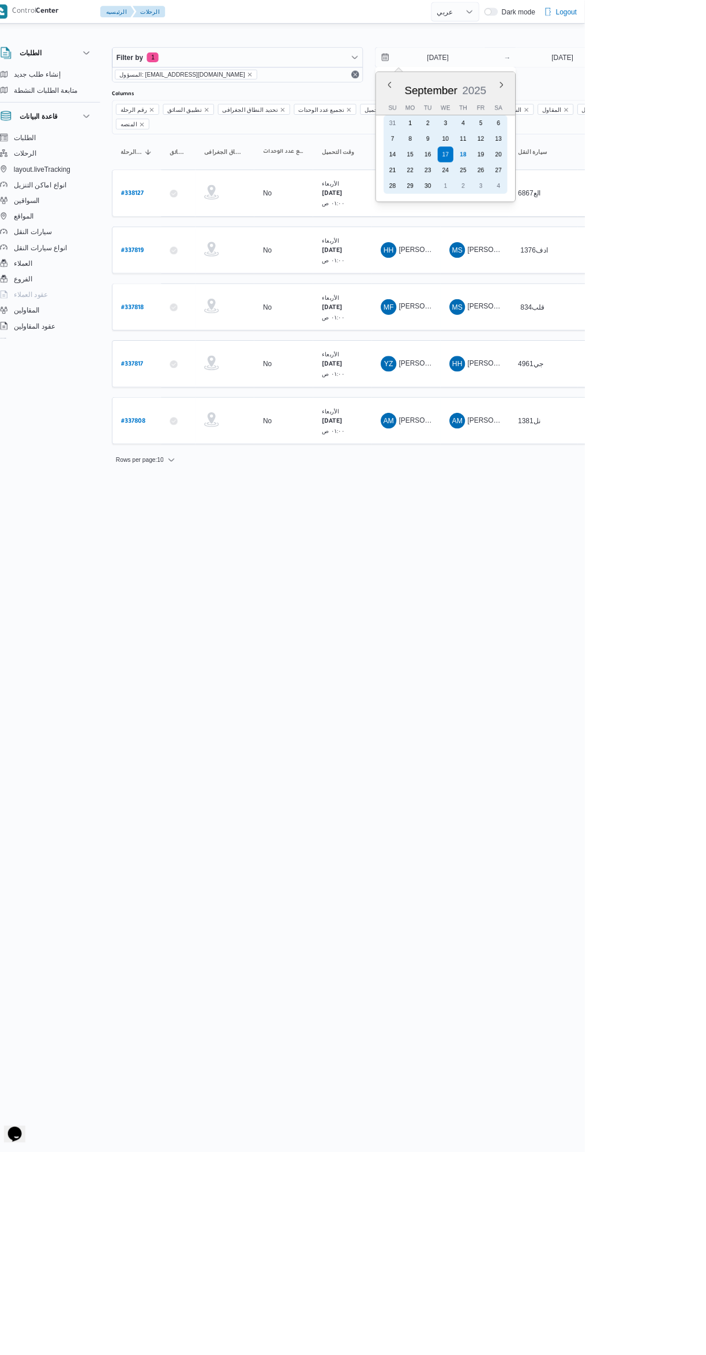
click at [551, 172] on div "14 15 16 17 18 19 20" at bounding box center [541, 181] width 145 height 18
click at [563, 181] on div "18" at bounding box center [562, 181] width 18 height 18
type input "[DATE]"
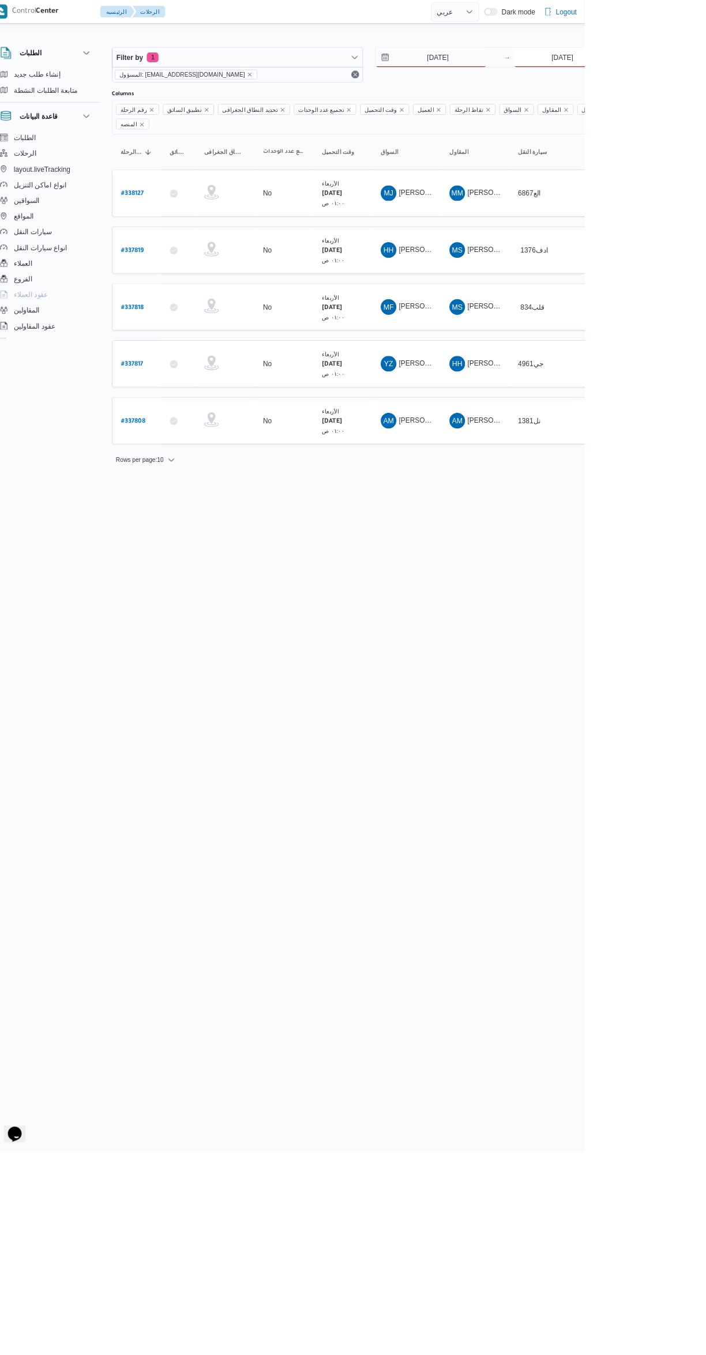
click at [664, 63] on input "[DATE]" at bounding box center [679, 67] width 115 height 23
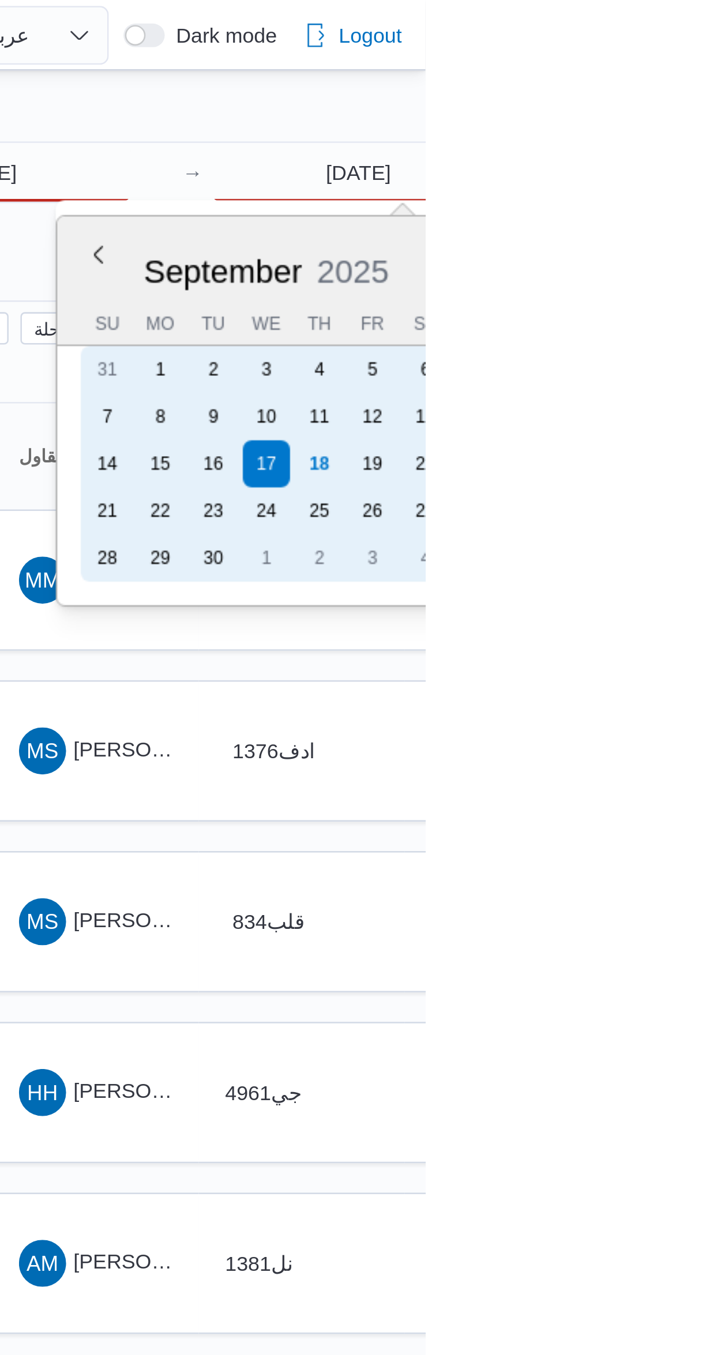
click at [665, 180] on div "18" at bounding box center [664, 181] width 18 height 18
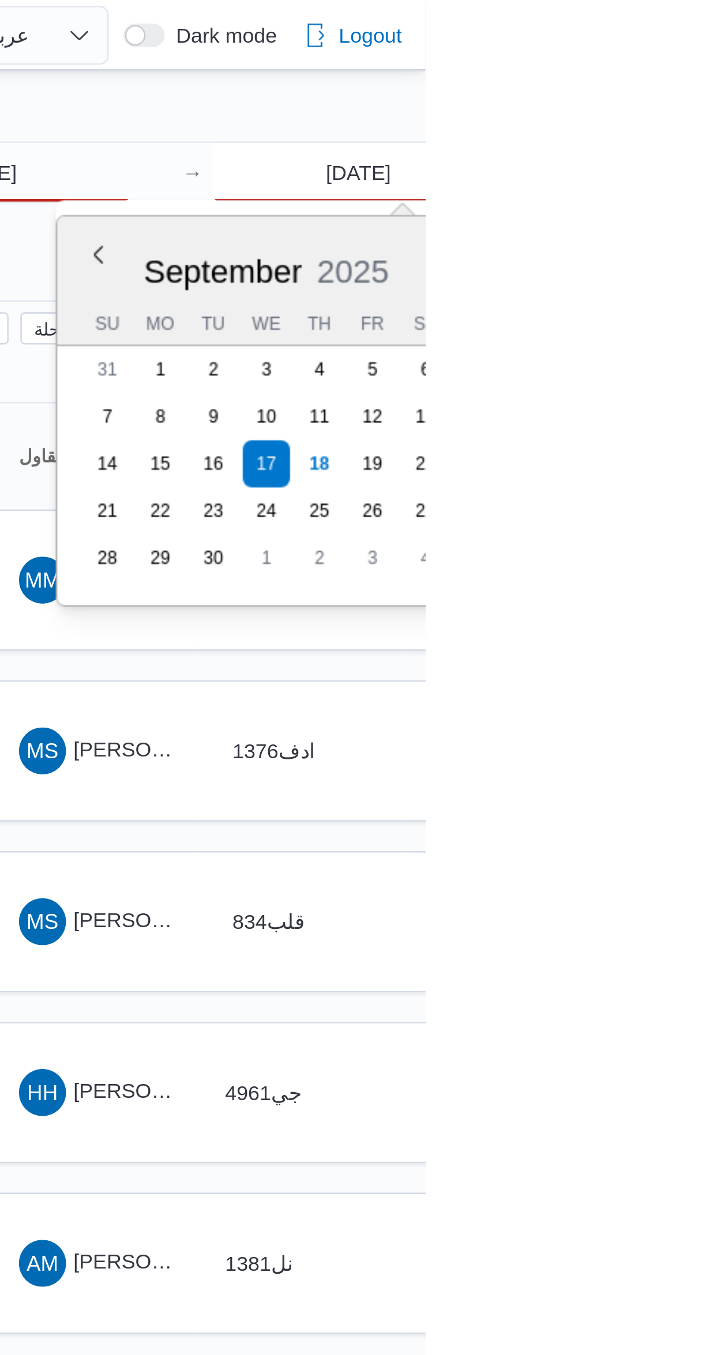
type input "[DATE]"
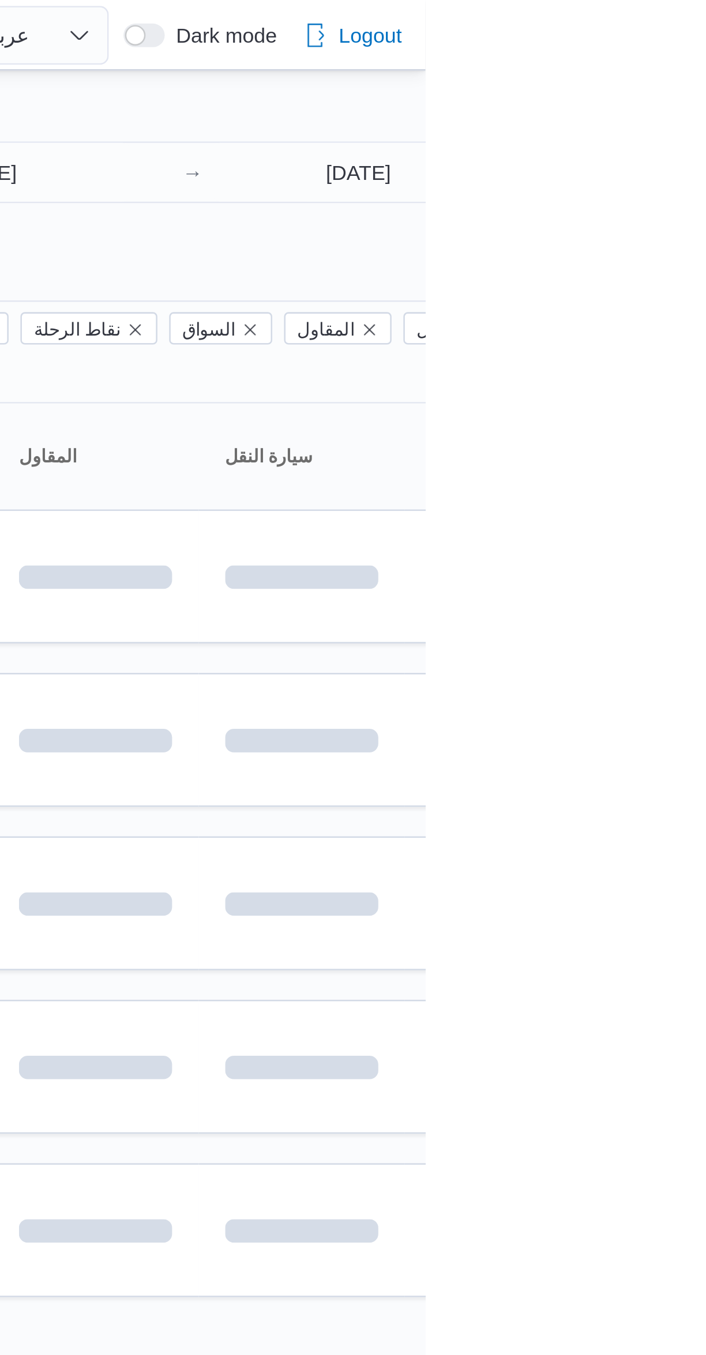
click at [585, 31] on div "Filter by 1 المسؤول: mostafa.elrouby@illa.com.eg 18/9/2025 → 18/9/2025 Group By…" at bounding box center [346, 289] width 706 height 518
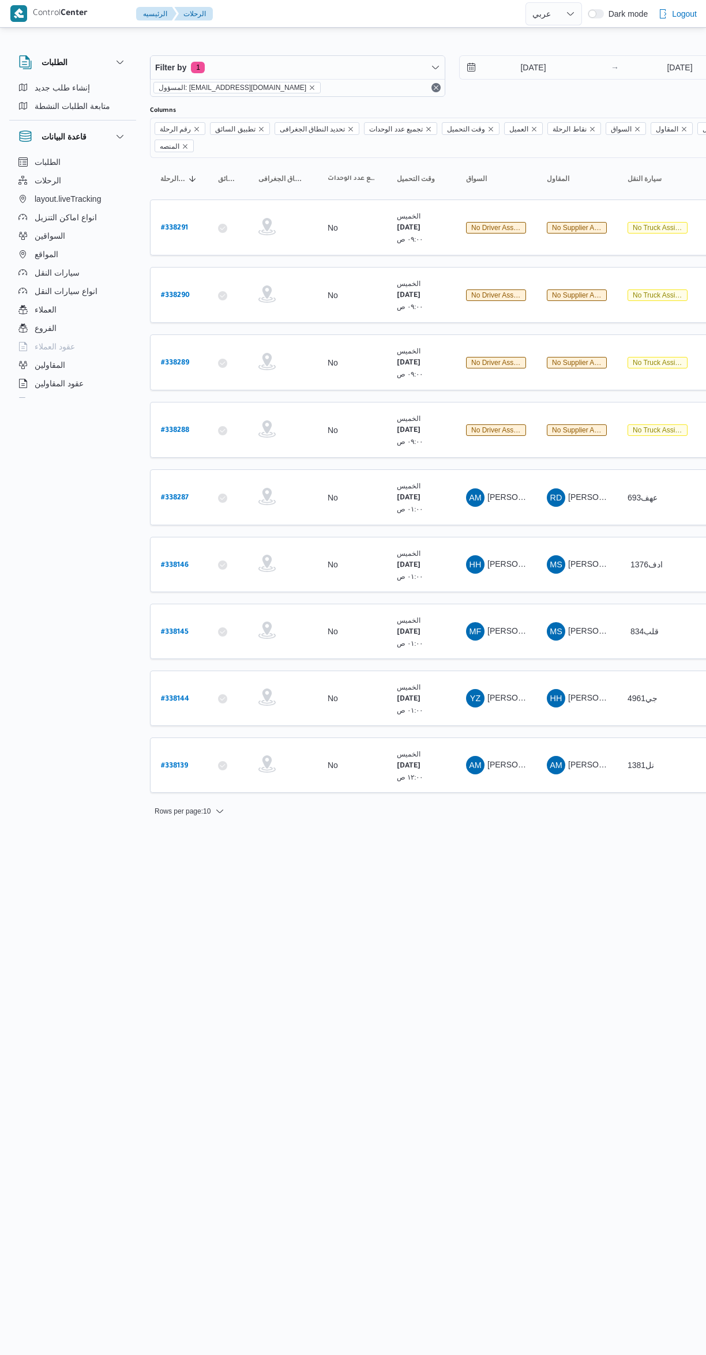
select select "ar"
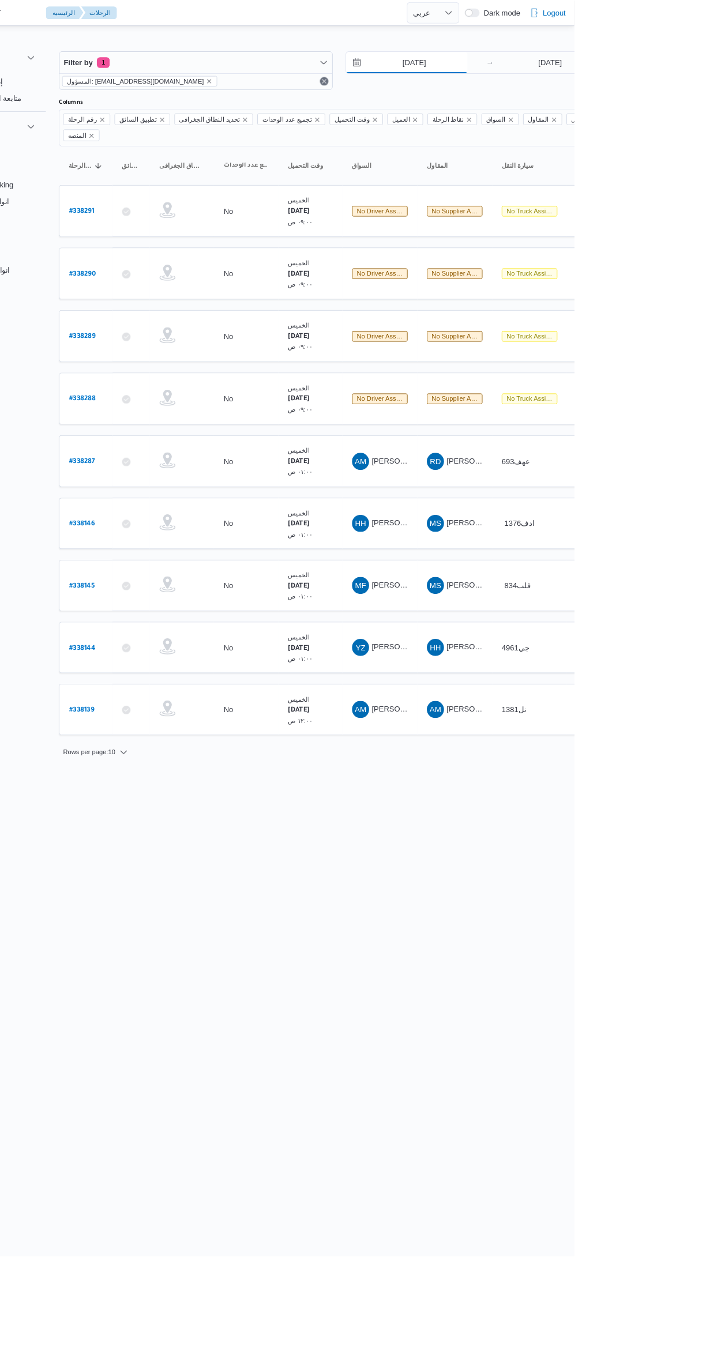
click at [513, 67] on input "[DATE]" at bounding box center [525, 67] width 131 height 23
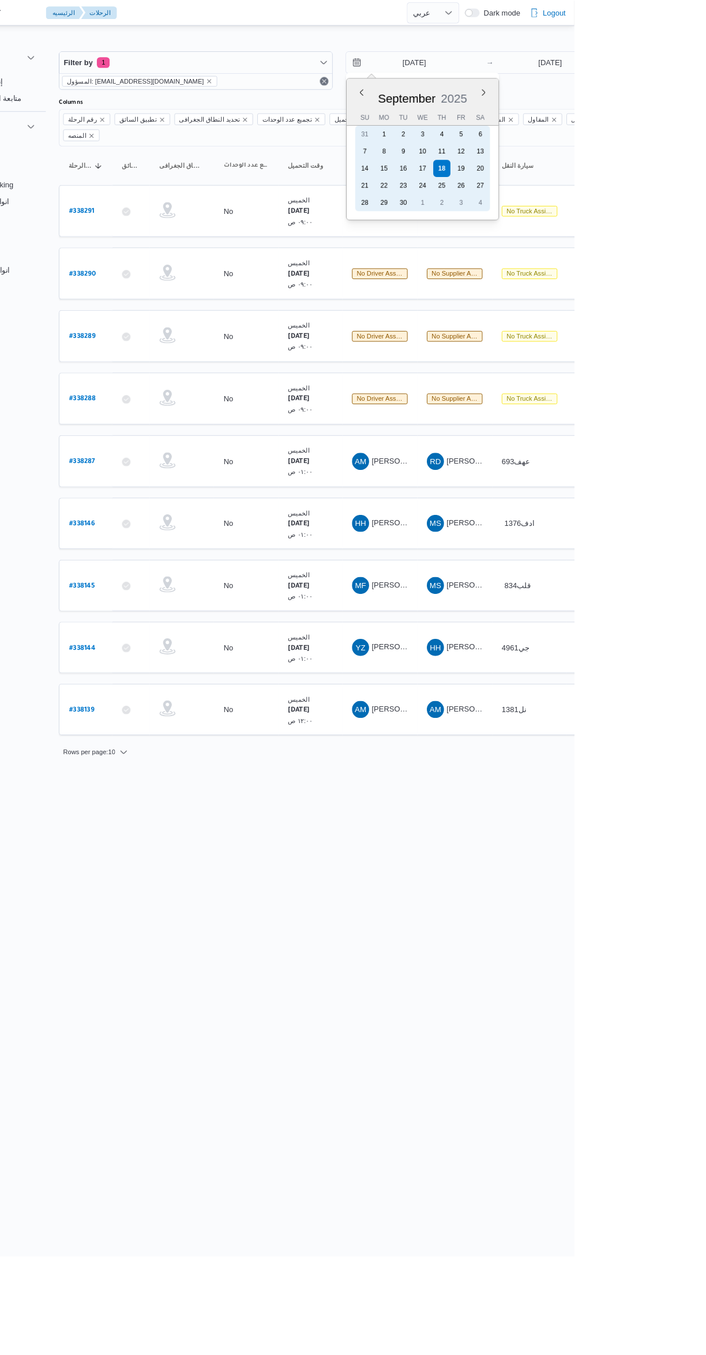
click at [534, 180] on div "17" at bounding box center [542, 181] width 18 height 18
type input "[DATE]"
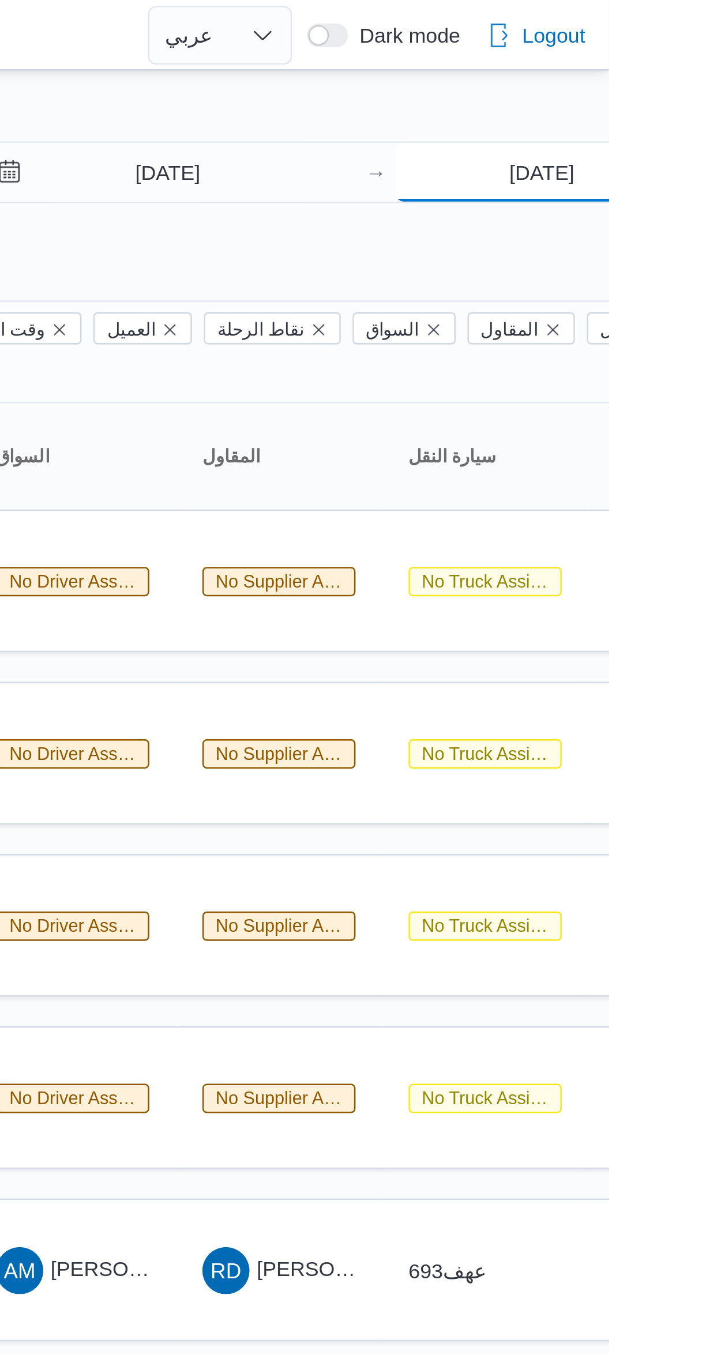
click at [650, 71] on input "[DATE]" at bounding box center [679, 67] width 115 height 23
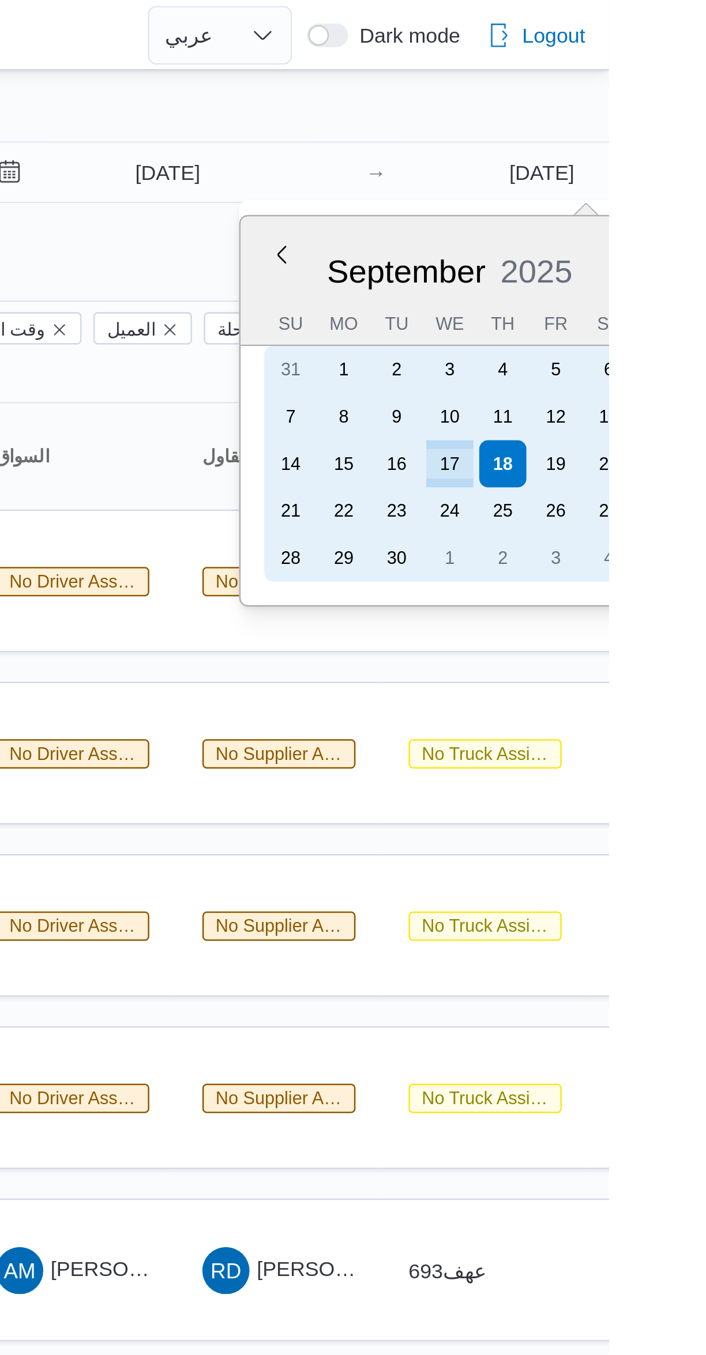
click at [643, 180] on div "17" at bounding box center [643, 181] width 18 height 18
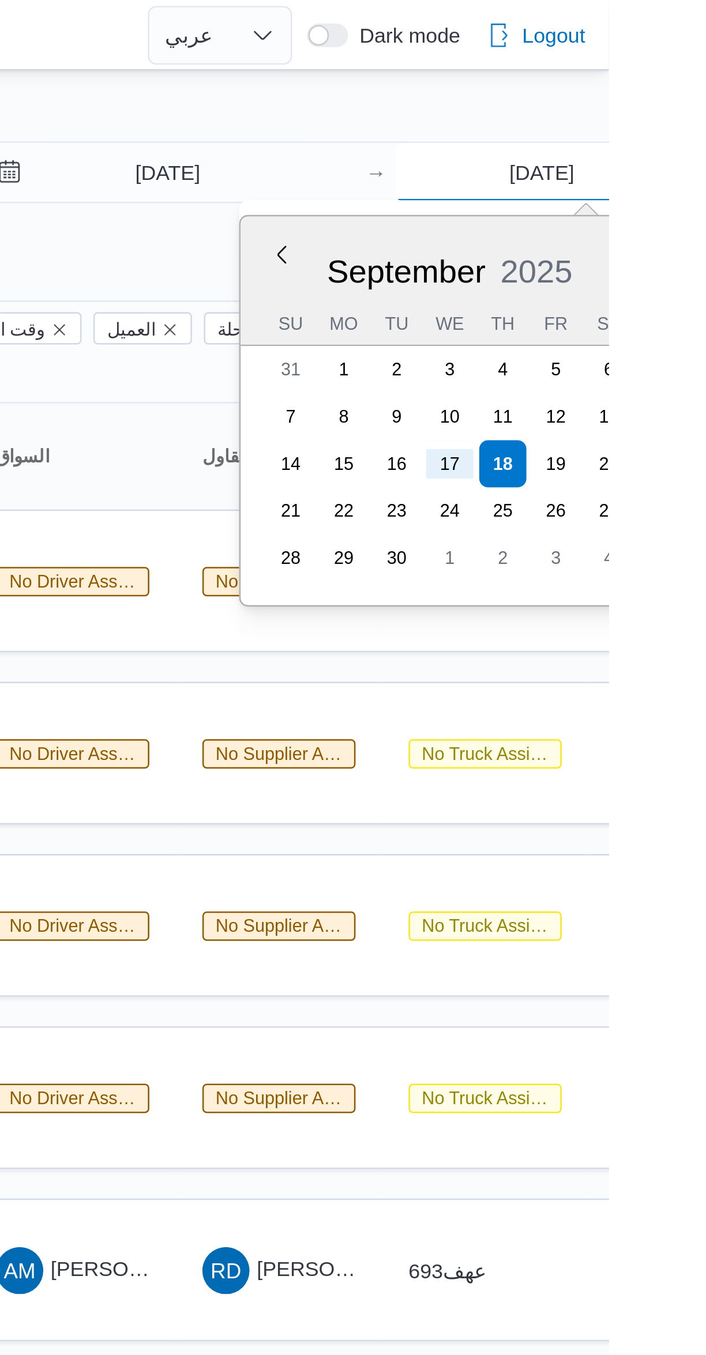
type input "[DATE]"
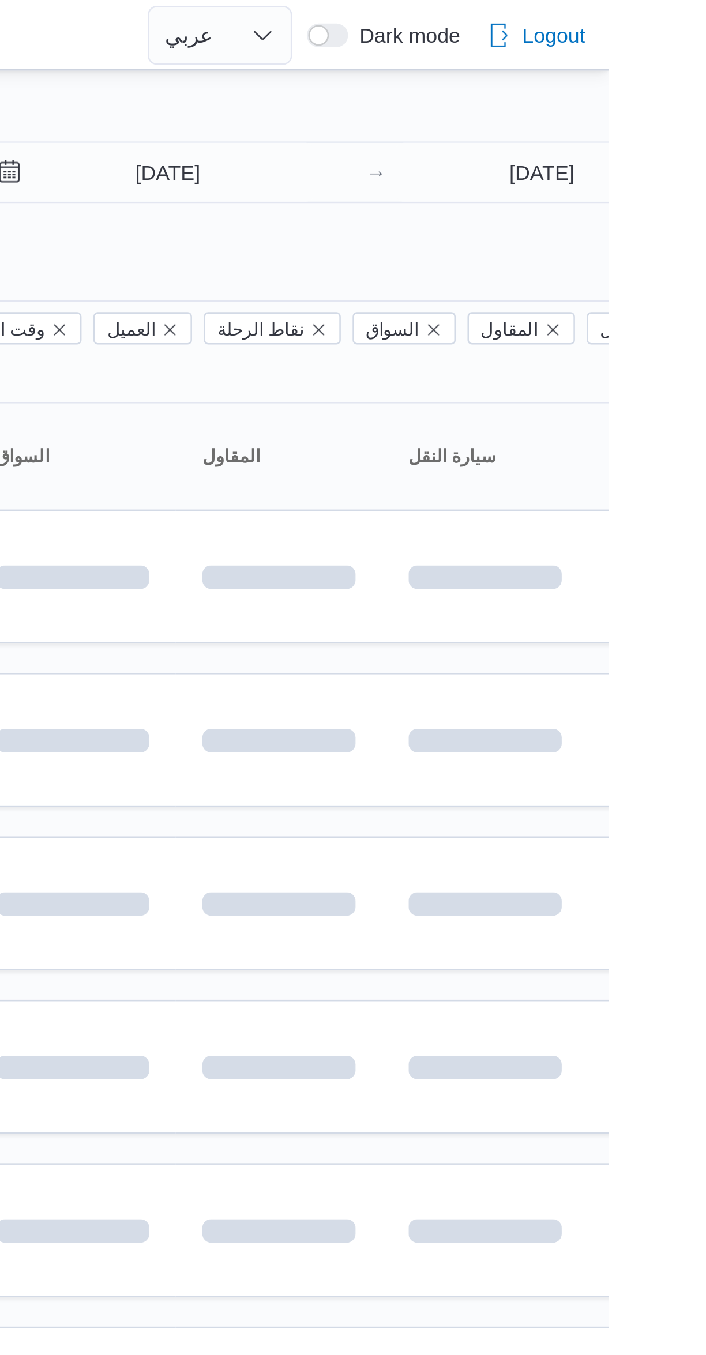
click at [514, 37] on div at bounding box center [496, 46] width 692 height 18
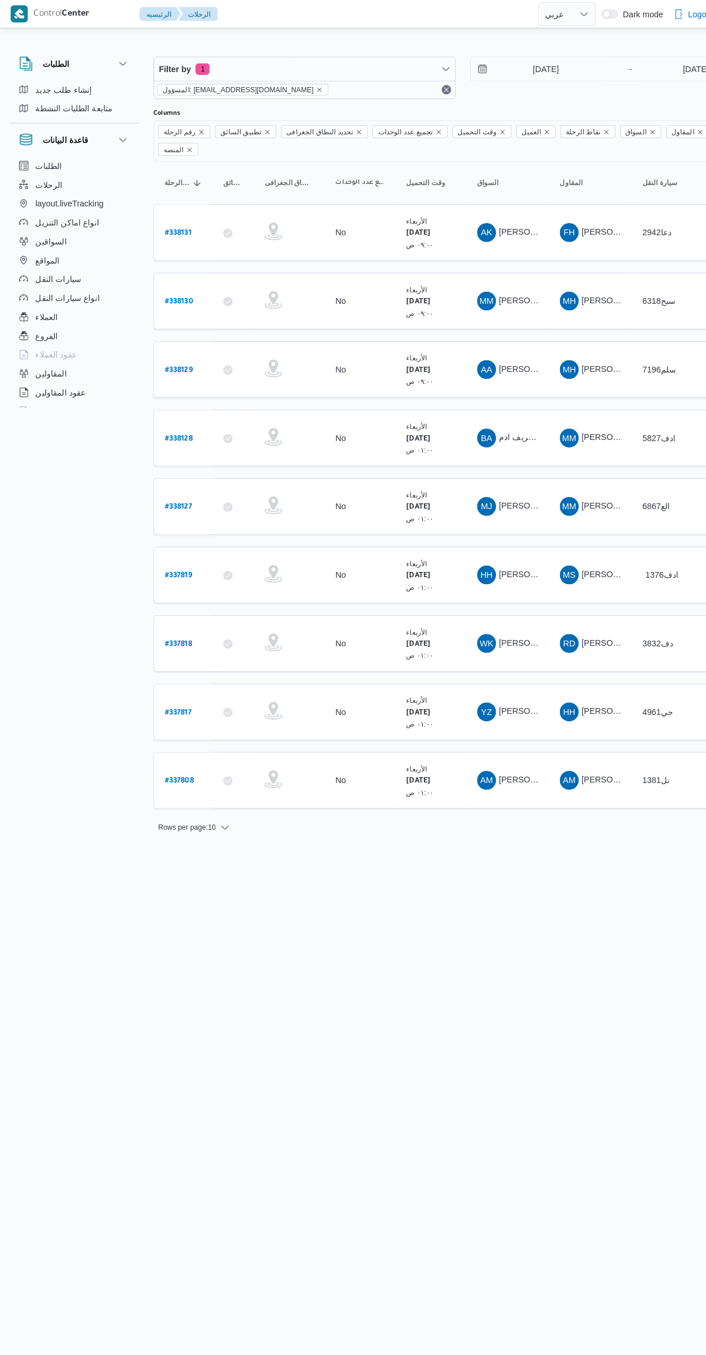
click at [162, 425] on b "# 338128" at bounding box center [174, 429] width 27 height 8
select select "ar"
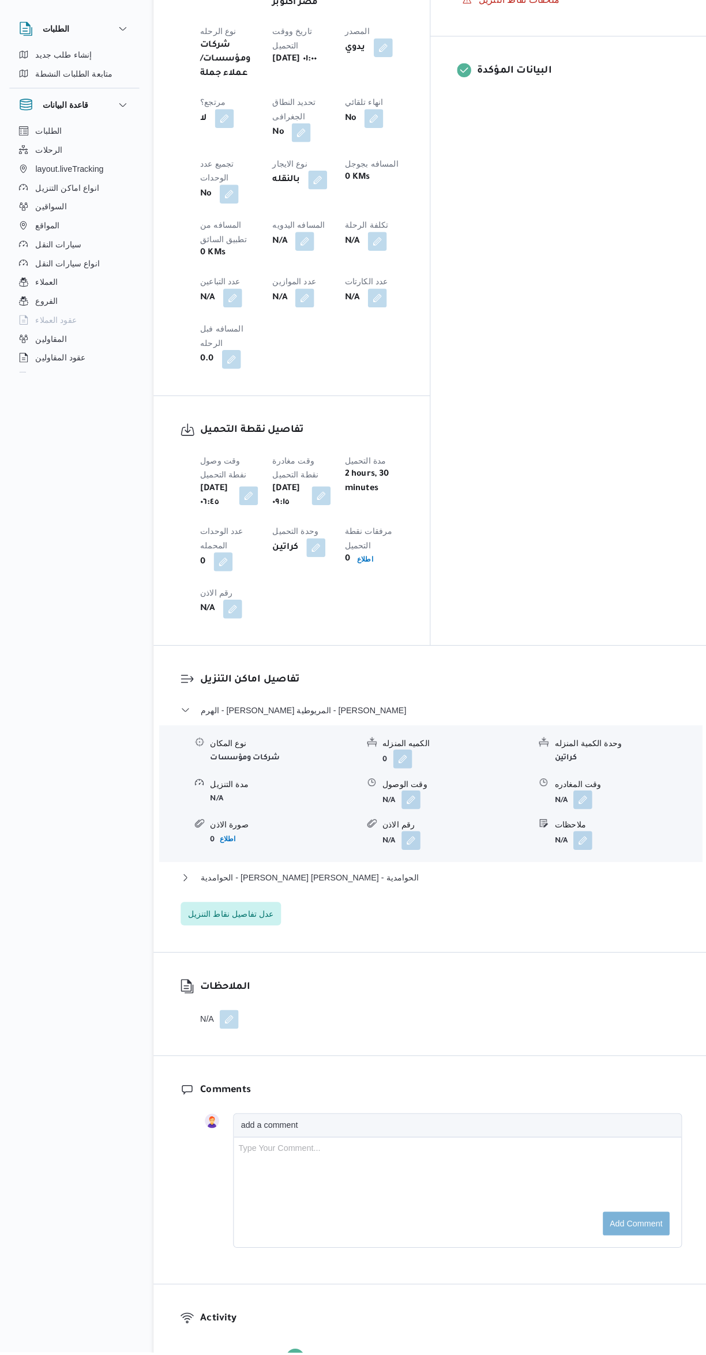
scroll to position [522, 0]
click at [210, 721] on span "الهرم - [PERSON_NAME] المريوطية - [PERSON_NAME]" at bounding box center [296, 728] width 201 height 14
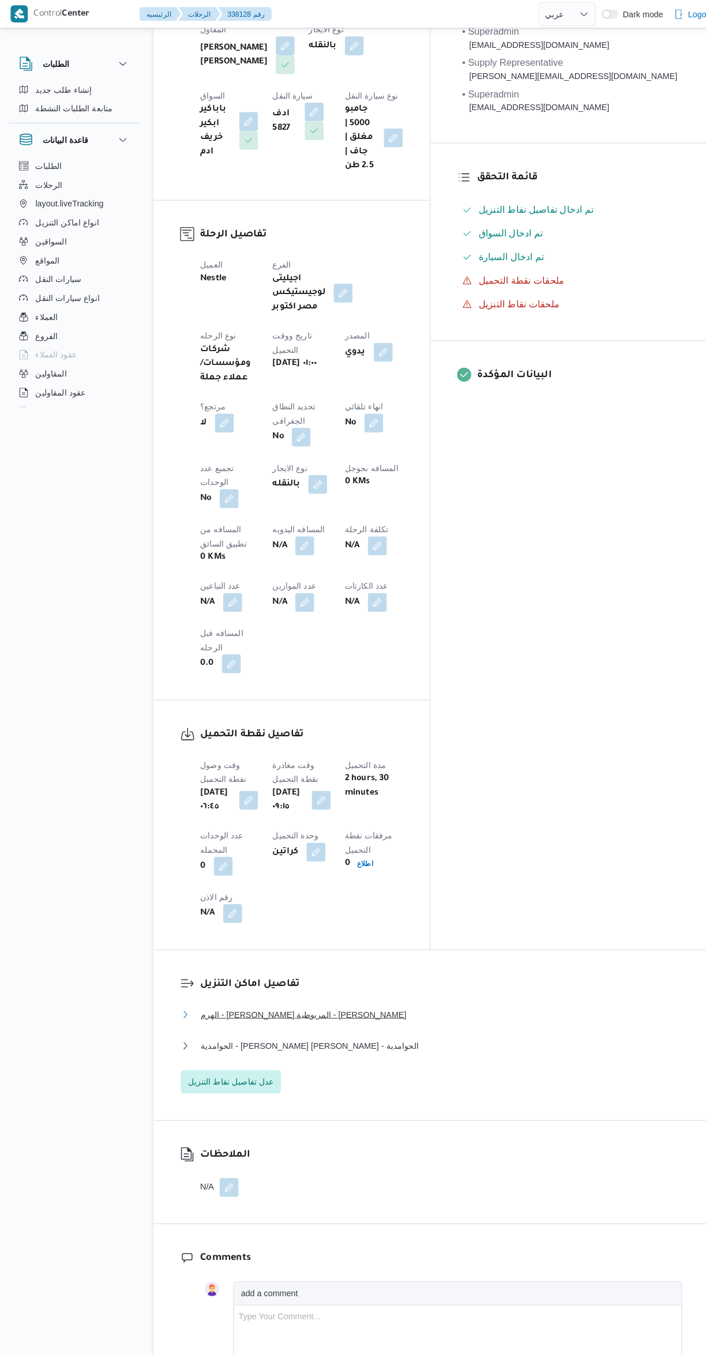
scroll to position [0, 0]
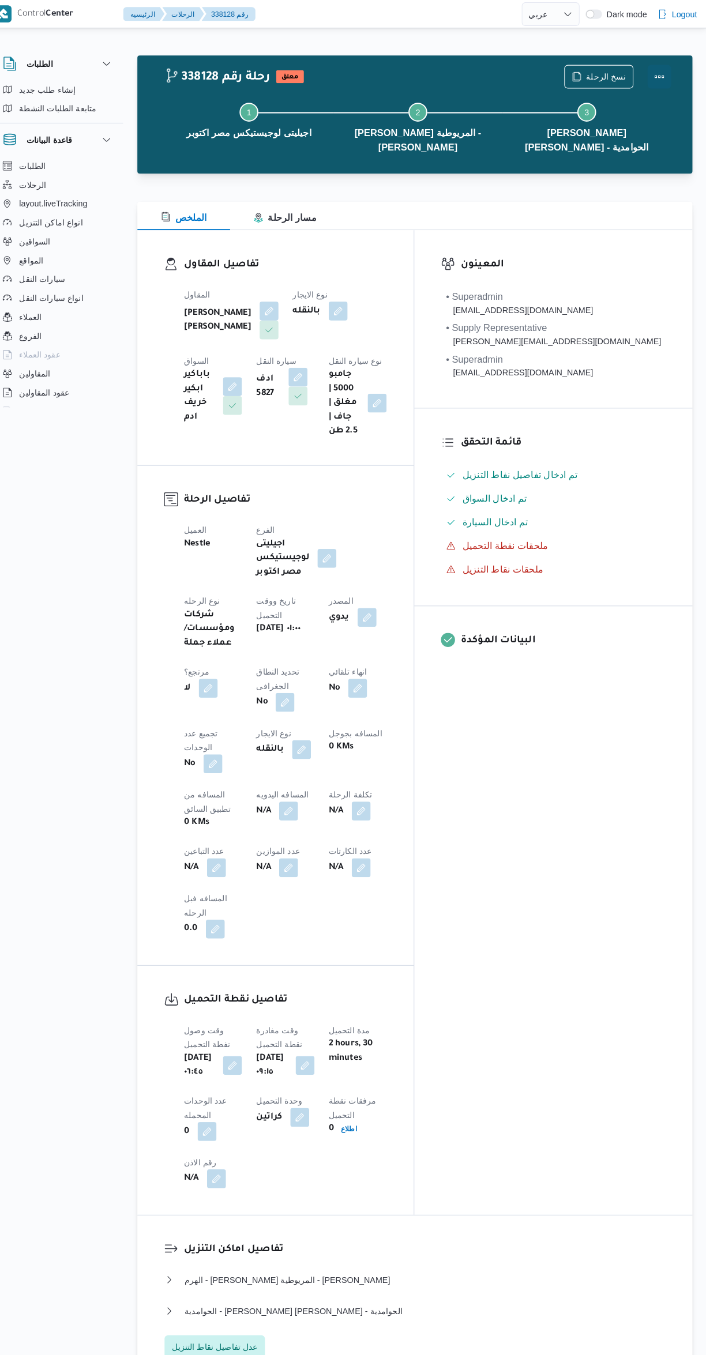
click at [649, 74] on button "Actions" at bounding box center [659, 74] width 23 height 23
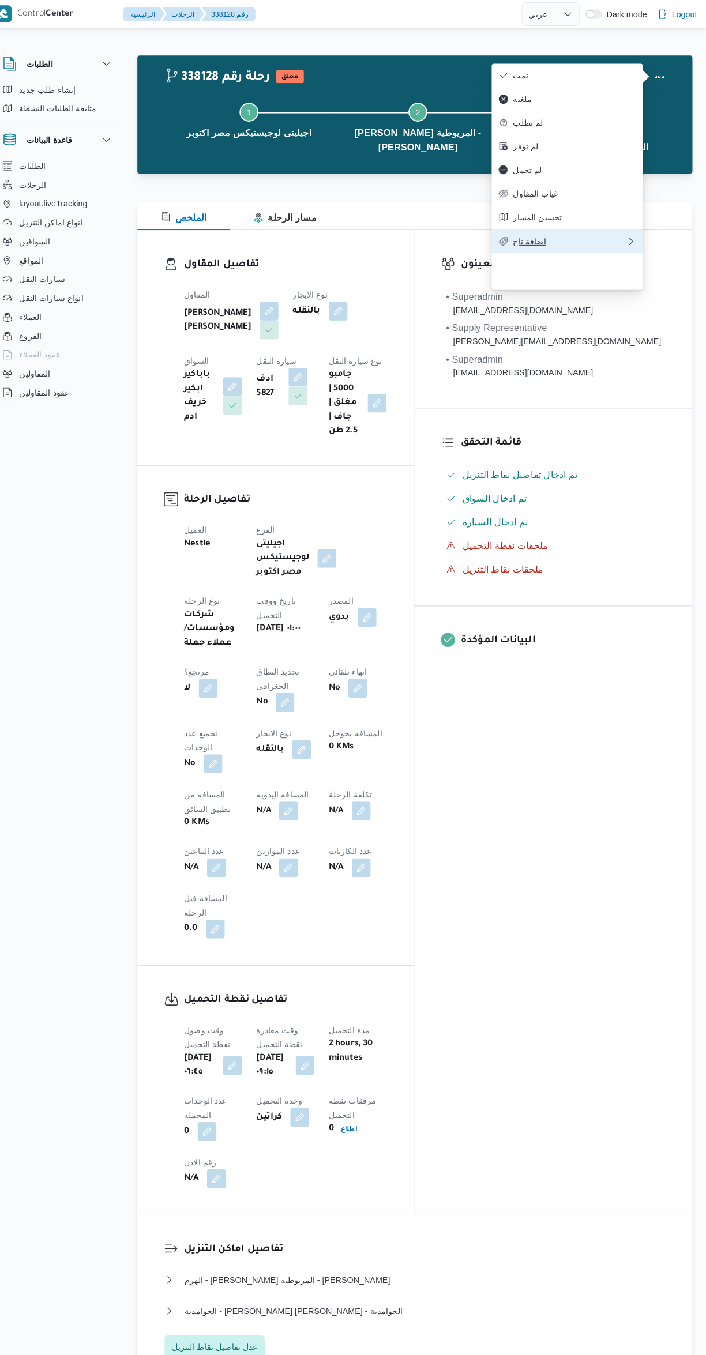
click at [507, 240] on icon "button" at bounding box center [507, 235] width 9 height 9
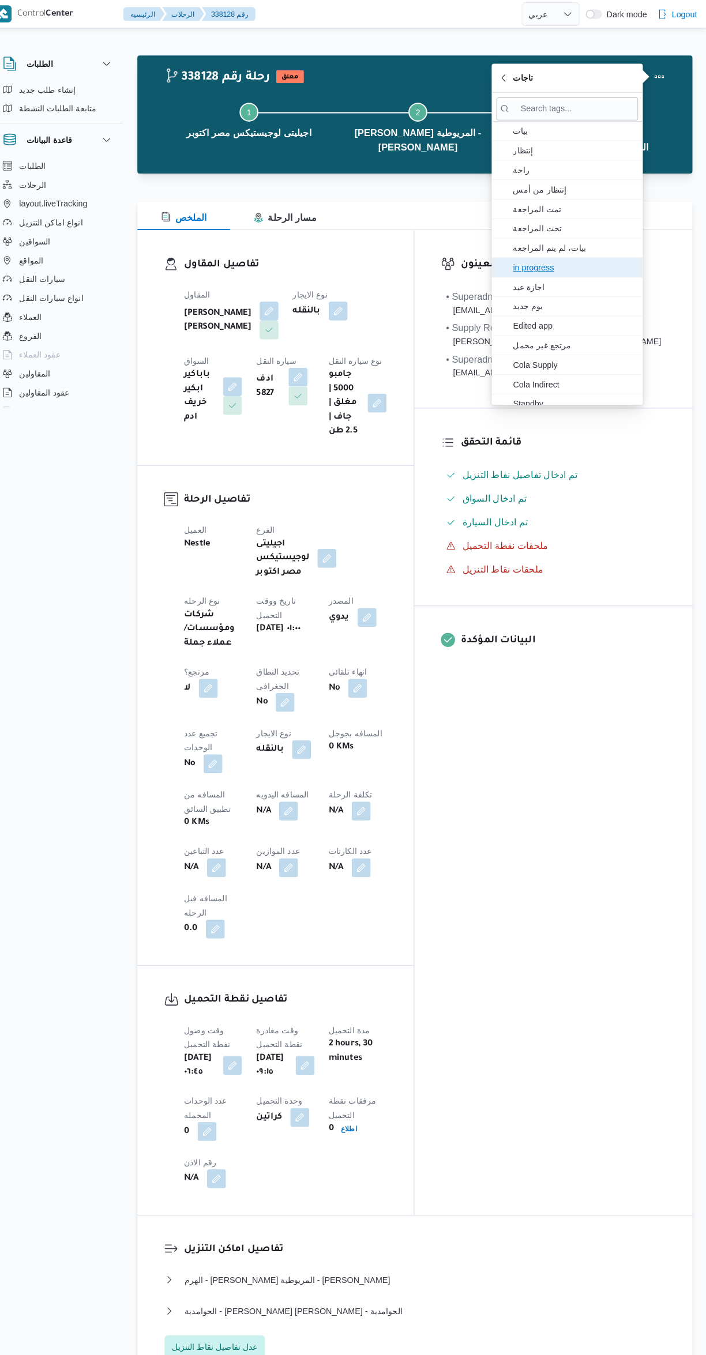
click at [510, 259] on icon "button" at bounding box center [507, 261] width 9 height 9
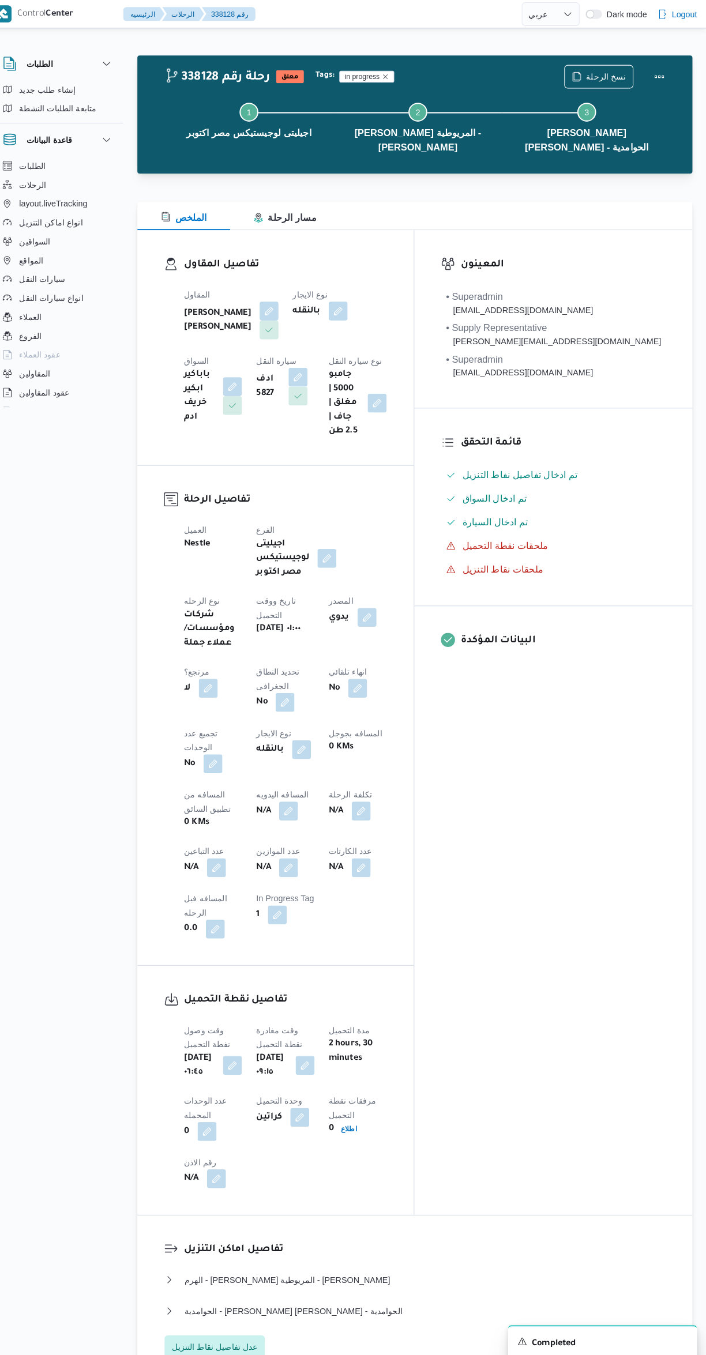
click at [409, 455] on div "تفاصيل الرحلة العميل Nestle الفرع اجيليتى لوجيستيكس مصر اكتوبر نوع الرحله شركات…" at bounding box center [285, 699] width 270 height 488
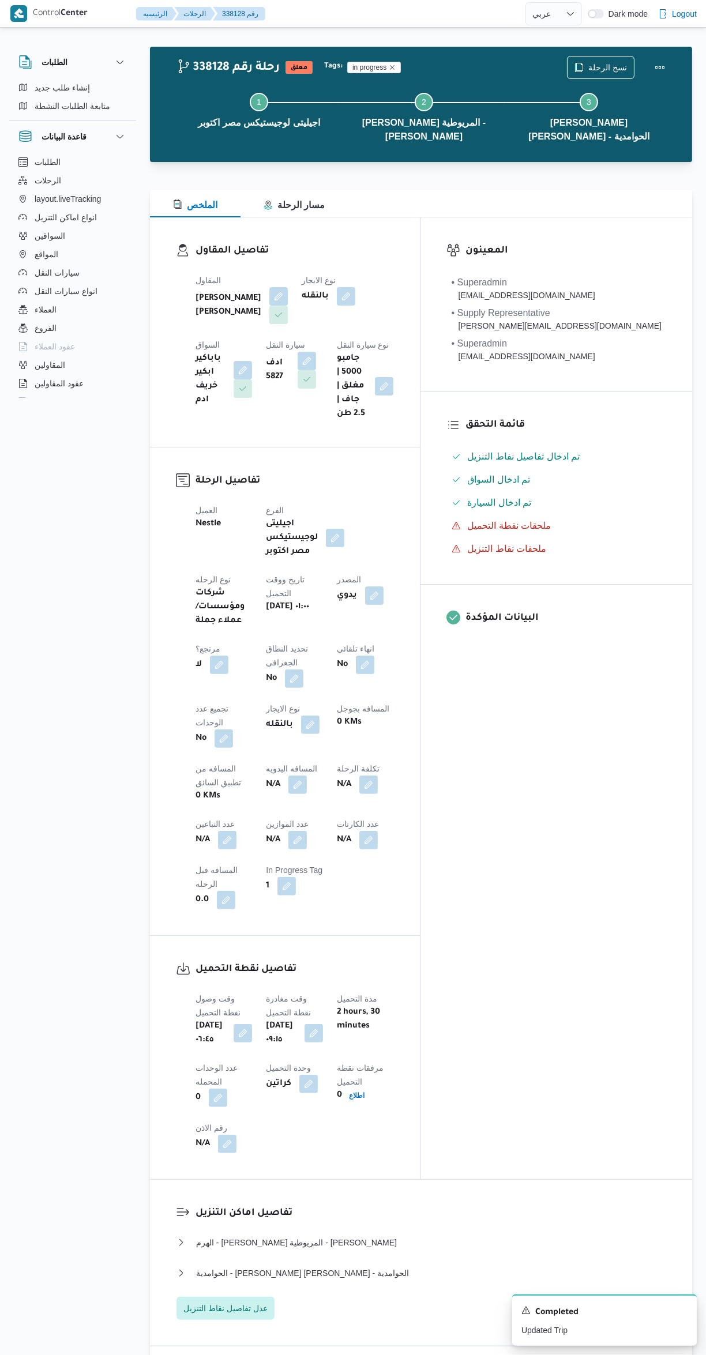
scroll to position [8, 0]
